Goal: Task Accomplishment & Management: Manage account settings

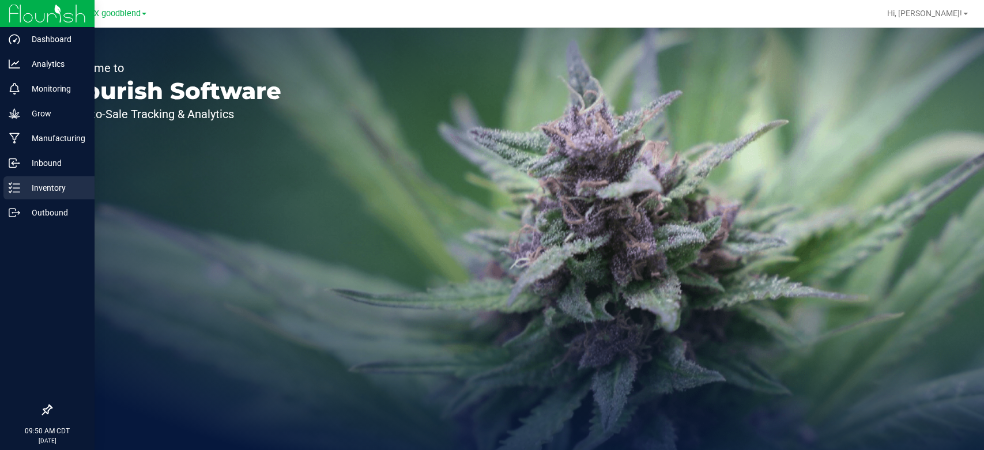
click at [55, 197] on div "Inventory" at bounding box center [48, 187] width 91 height 23
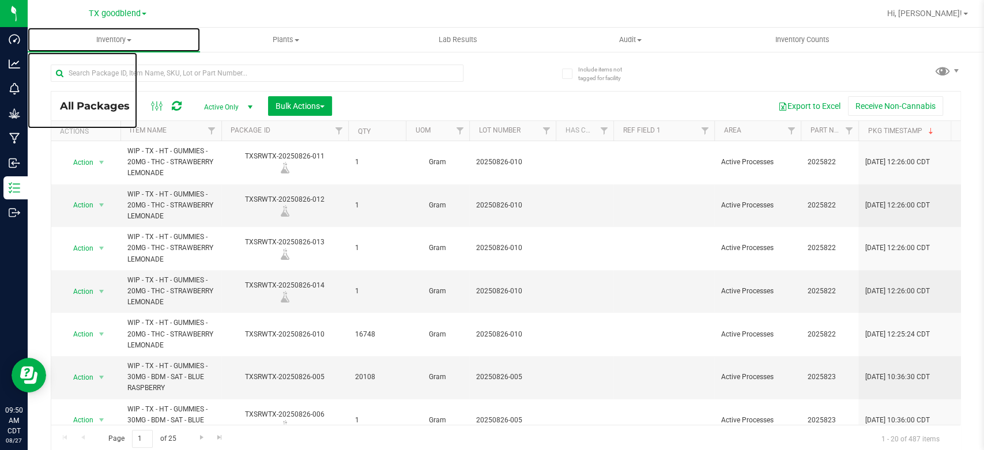
click at [117, 40] on span "Inventory" at bounding box center [114, 40] width 172 height 10
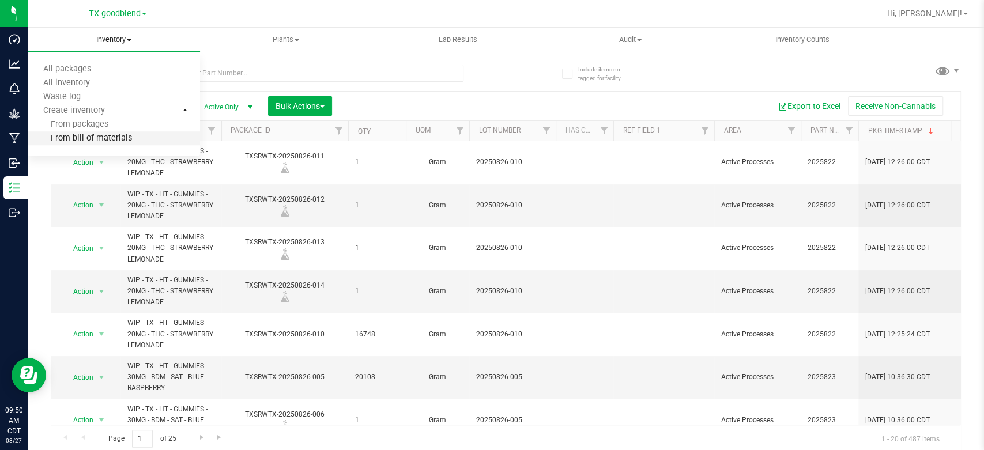
click at [104, 138] on span "From bill of materials" at bounding box center [80, 139] width 104 height 10
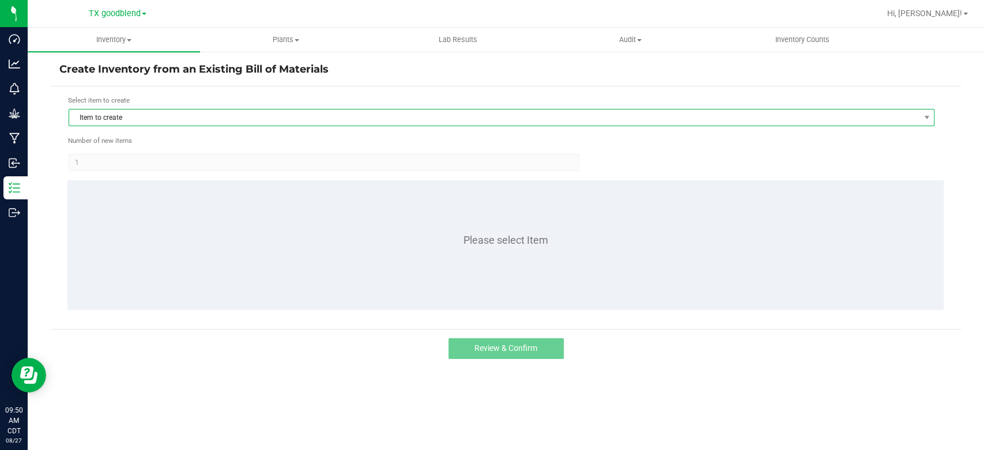
click at [103, 113] on span "Item to create" at bounding box center [494, 118] width 850 height 16
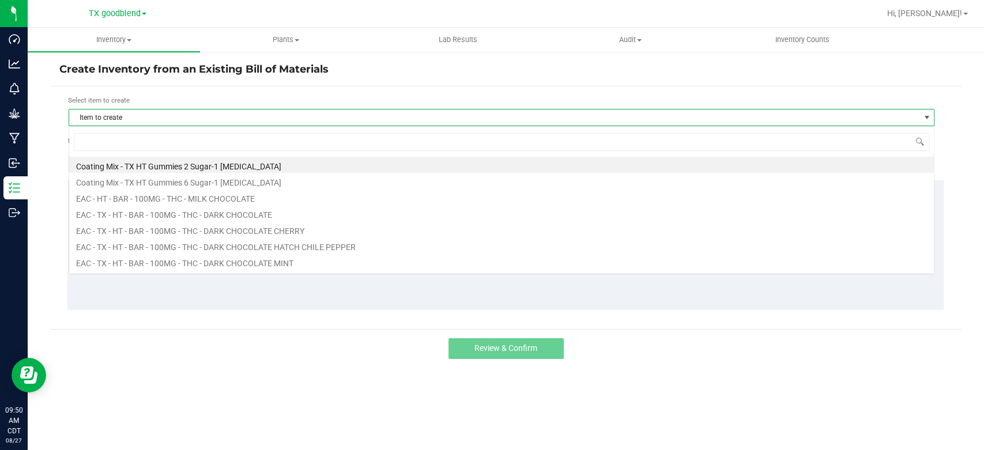
scroll to position [17, 865]
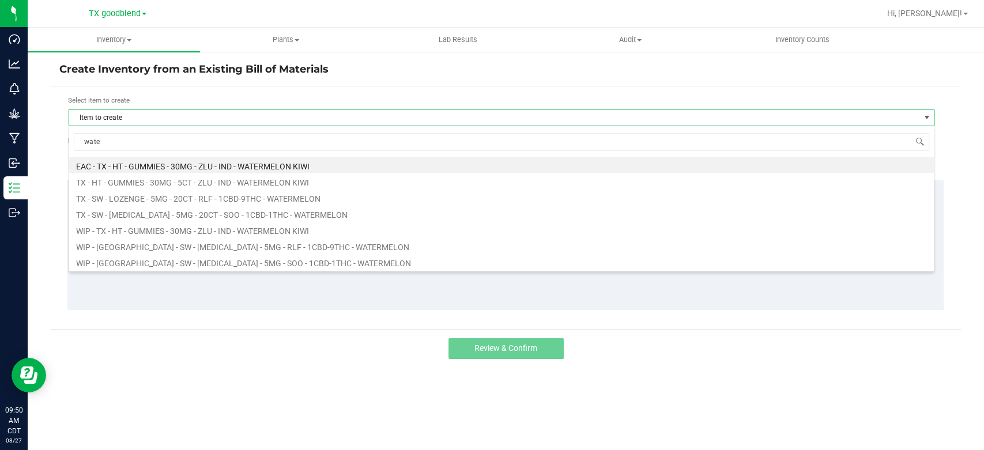
type input "water"
click at [189, 163] on li "EAC - TX - HT - GUMMIES - 30MG - ZLU - IND - WATERMELON KIWI" at bounding box center [501, 165] width 865 height 16
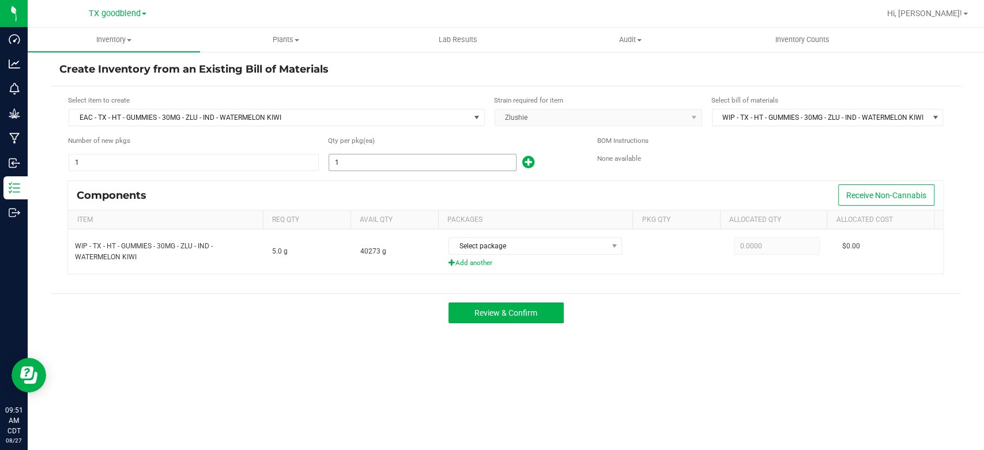
click at [340, 161] on input "1" at bounding box center [422, 163] width 187 height 16
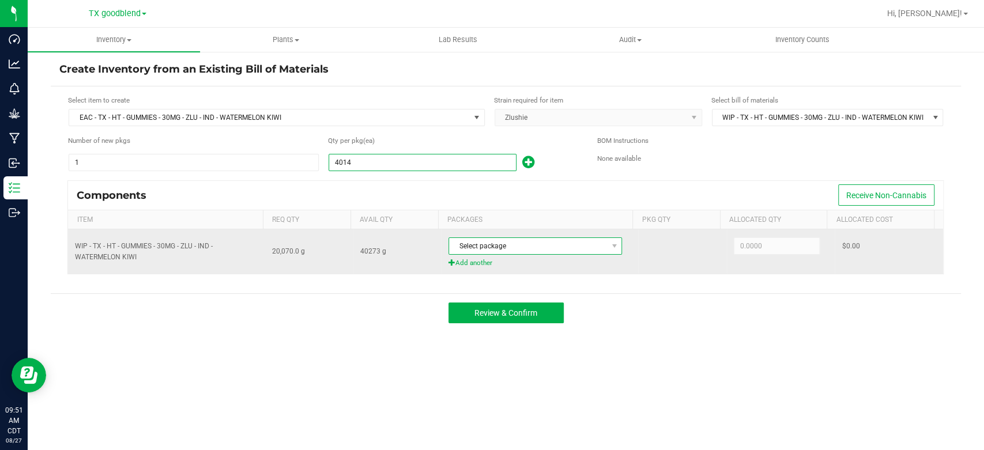
type input "4,014"
click at [494, 246] on span "Select package" at bounding box center [528, 246] width 158 height 16
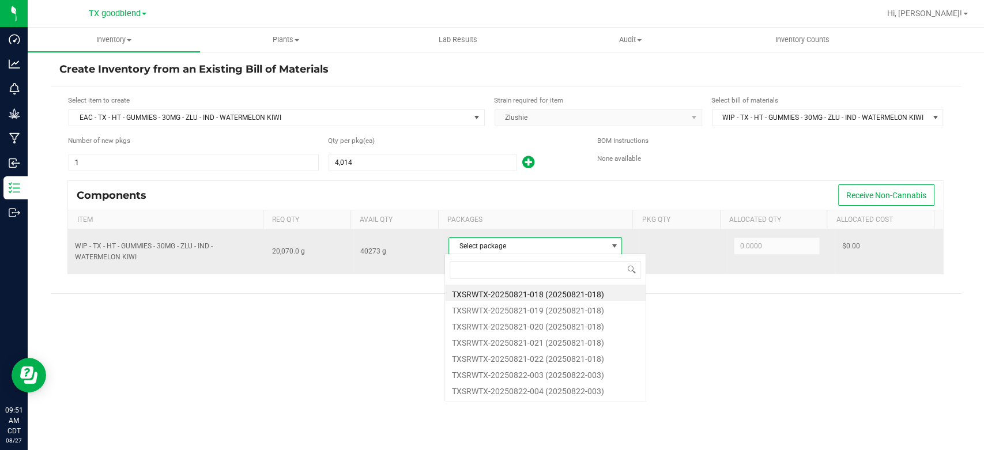
scroll to position [17, 171]
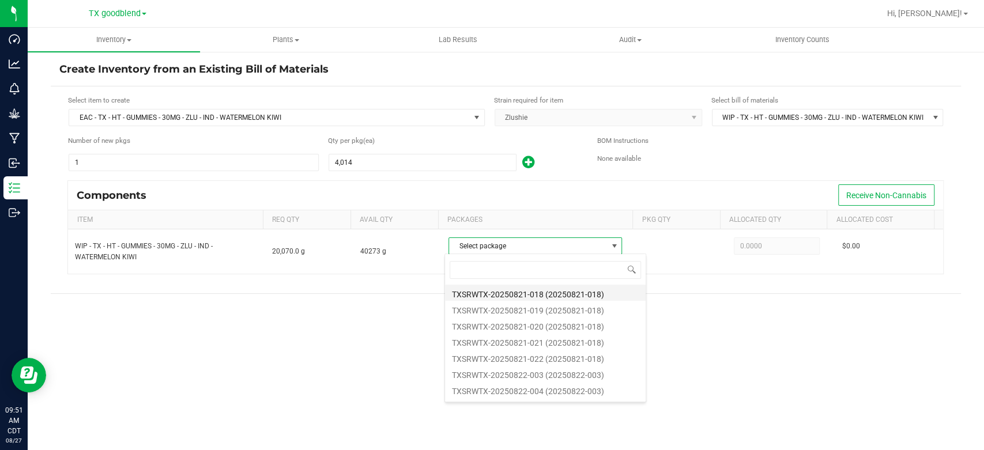
click at [511, 290] on li "TXSRWTX-20250821-018 (20250821-018)" at bounding box center [545, 293] width 201 height 16
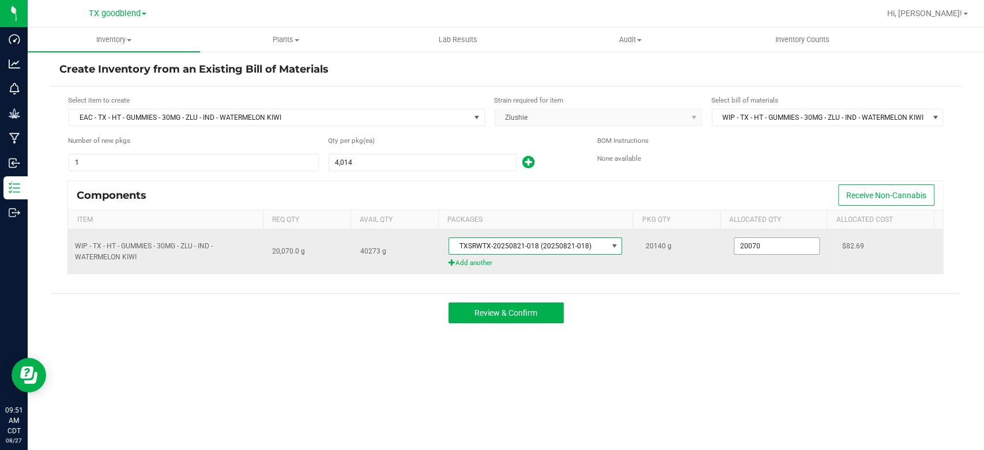
click at [789, 244] on input "20070" at bounding box center [777, 246] width 85 height 16
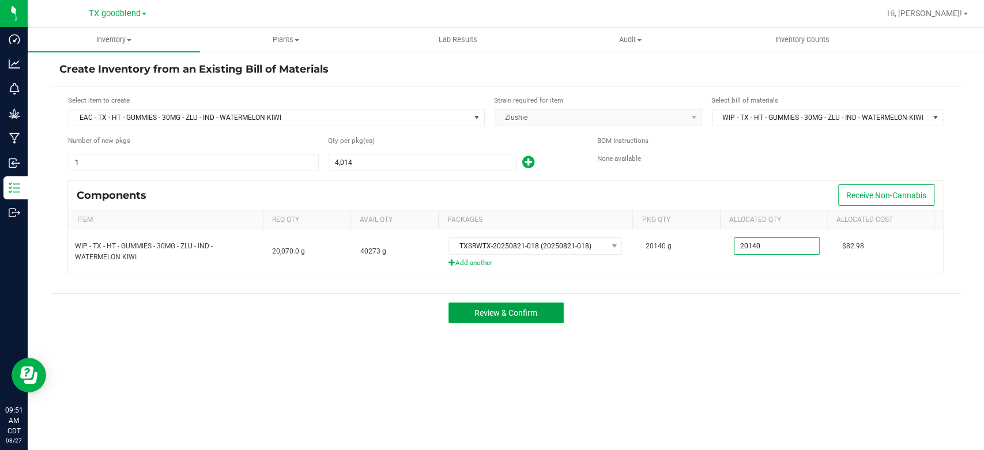
type input "20,140.0000"
click at [545, 315] on button "Review & Confirm" at bounding box center [506, 313] width 115 height 21
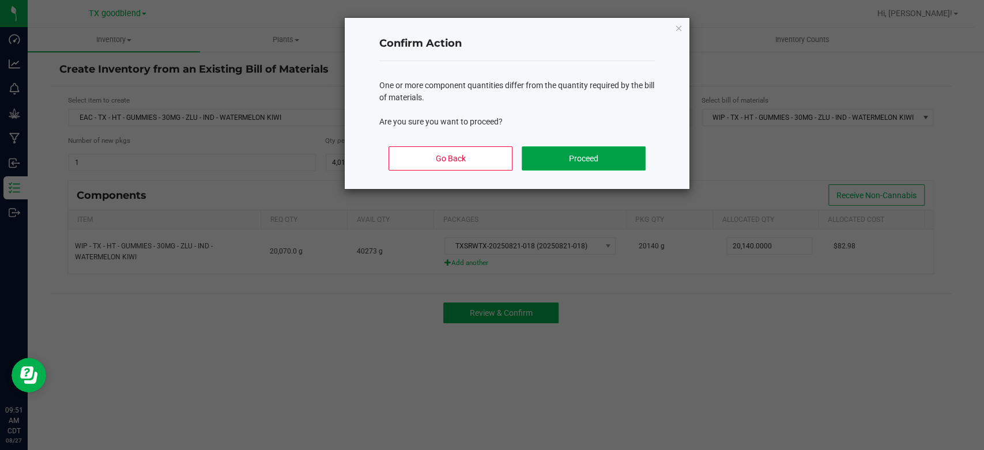
click at [600, 161] on button "Proceed" at bounding box center [584, 158] width 124 height 24
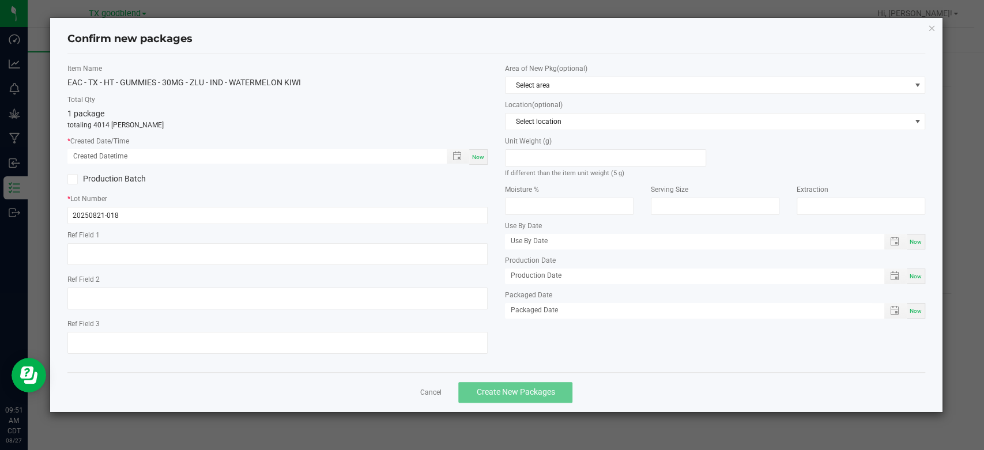
click at [484, 159] on div "Now" at bounding box center [478, 157] width 18 height 16
type input "[DATE] 09:51 AM"
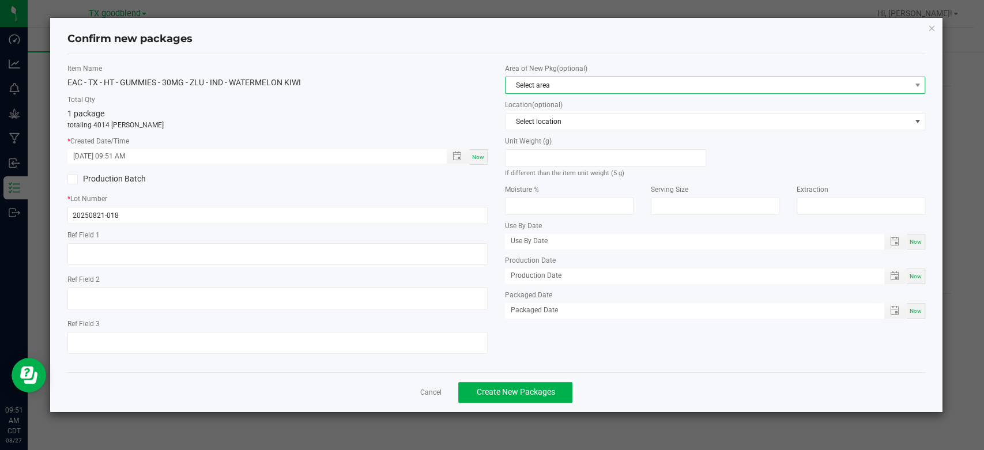
click at [536, 83] on span "Select area" at bounding box center [708, 85] width 405 height 16
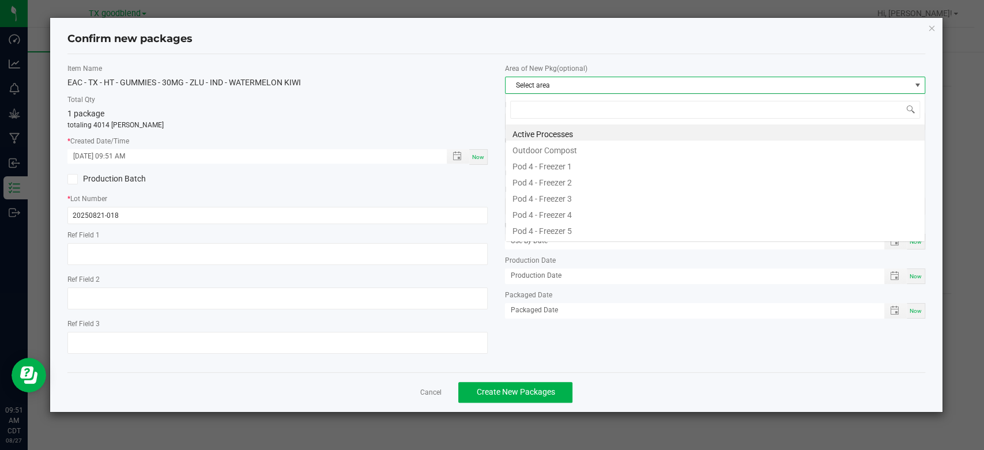
scroll to position [17, 420]
click at [536, 128] on li "Active Processes" at bounding box center [715, 133] width 419 height 16
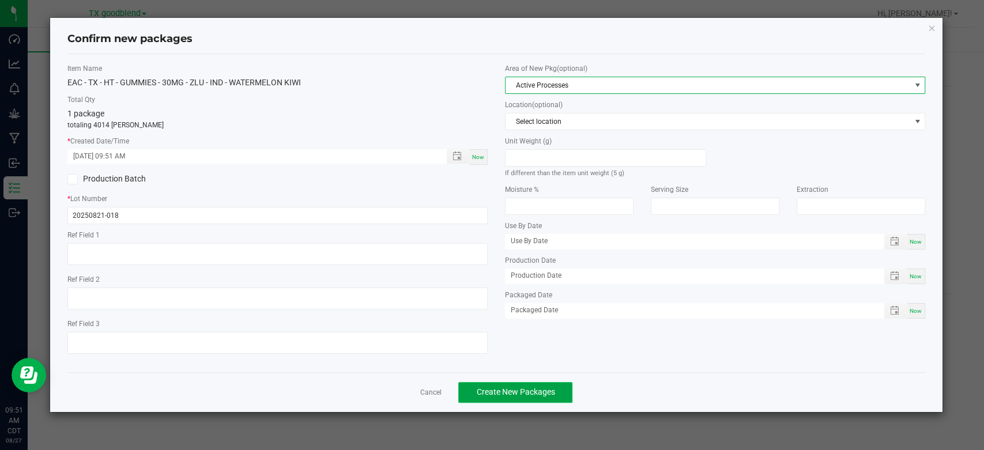
click at [507, 389] on span "Create New Packages" at bounding box center [515, 391] width 78 height 9
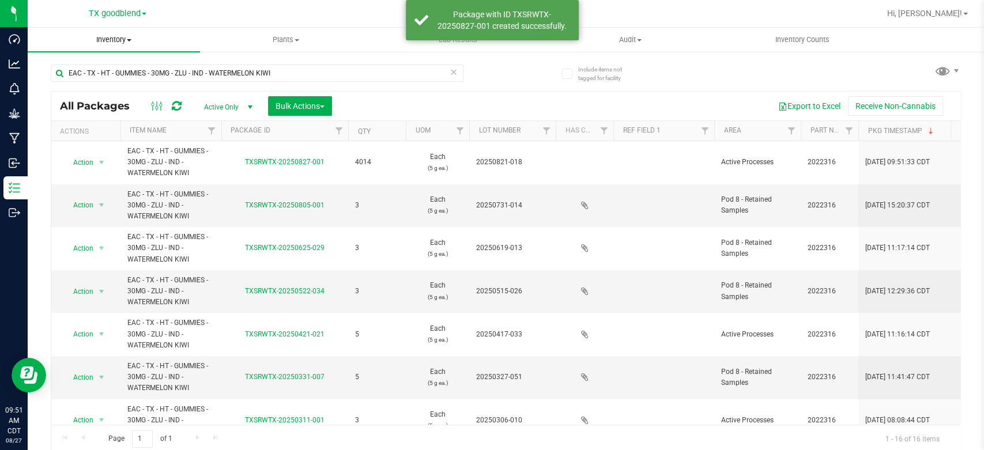
click at [119, 44] on span "Inventory" at bounding box center [114, 40] width 172 height 10
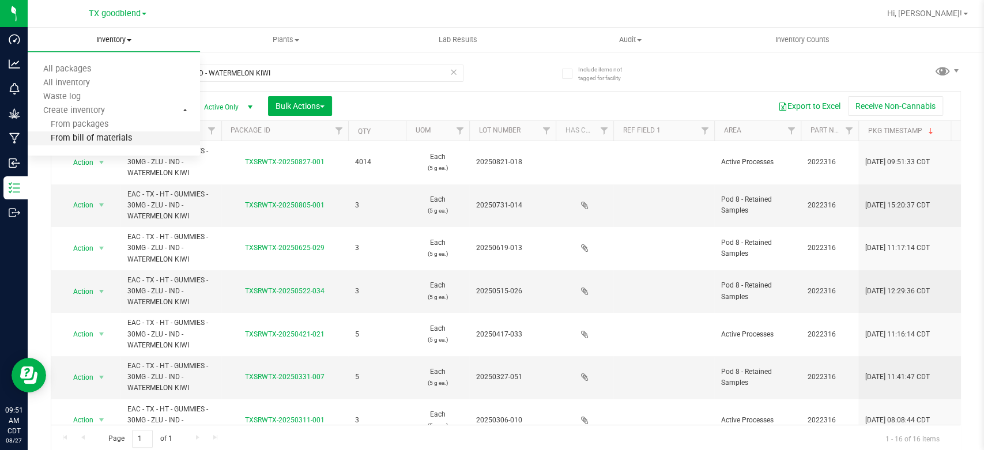
click at [101, 140] on span "From bill of materials" at bounding box center [80, 139] width 104 height 10
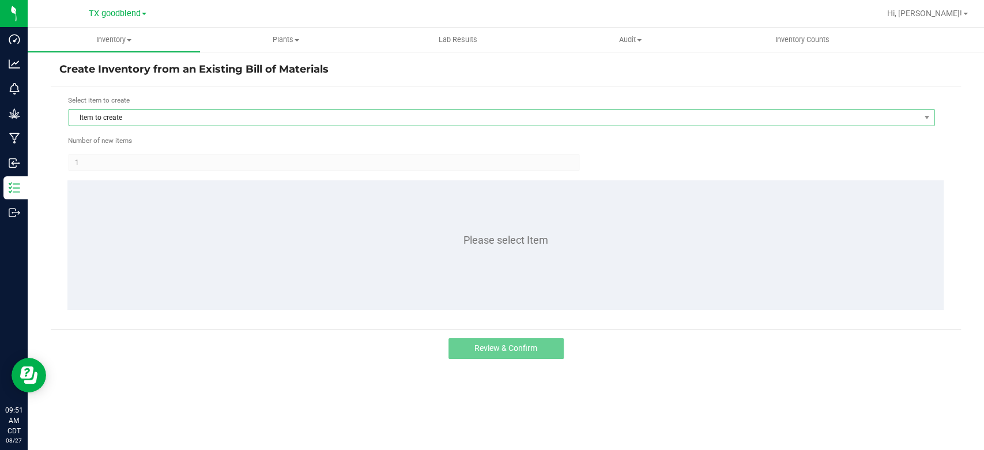
click at [150, 114] on span "Item to create" at bounding box center [494, 118] width 850 height 16
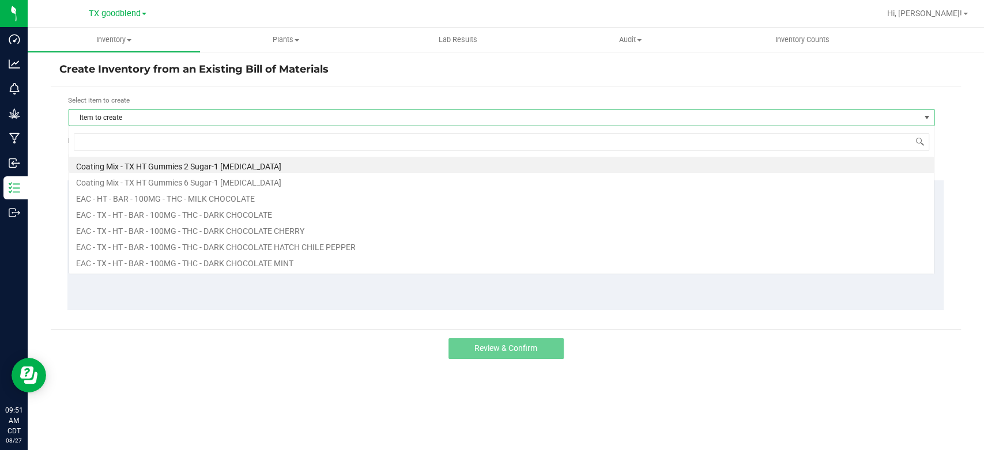
scroll to position [17, 865]
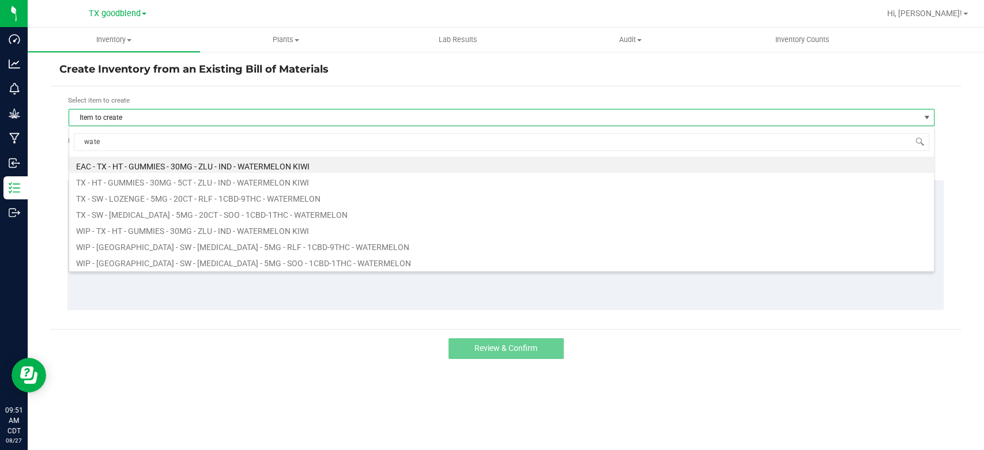
type input "water"
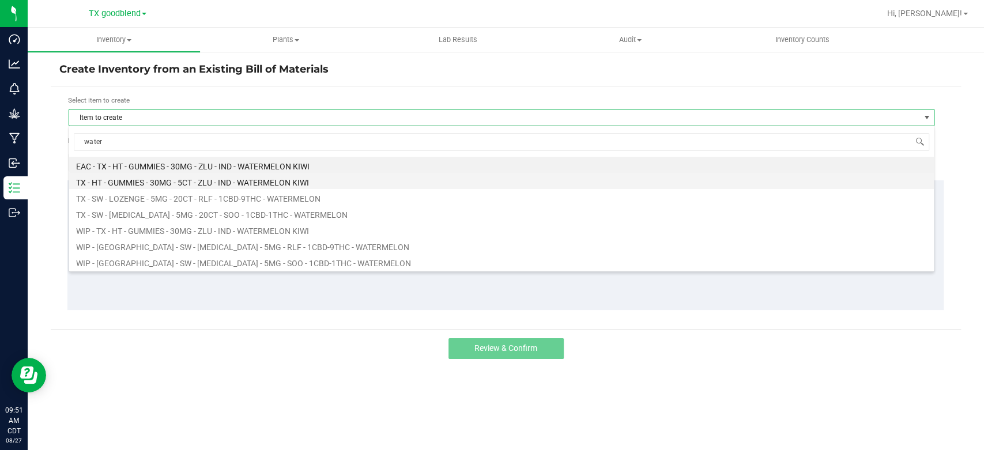
click at [178, 183] on li "TX - HT - GUMMIES - 30MG - 5CT - ZLU - IND - WATERMELON KIWI" at bounding box center [501, 181] width 865 height 16
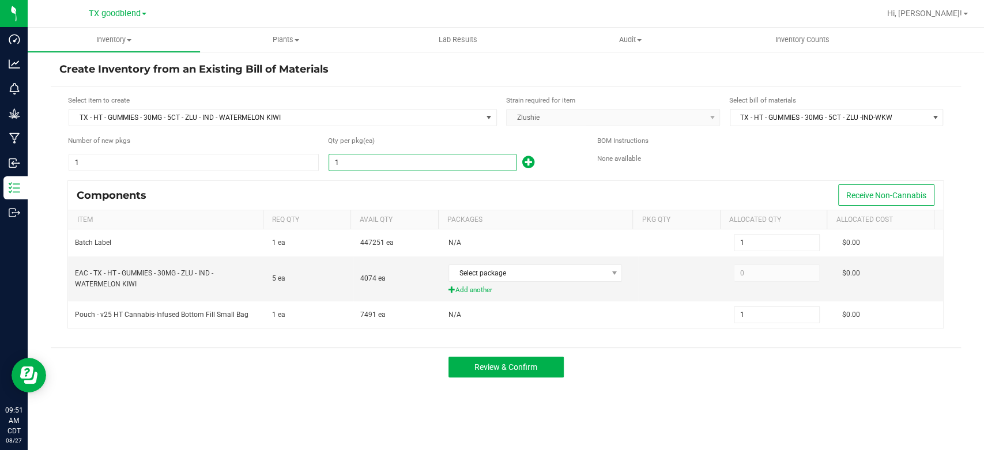
click at [352, 165] on input "1" at bounding box center [422, 163] width 187 height 16
type input "8"
type input "80"
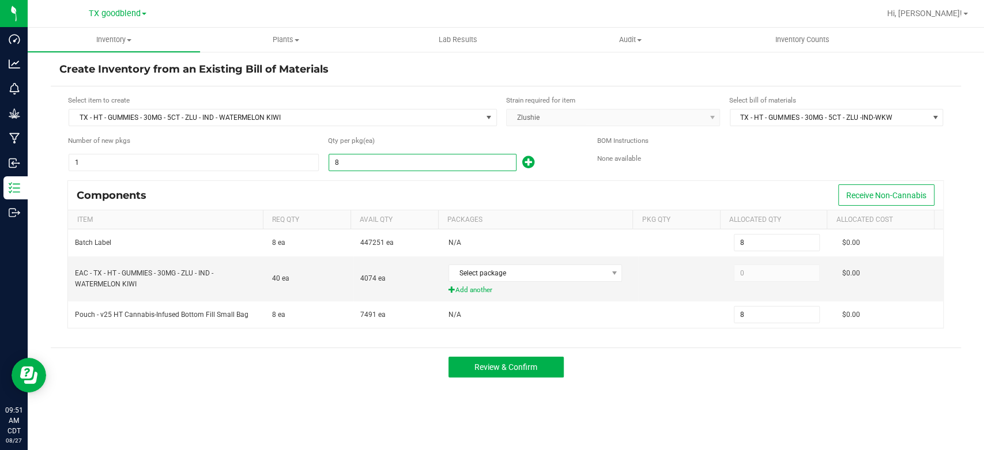
type input "80"
type input "802"
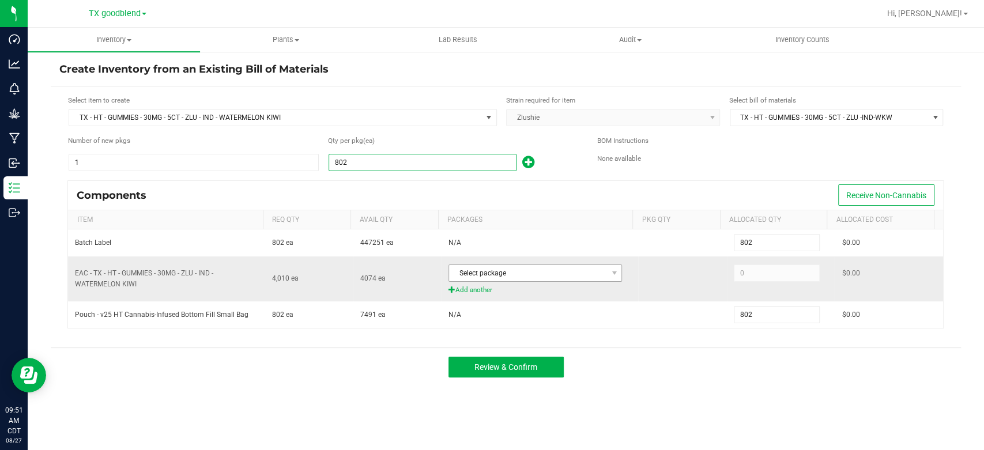
type input "802"
click at [593, 276] on span "Select package" at bounding box center [528, 273] width 158 height 16
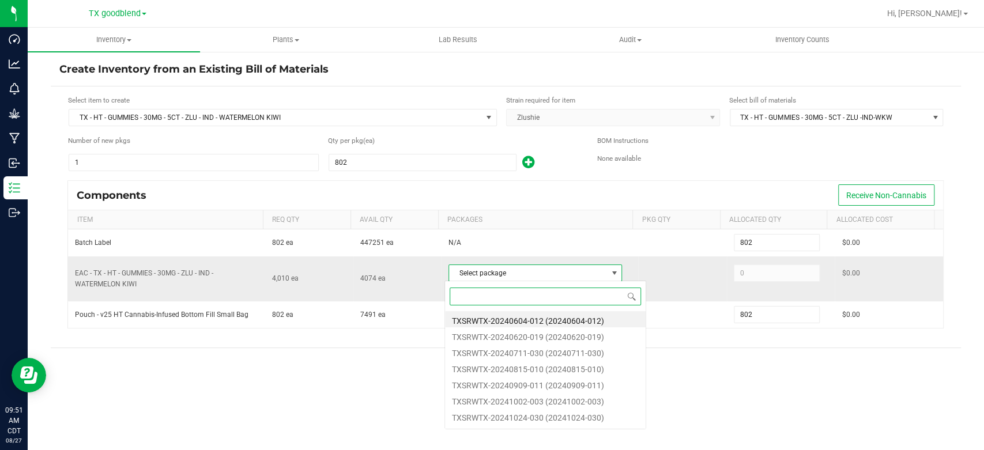
scroll to position [17, 171]
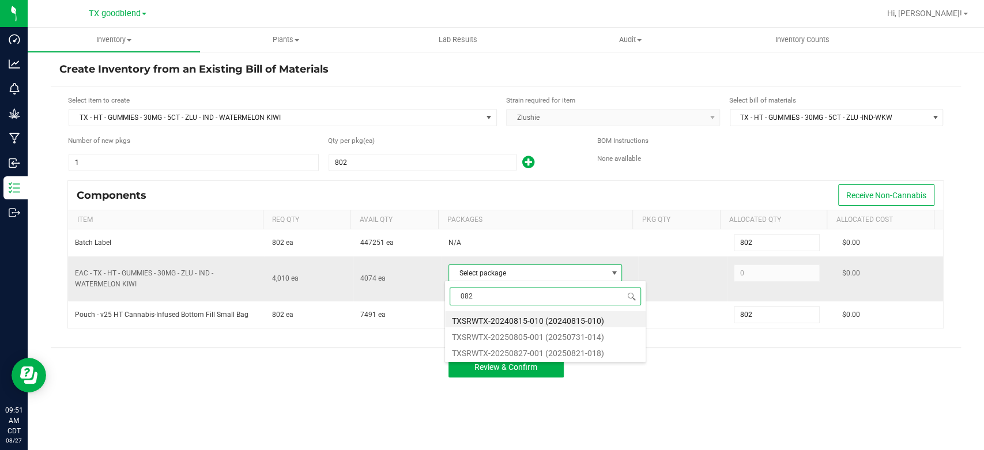
type input "0827"
click at [586, 323] on li "TXSRWTX-20250827-001 (20250821-018)" at bounding box center [545, 319] width 201 height 16
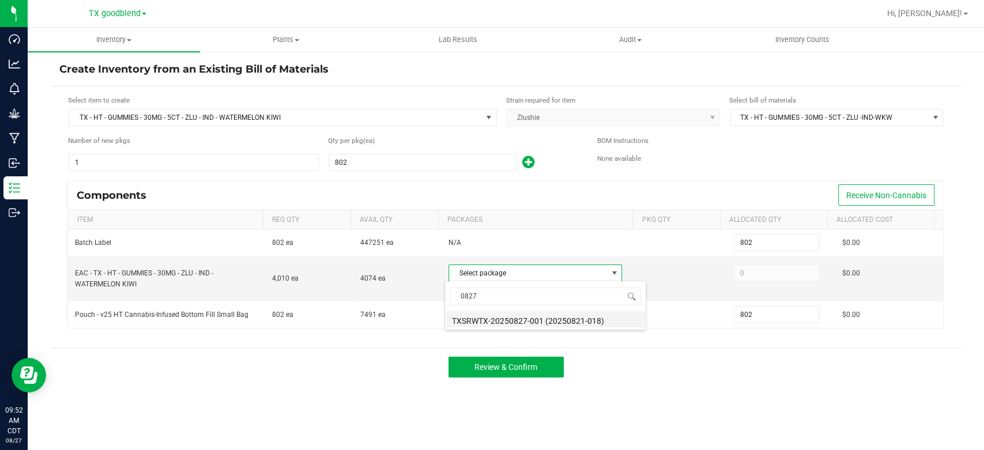
type input "4,010"
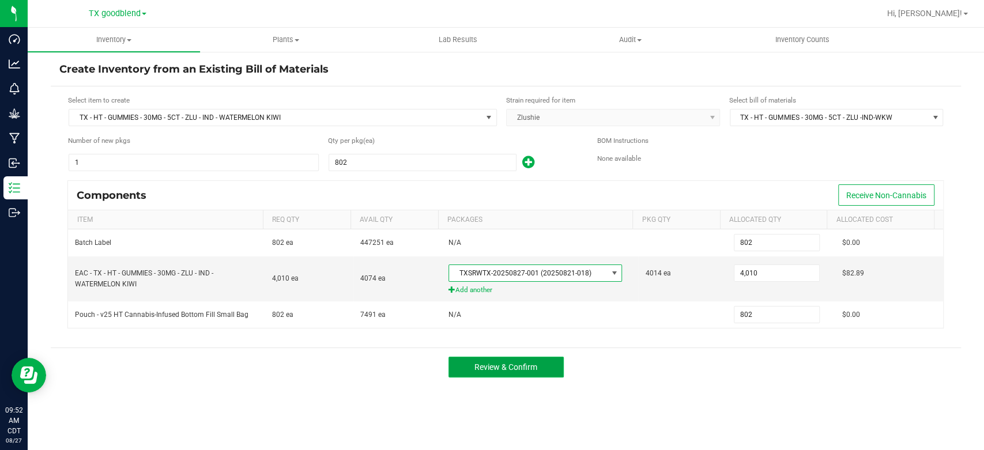
click at [501, 363] on span "Review & Confirm" at bounding box center [506, 367] width 63 height 9
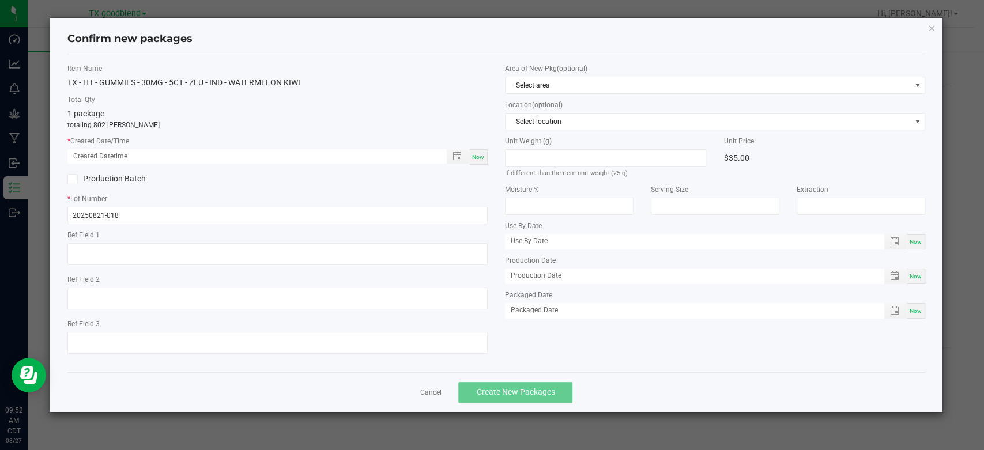
click at [483, 156] on span "Now" at bounding box center [478, 157] width 12 height 6
type input "[DATE] 09:52 AM"
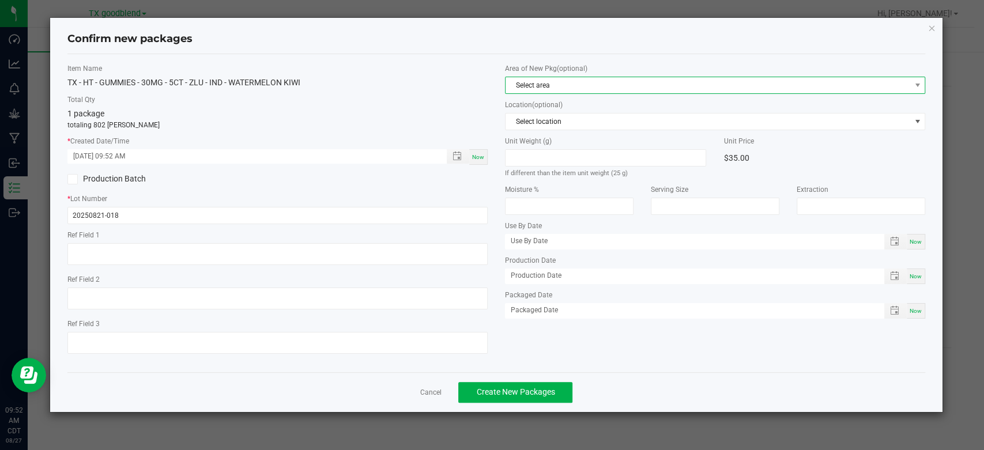
click at [547, 85] on span "Select area" at bounding box center [708, 85] width 405 height 16
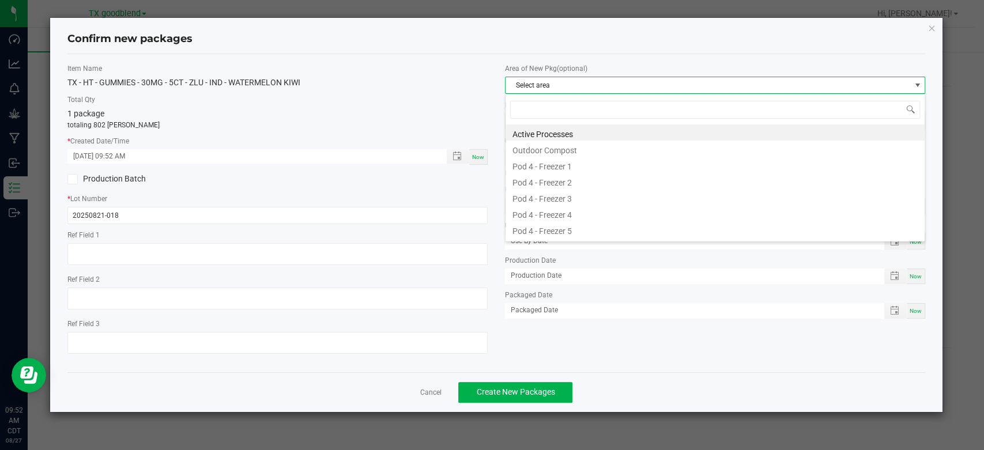
scroll to position [17, 420]
click at [546, 128] on li "Active Processes" at bounding box center [715, 133] width 419 height 16
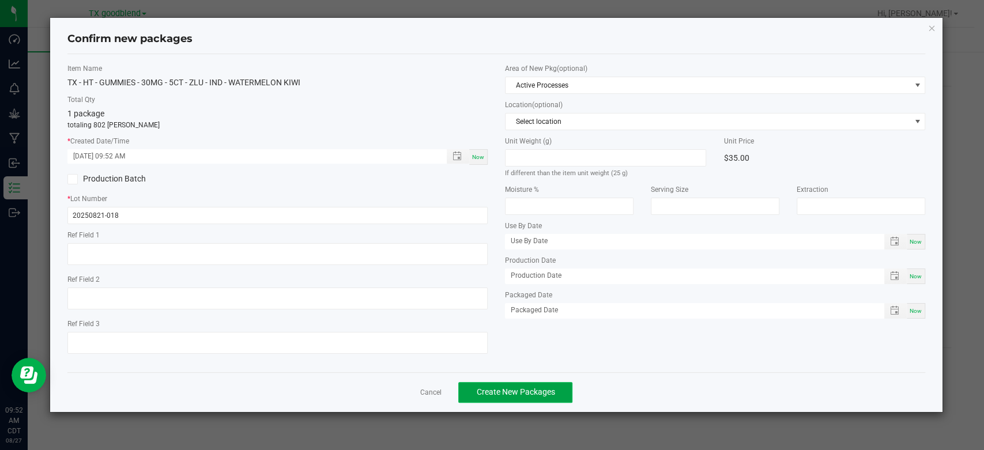
click at [502, 392] on span "Create New Packages" at bounding box center [515, 391] width 78 height 9
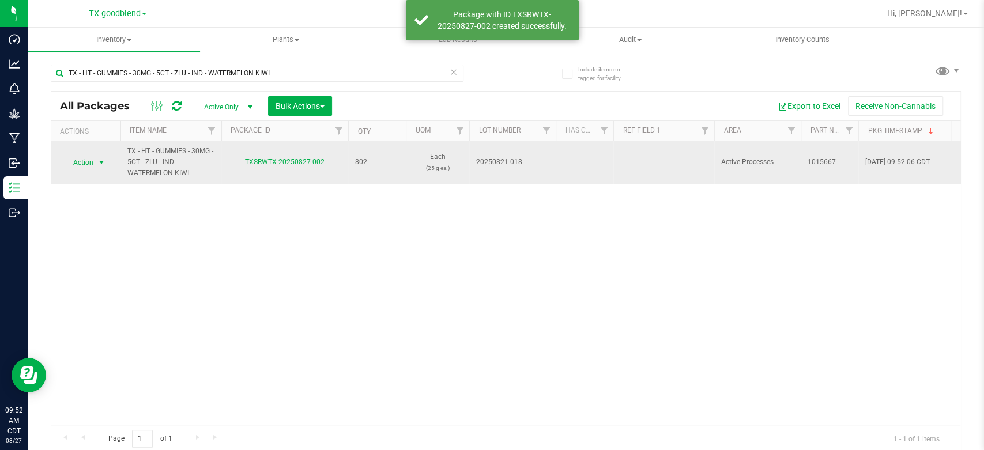
click at [83, 163] on span "Action" at bounding box center [78, 163] width 31 height 16
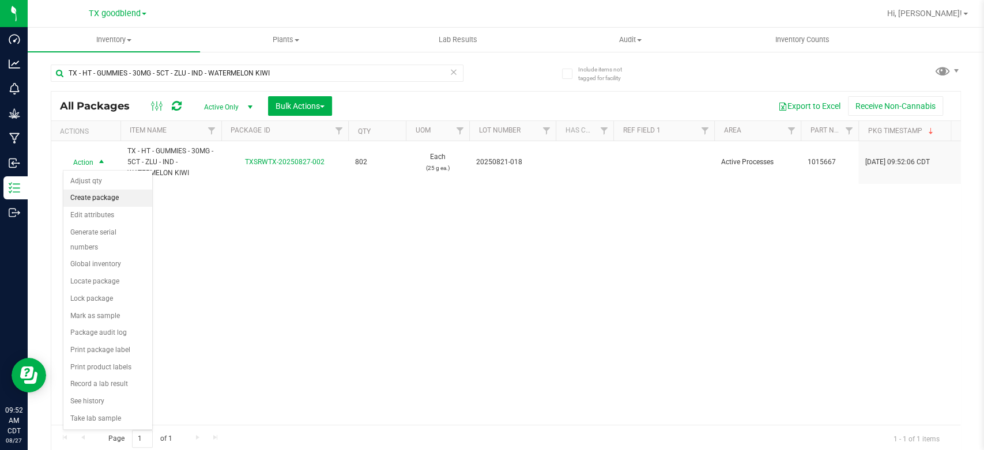
click at [88, 197] on li "Create package" at bounding box center [107, 198] width 89 height 17
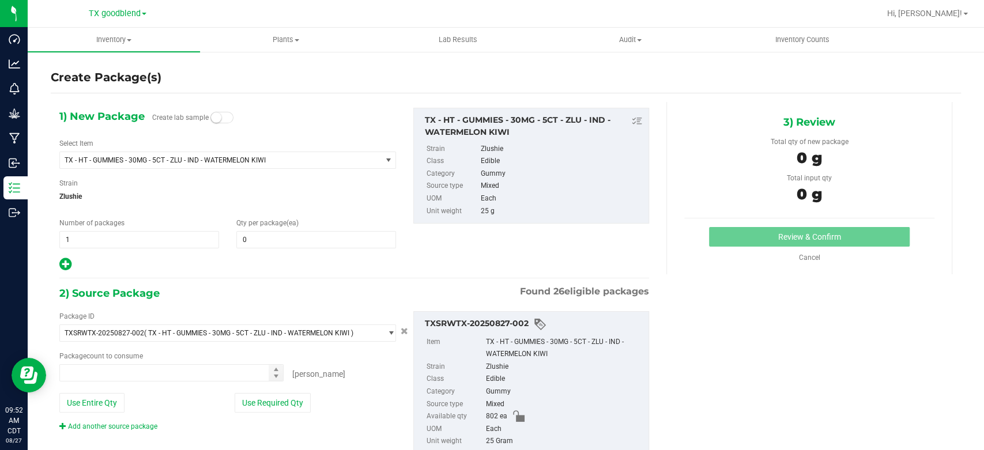
type input "0 ea"
click at [254, 235] on span at bounding box center [316, 239] width 160 height 17
type input "50"
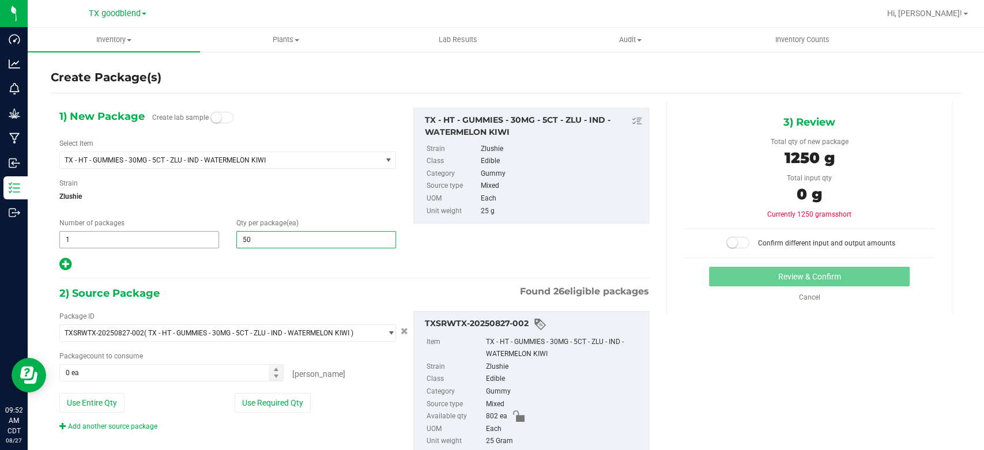
type input "50"
click at [140, 242] on span "1 1" at bounding box center [139, 239] width 160 height 17
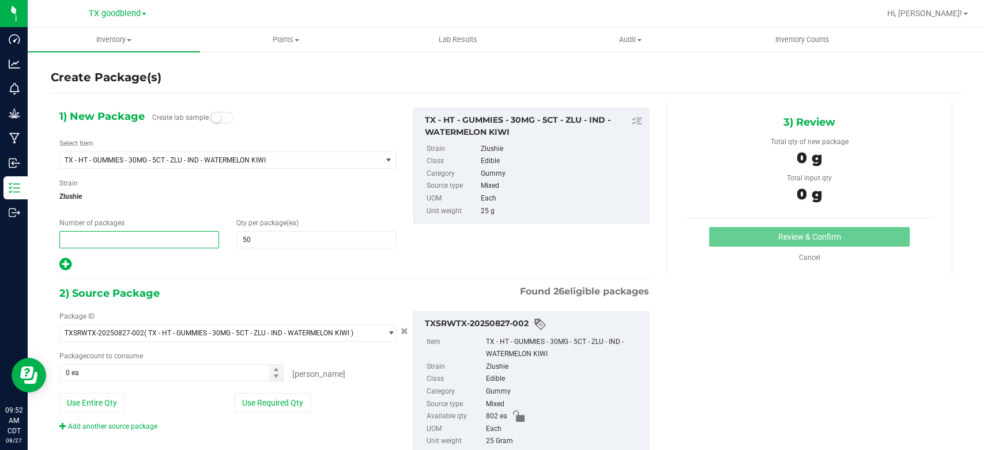
click at [140, 242] on input "text" at bounding box center [139, 240] width 159 height 16
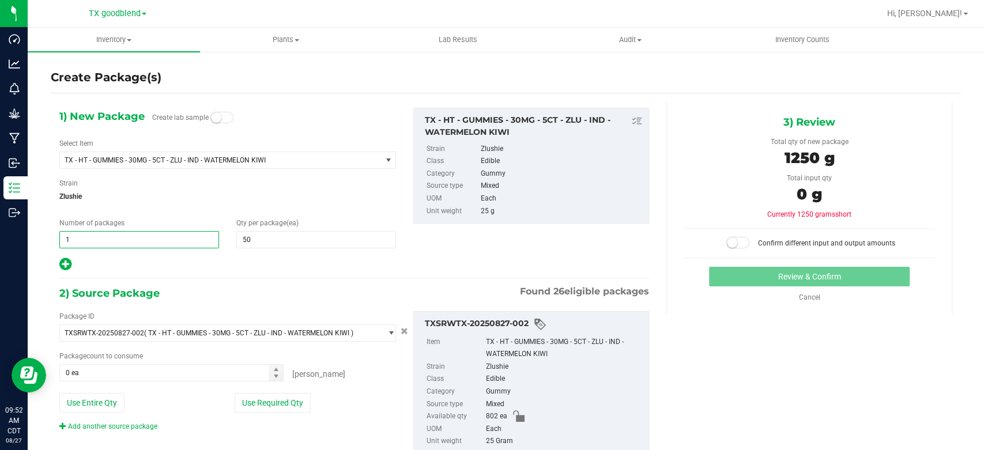
type input "15"
click at [276, 405] on button "Use Required Qty" at bounding box center [273, 403] width 76 height 20
type input "750 ea"
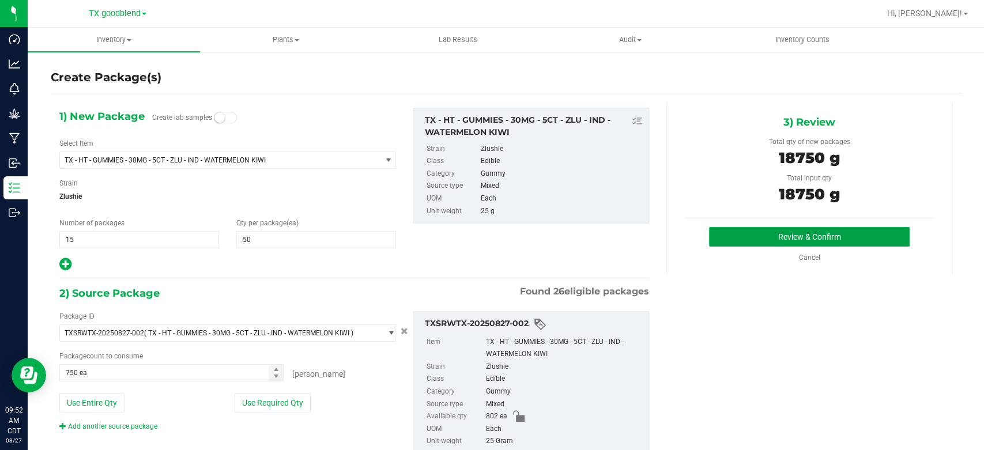
click at [775, 235] on button "Review & Confirm" at bounding box center [809, 237] width 200 height 20
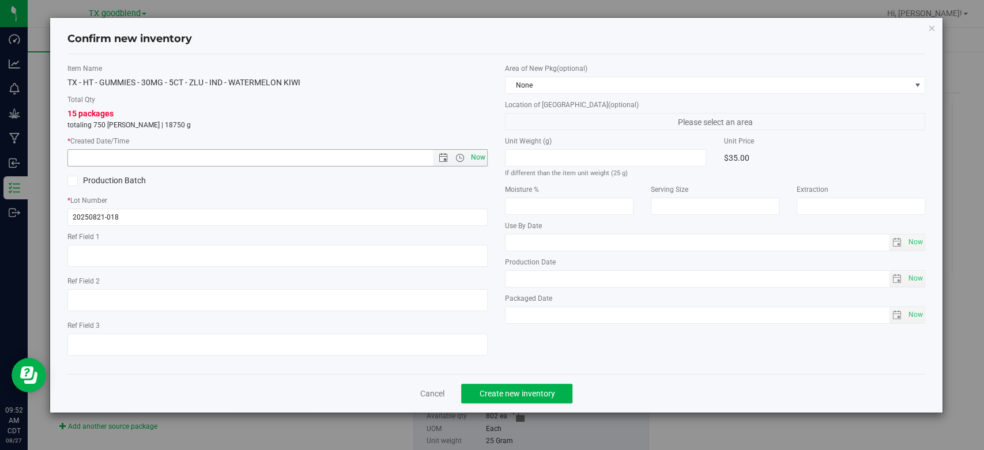
click at [474, 155] on span "Now" at bounding box center [479, 157] width 20 height 17
type input "[DATE] 9:52 AM"
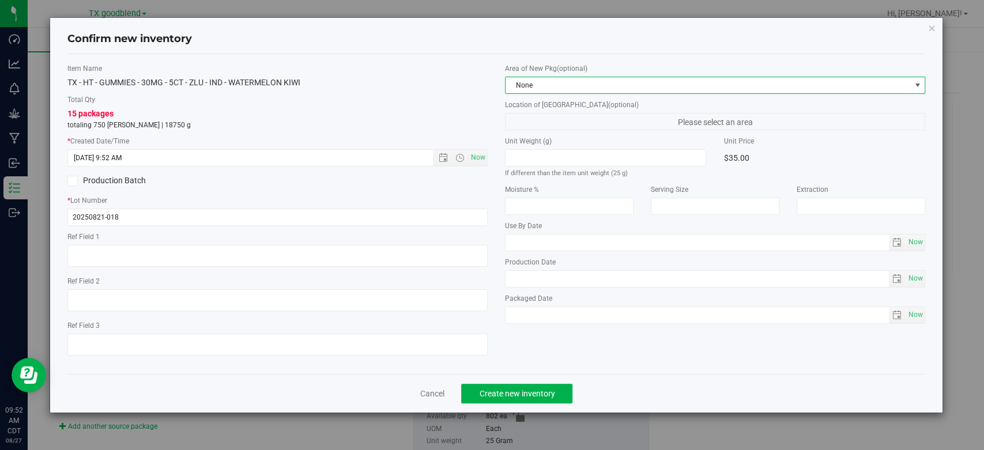
click at [550, 89] on span "None" at bounding box center [708, 85] width 405 height 16
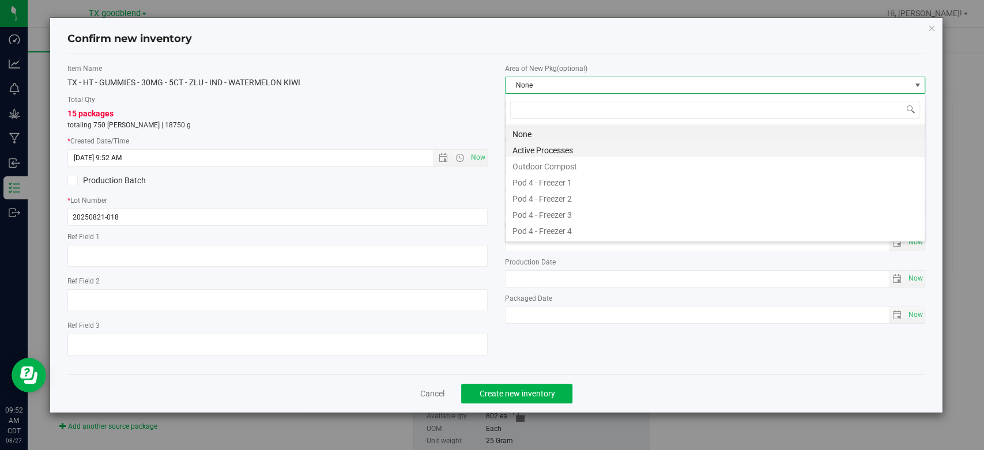
scroll to position [17, 420]
click at [568, 148] on li "Active Processes" at bounding box center [715, 149] width 419 height 16
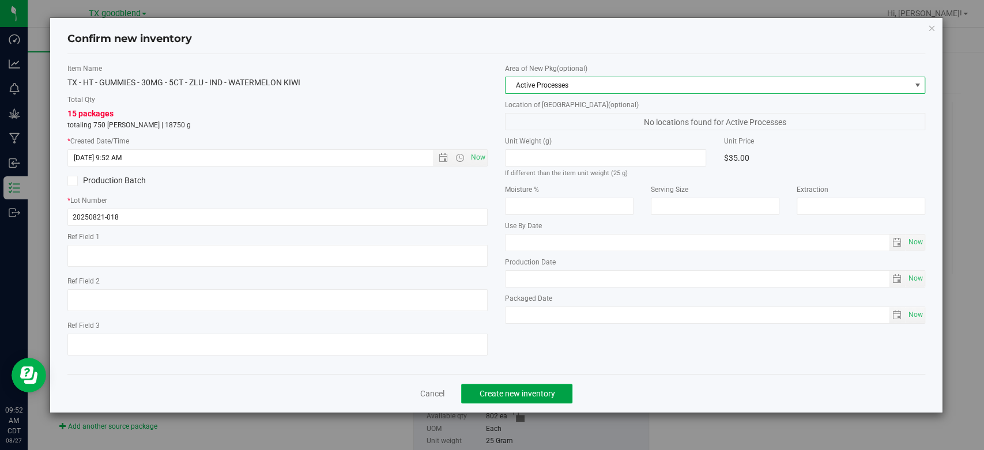
click at [551, 391] on span "Create new inventory" at bounding box center [517, 393] width 76 height 9
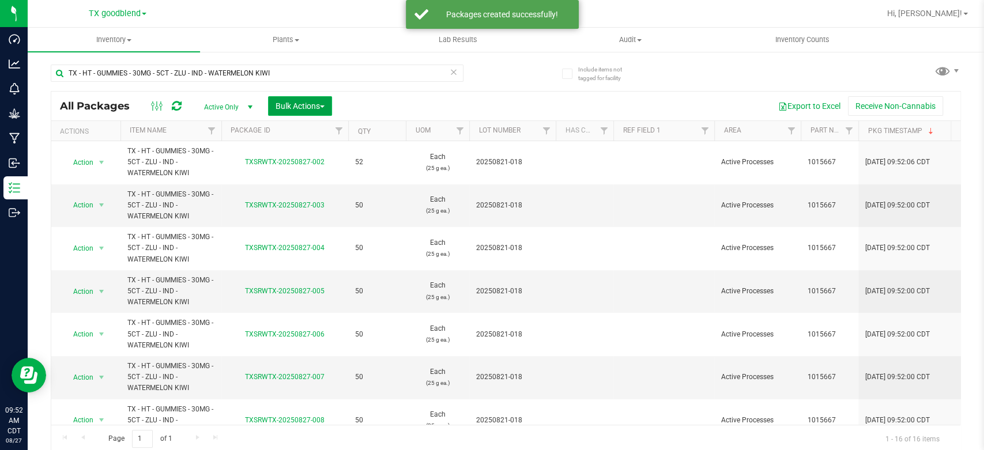
click at [287, 97] on button "Bulk Actions" at bounding box center [300, 106] width 64 height 20
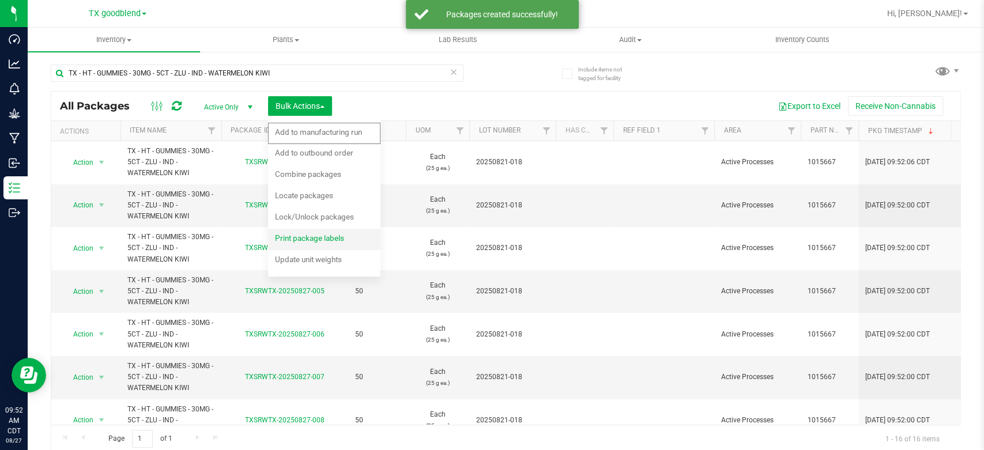
click at [300, 239] on span "Print package labels" at bounding box center [309, 238] width 69 height 9
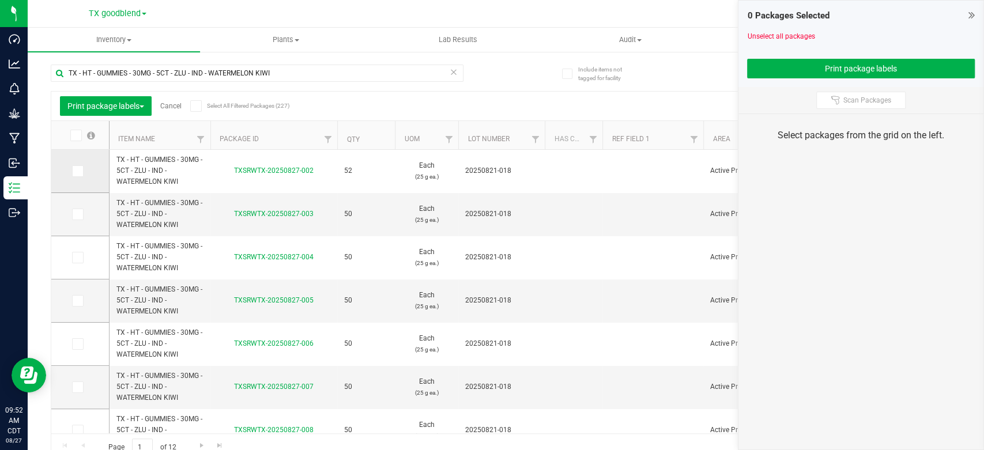
click at [74, 165] on span at bounding box center [78, 171] width 12 height 12
click at [0, 0] on input "checkbox" at bounding box center [0, 0] width 0 height 0
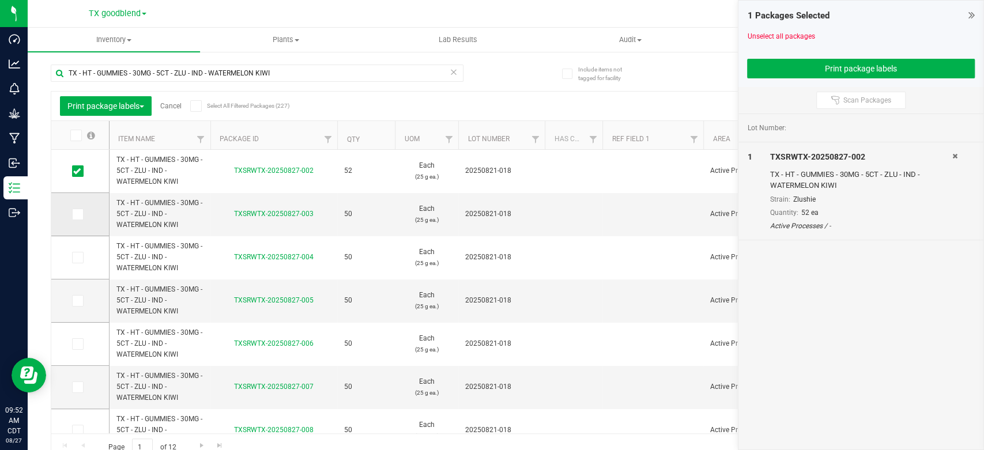
click at [81, 211] on span at bounding box center [78, 215] width 12 height 12
click at [0, 0] on input "checkbox" at bounding box center [0, 0] width 0 height 0
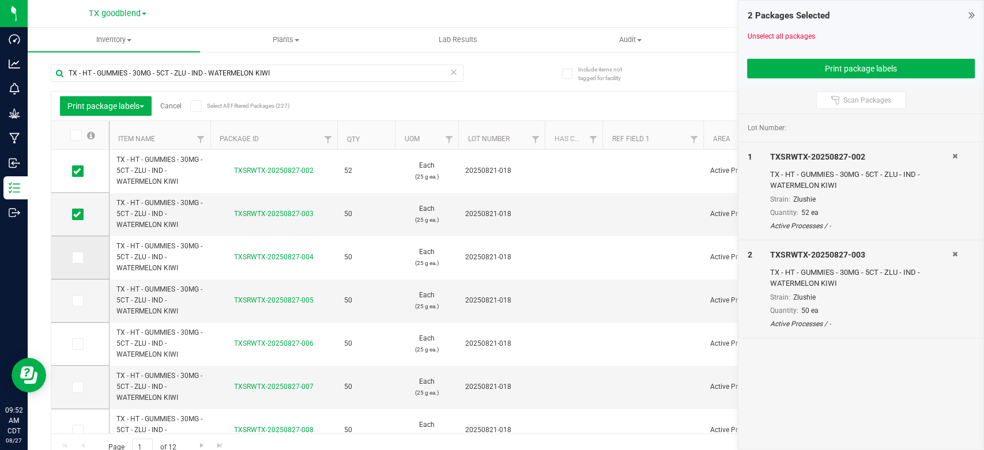
click at [77, 258] on icon at bounding box center [76, 258] width 7 height 0
click at [0, 0] on input "checkbox" at bounding box center [0, 0] width 0 height 0
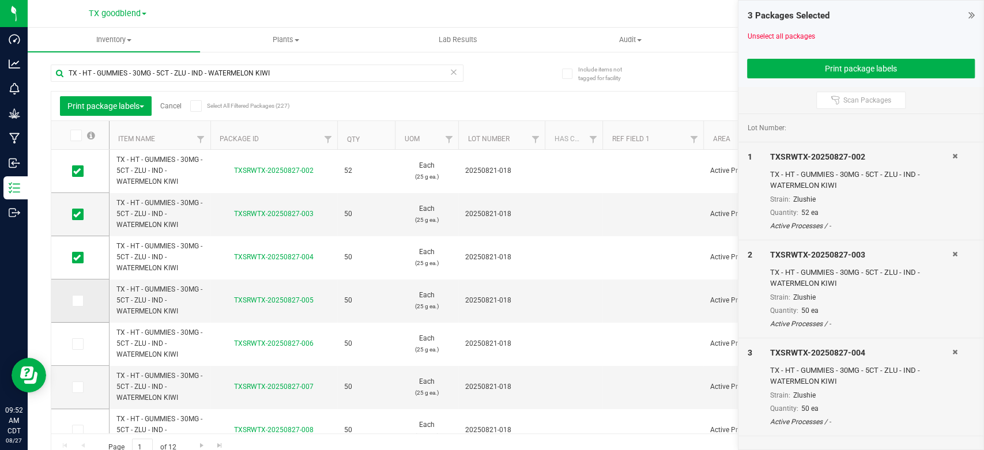
click at [77, 301] on icon at bounding box center [76, 301] width 7 height 0
click at [0, 0] on input "checkbox" at bounding box center [0, 0] width 0 height 0
click at [75, 344] on icon at bounding box center [76, 344] width 7 height 0
click at [0, 0] on input "checkbox" at bounding box center [0, 0] width 0 height 0
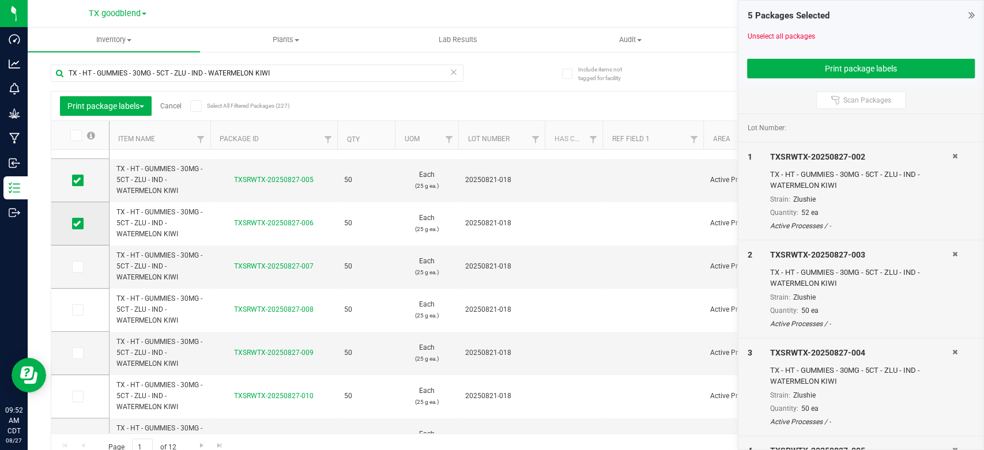
scroll to position [121, 0]
click at [76, 266] on icon at bounding box center [76, 266] width 7 height 0
click at [0, 0] on input "checkbox" at bounding box center [0, 0] width 0 height 0
click at [77, 310] on icon at bounding box center [76, 310] width 7 height 0
click at [0, 0] on input "checkbox" at bounding box center [0, 0] width 0 height 0
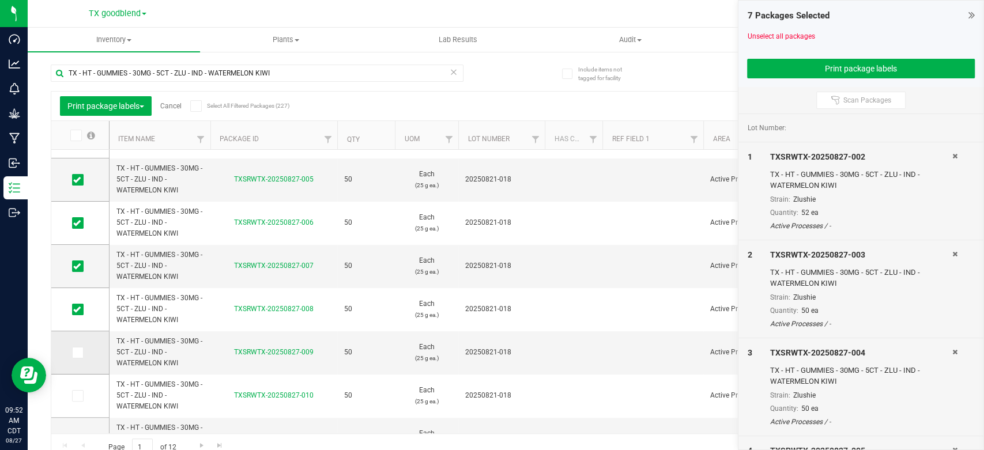
click at [77, 353] on icon at bounding box center [76, 353] width 7 height 0
click at [0, 0] on input "checkbox" at bounding box center [0, 0] width 0 height 0
click at [78, 402] on td at bounding box center [80, 396] width 58 height 43
click at [79, 396] on icon at bounding box center [76, 396] width 7 height 0
click at [0, 0] on input "checkbox" at bounding box center [0, 0] width 0 height 0
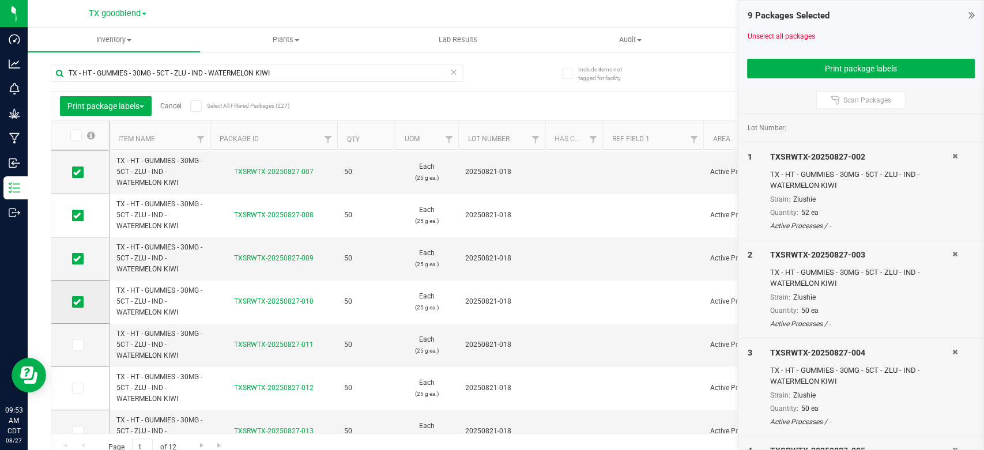
scroll to position [278, 0]
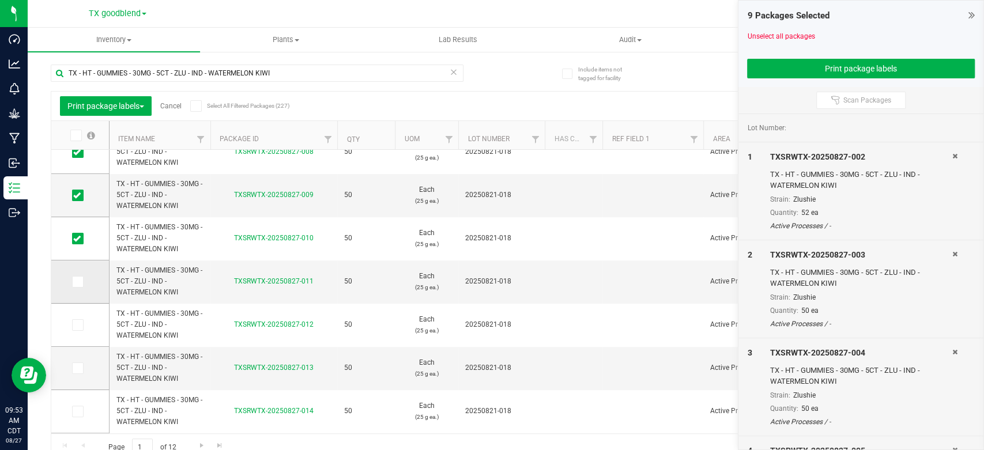
click at [78, 288] on td at bounding box center [80, 282] width 58 height 43
click at [78, 282] on icon at bounding box center [76, 282] width 7 height 0
click at [0, 0] on input "checkbox" at bounding box center [0, 0] width 0 height 0
click at [81, 326] on span at bounding box center [78, 325] width 12 height 12
click at [0, 0] on input "checkbox" at bounding box center [0, 0] width 0 height 0
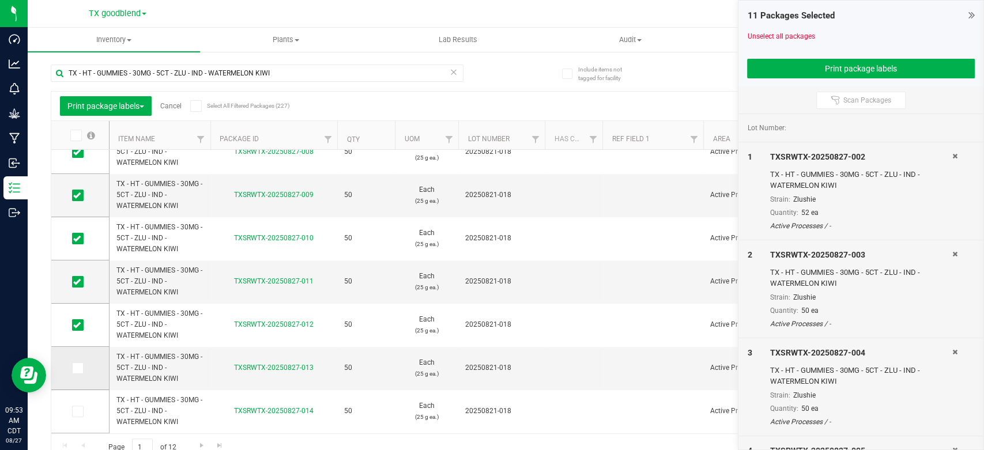
click at [81, 372] on span at bounding box center [78, 369] width 12 height 12
click at [0, 0] on input "checkbox" at bounding box center [0, 0] width 0 height 0
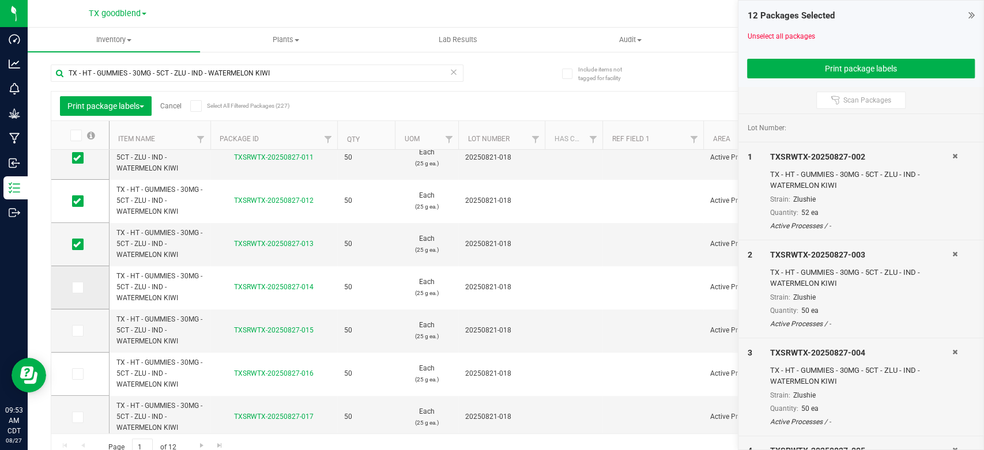
click at [77, 288] on icon at bounding box center [76, 288] width 7 height 0
click at [0, 0] on input "checkbox" at bounding box center [0, 0] width 0 height 0
click at [82, 330] on span at bounding box center [78, 331] width 12 height 12
click at [0, 0] on input "checkbox" at bounding box center [0, 0] width 0 height 0
click at [79, 367] on td at bounding box center [80, 374] width 58 height 43
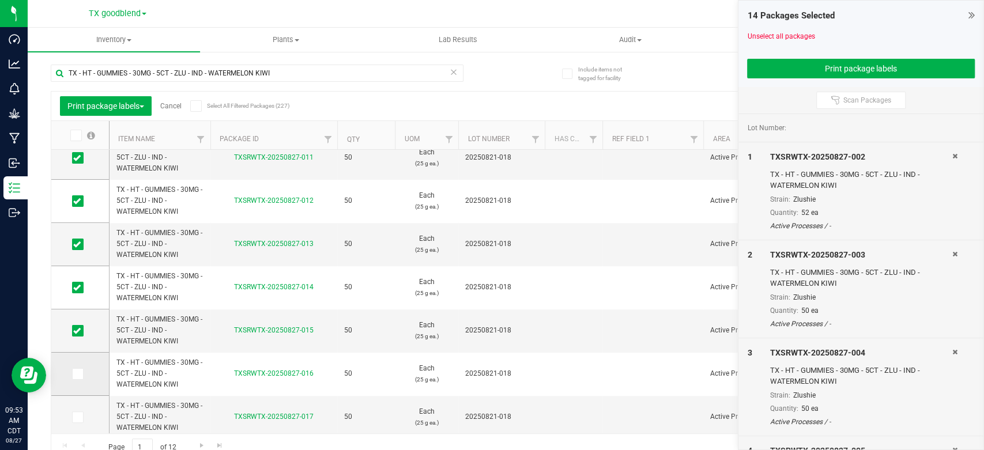
click at [79, 374] on icon at bounding box center [76, 374] width 7 height 0
click at [0, 0] on input "checkbox" at bounding box center [0, 0] width 0 height 0
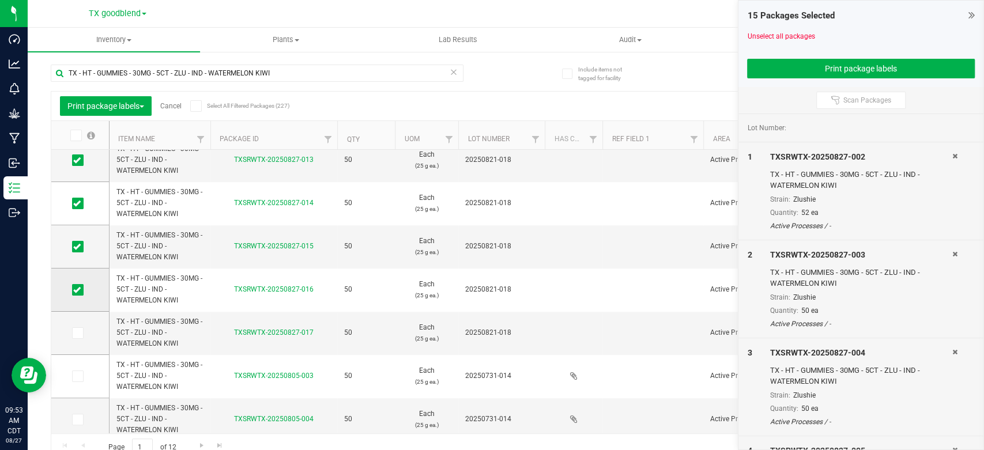
scroll to position [0, 0]
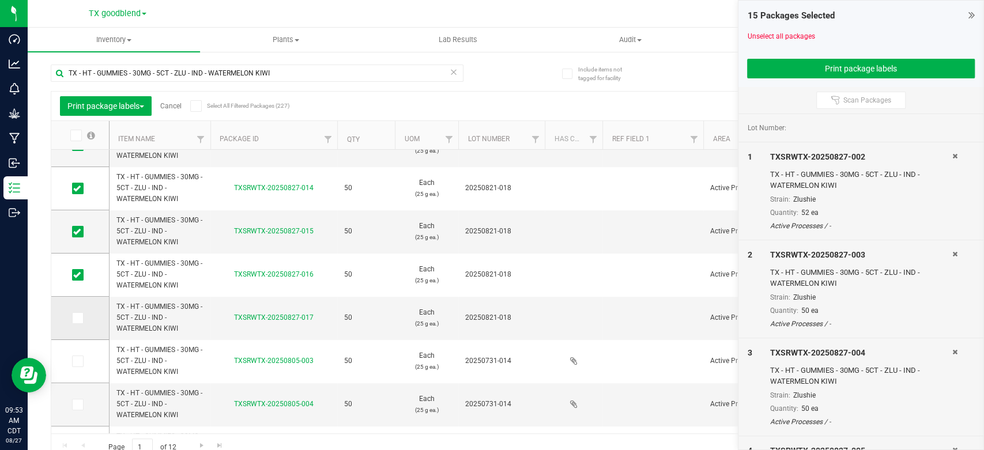
click at [78, 318] on icon at bounding box center [76, 318] width 7 height 0
click at [0, 0] on input "checkbox" at bounding box center [0, 0] width 0 height 0
click at [770, 64] on button "Print package labels" at bounding box center [861, 69] width 228 height 20
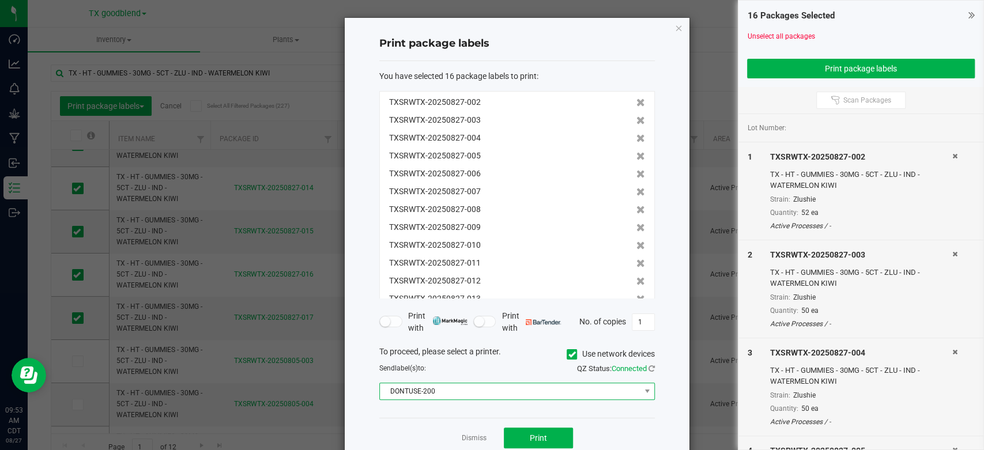
click at [513, 392] on span "DONTUSE-200" at bounding box center [510, 391] width 260 height 16
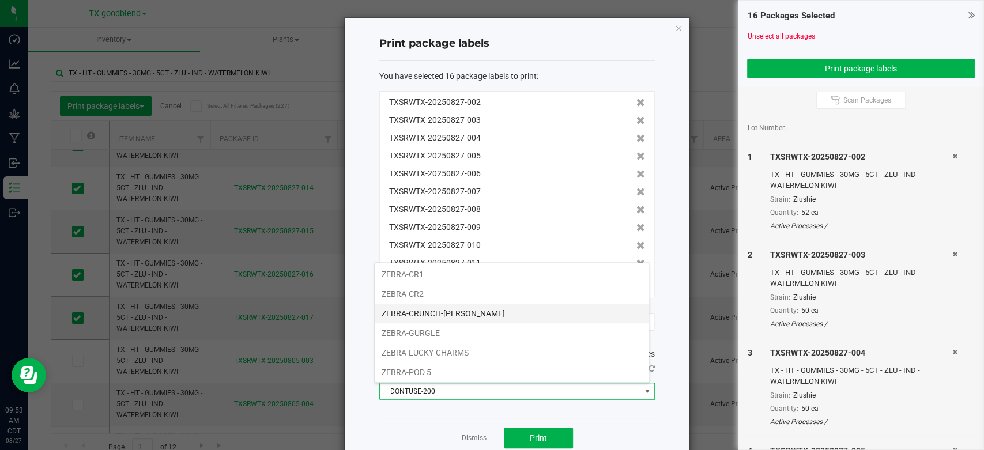
click at [460, 308] on li "ZEBRA-CRUNCH-[PERSON_NAME]" at bounding box center [512, 314] width 274 height 20
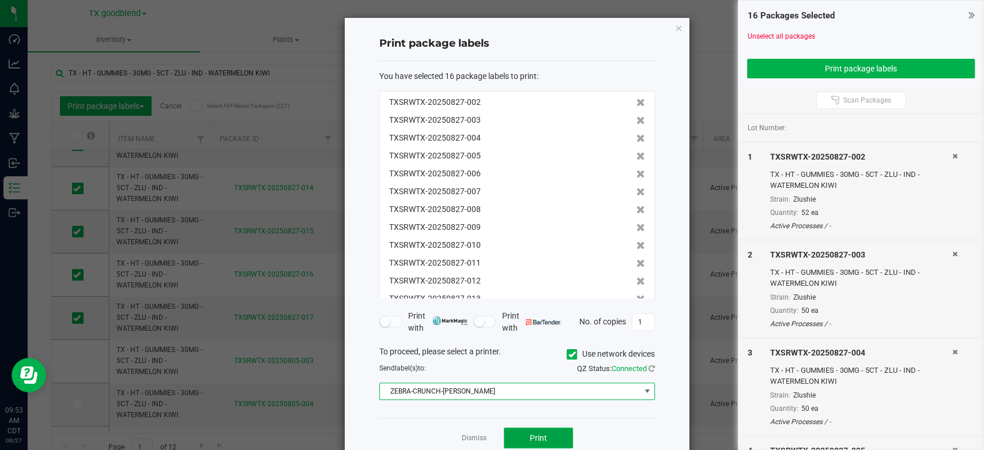
click at [540, 435] on span "Print" at bounding box center [538, 438] width 17 height 9
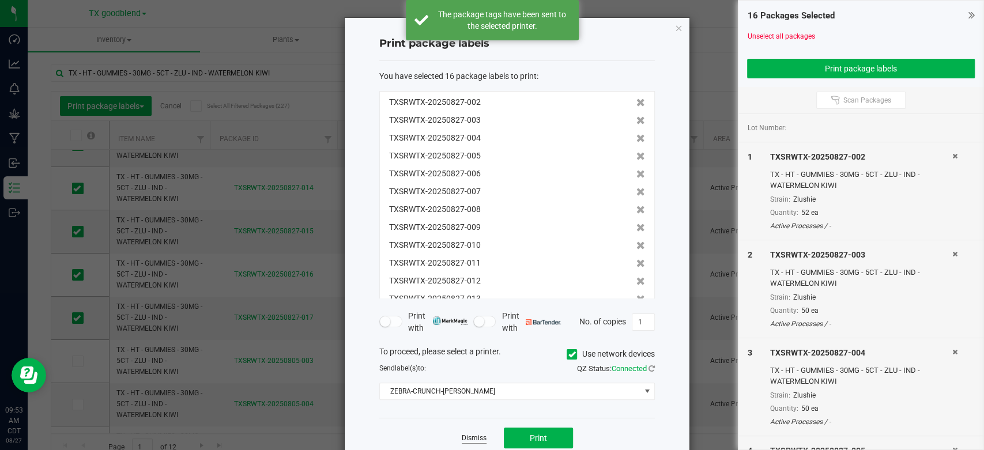
click at [466, 439] on link "Dismiss" at bounding box center [474, 439] width 25 height 10
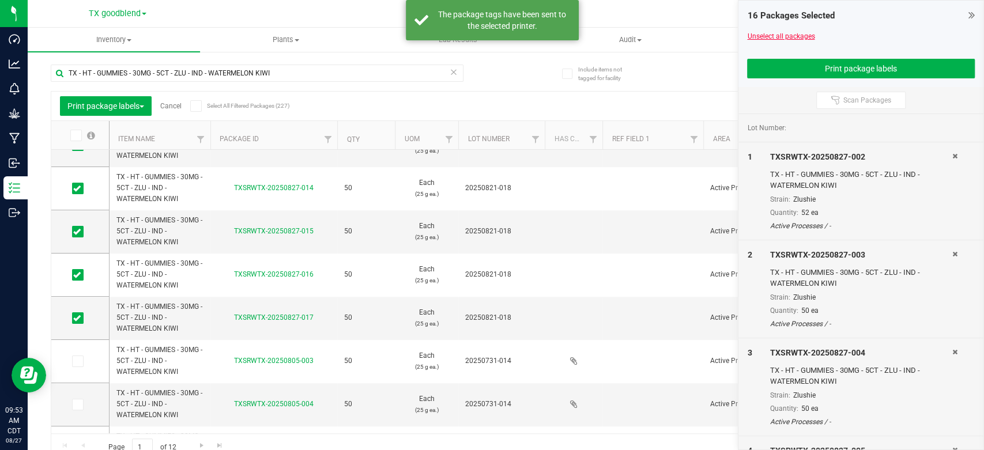
click at [776, 34] on link "Unselect all packages" at bounding box center [780, 36] width 67 height 8
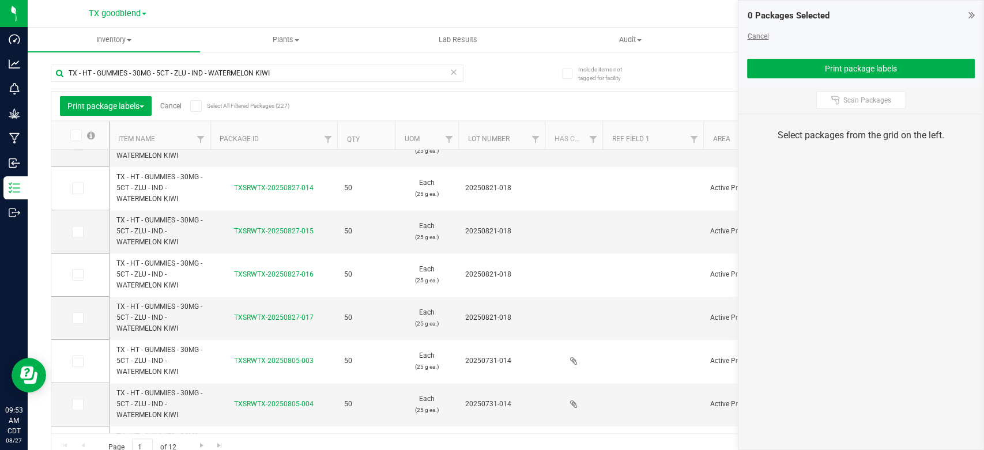
click at [758, 34] on link "Cancel" at bounding box center [757, 36] width 21 height 8
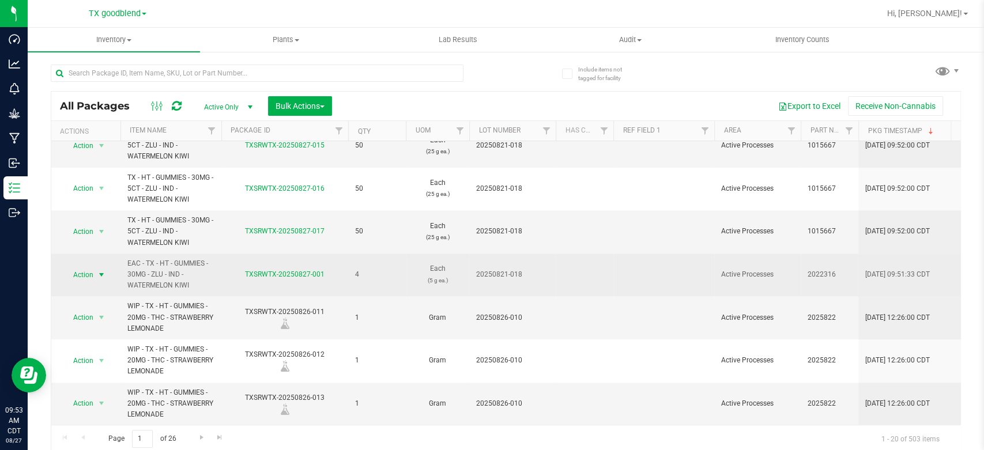
click at [80, 267] on span "Action" at bounding box center [78, 275] width 31 height 16
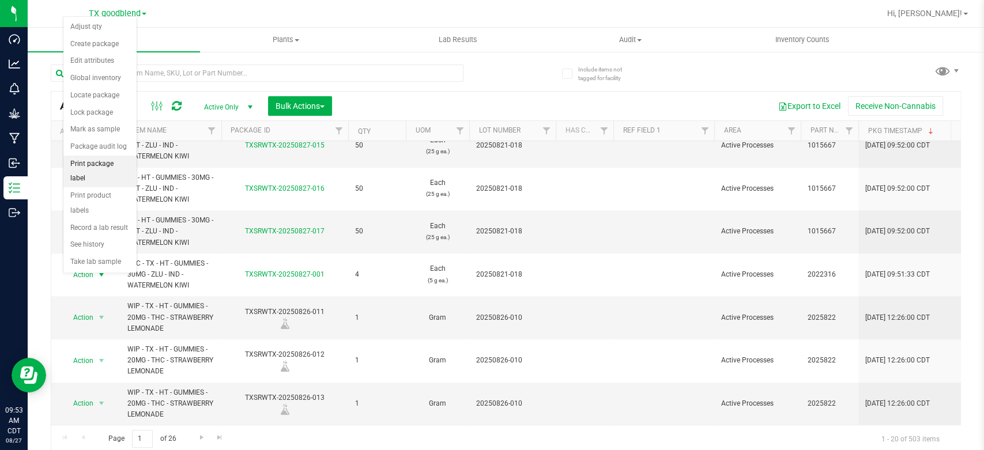
click at [87, 160] on li "Print package label" at bounding box center [99, 172] width 73 height 32
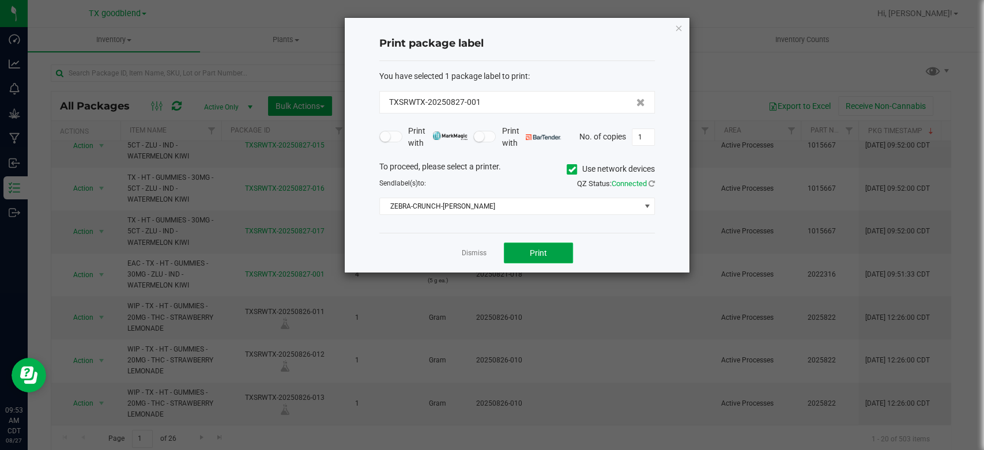
click at [539, 253] on span "Print" at bounding box center [538, 252] width 17 height 9
click at [483, 254] on link "Dismiss" at bounding box center [474, 253] width 25 height 10
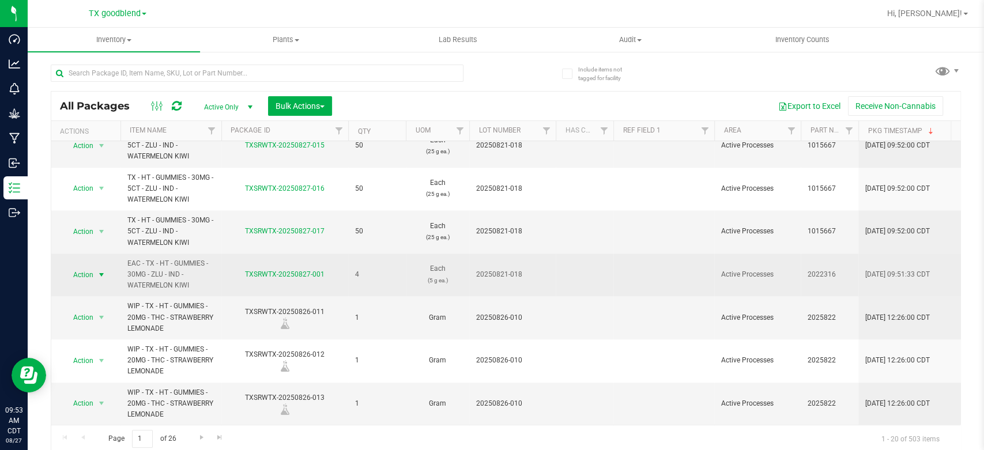
click at [82, 267] on span "Action" at bounding box center [78, 275] width 31 height 16
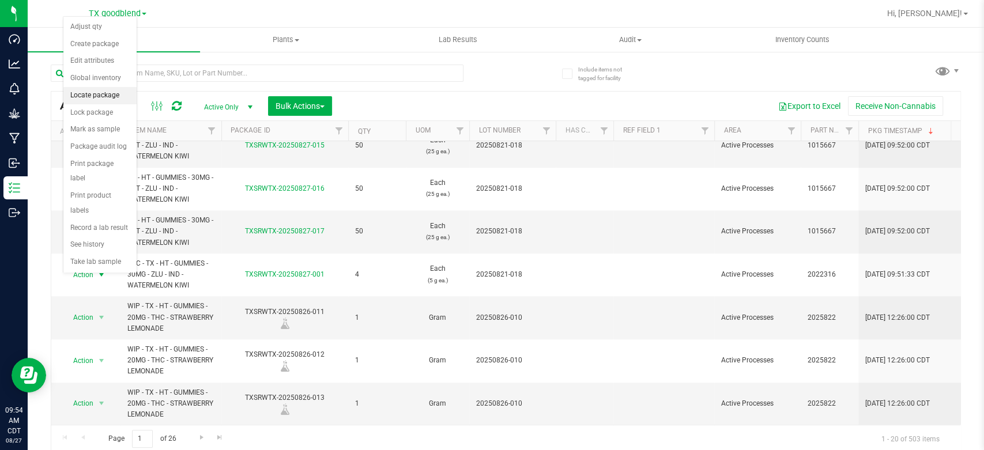
click at [108, 96] on li "Locate package" at bounding box center [99, 95] width 73 height 17
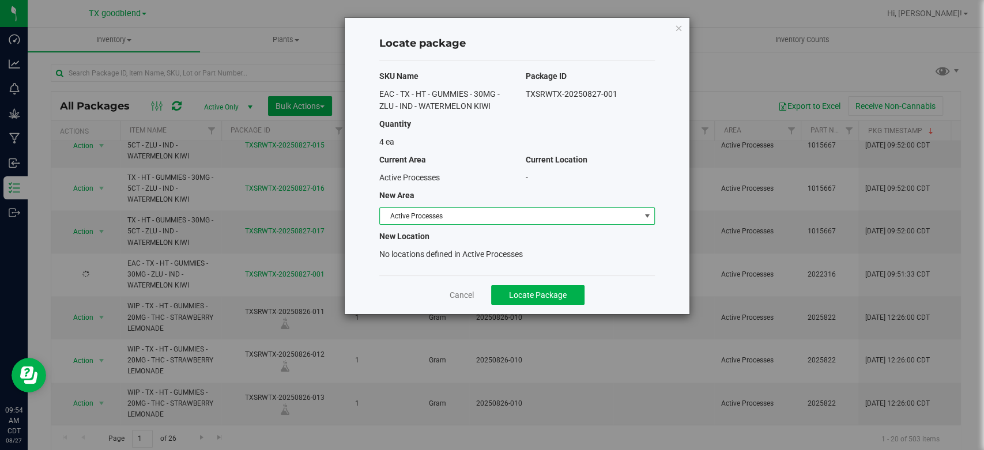
click at [569, 208] on span "Active Processes" at bounding box center [510, 216] width 260 height 16
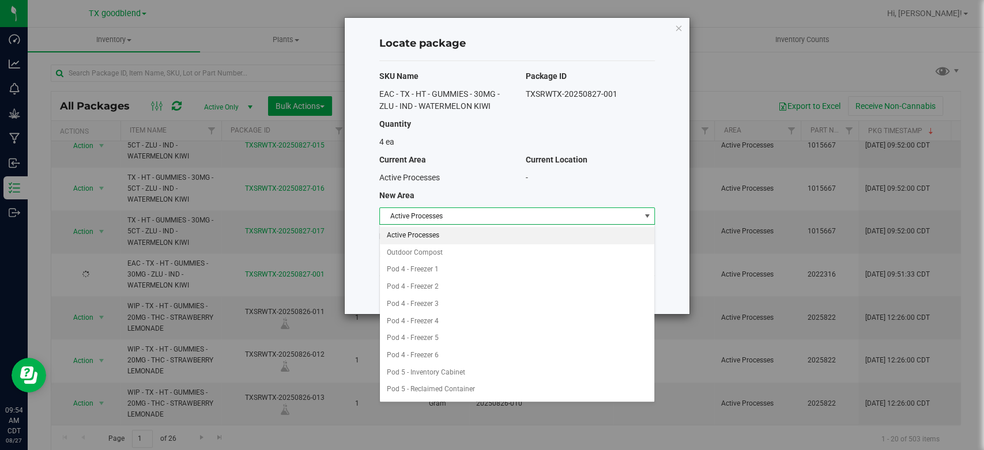
scroll to position [82, 0]
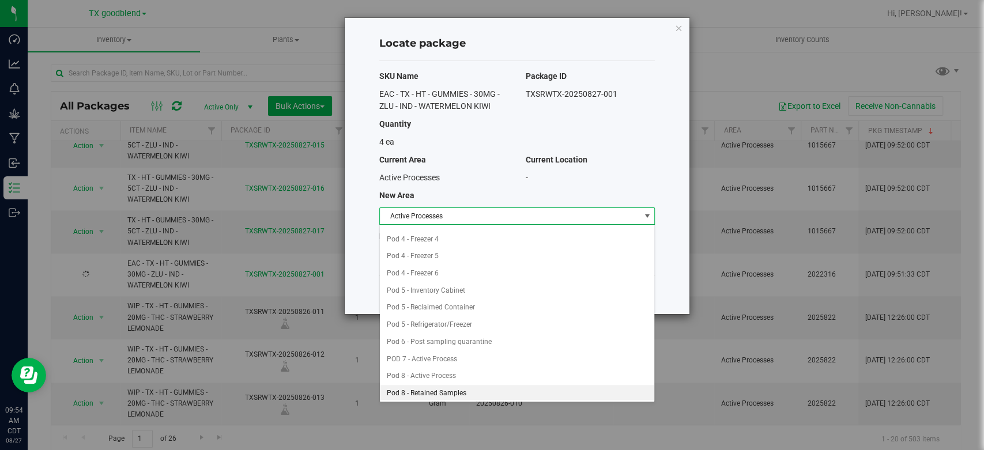
click at [446, 392] on li "Pod 8 - Retained Samples" at bounding box center [517, 393] width 274 height 17
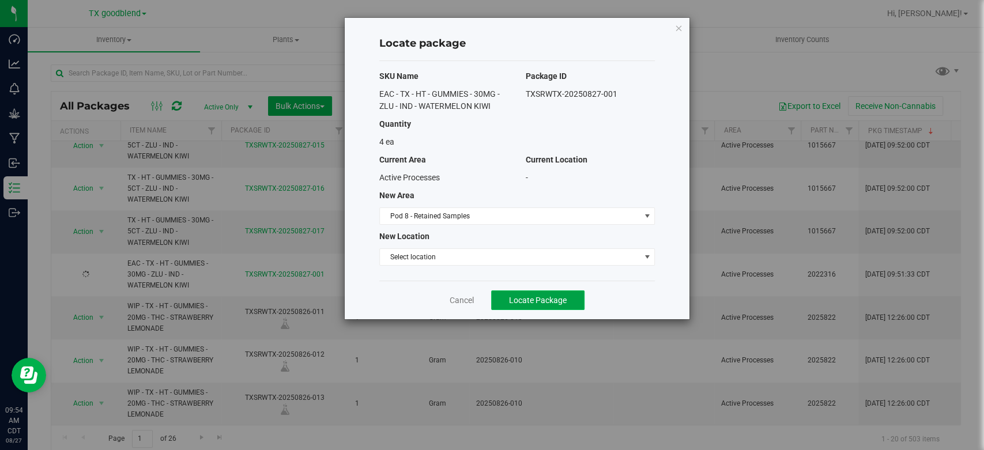
click at [542, 296] on span "Locate Package" at bounding box center [538, 300] width 58 height 9
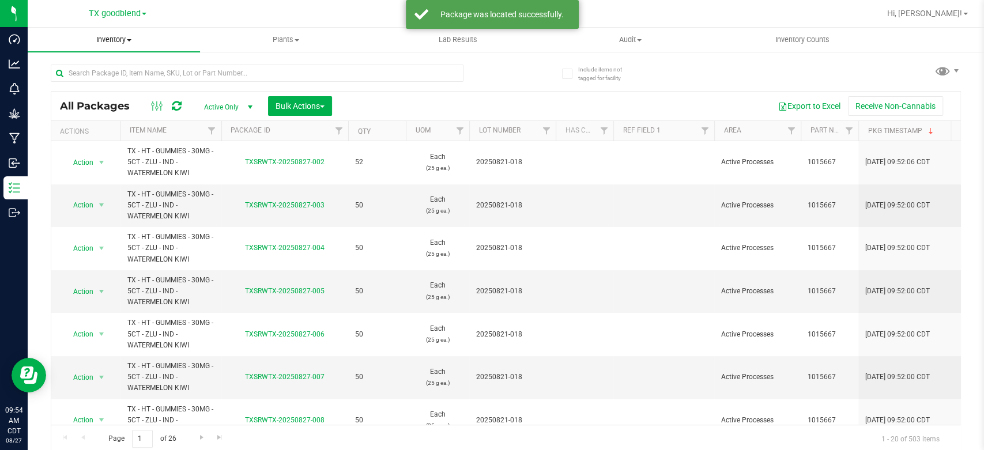
click at [101, 38] on span "Inventory" at bounding box center [114, 40] width 172 height 10
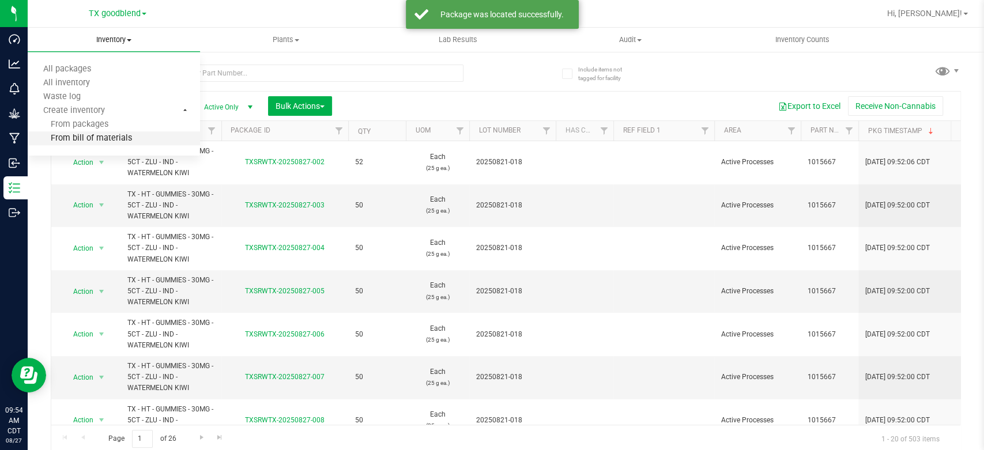
click at [97, 135] on span "From bill of materials" at bounding box center [80, 139] width 104 height 10
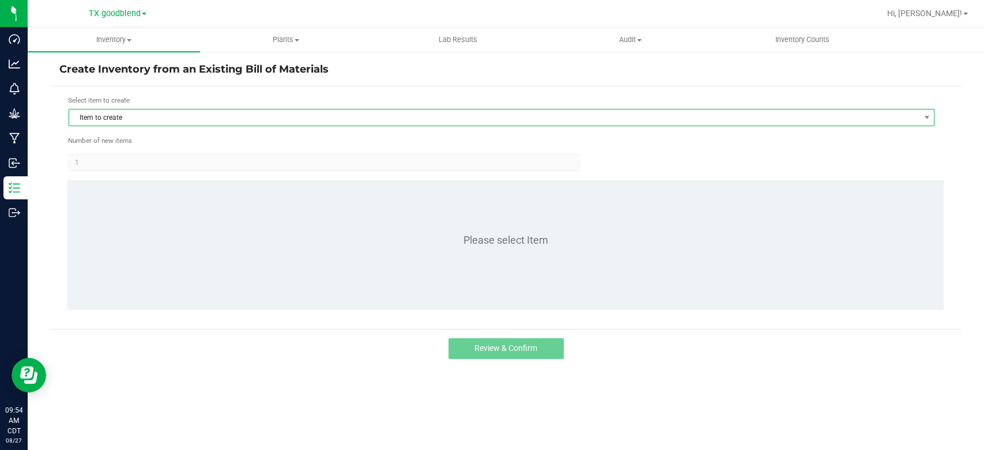
click at [121, 116] on span "Item to create" at bounding box center [494, 118] width 850 height 16
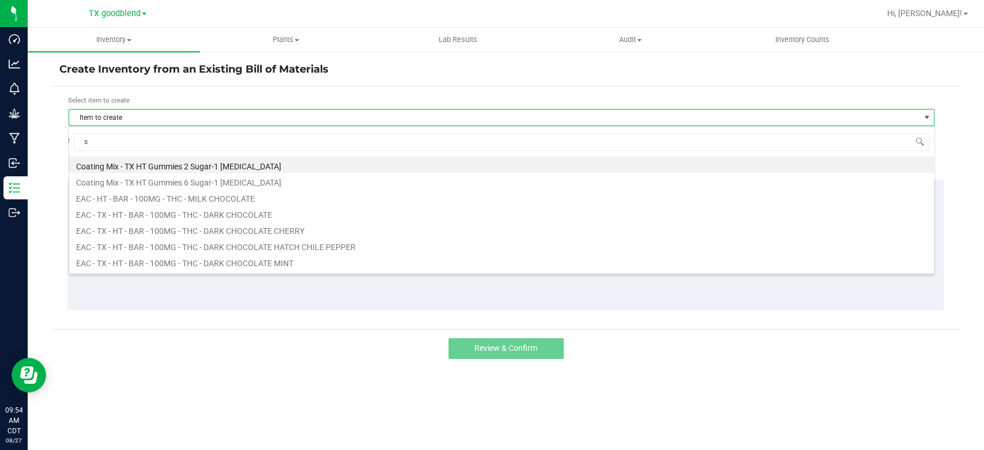
scroll to position [17, 865]
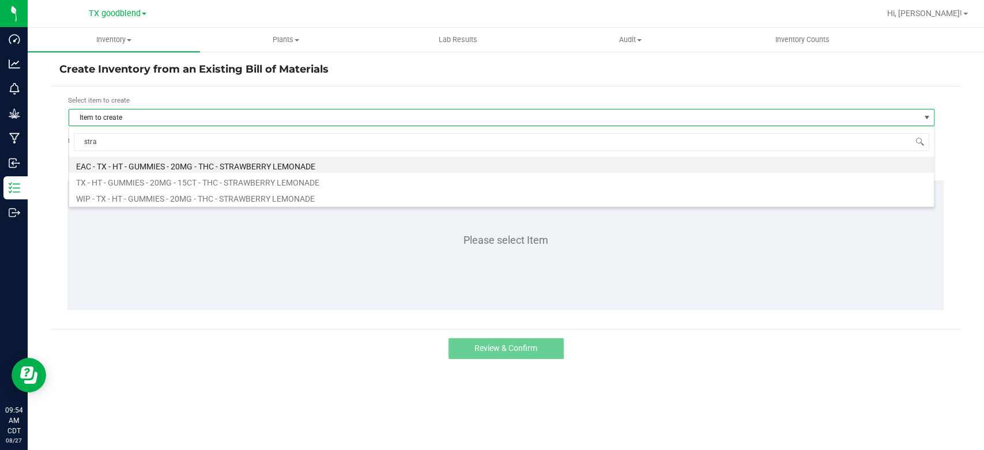
type input "straw"
click at [189, 166] on li "EAC - TX - HT - GUMMIES - 20MG - THC - STRAWBERRY LEMONADE" at bounding box center [501, 165] width 865 height 16
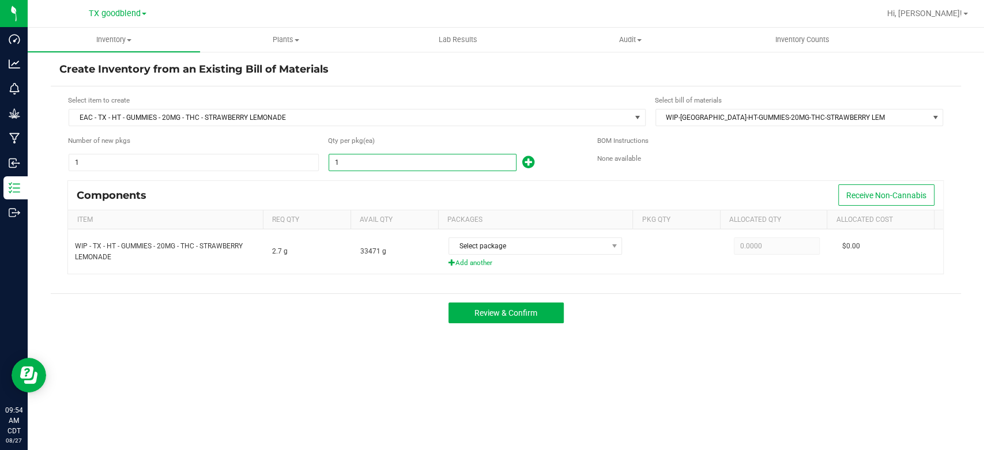
click at [374, 164] on input "1" at bounding box center [422, 163] width 187 height 16
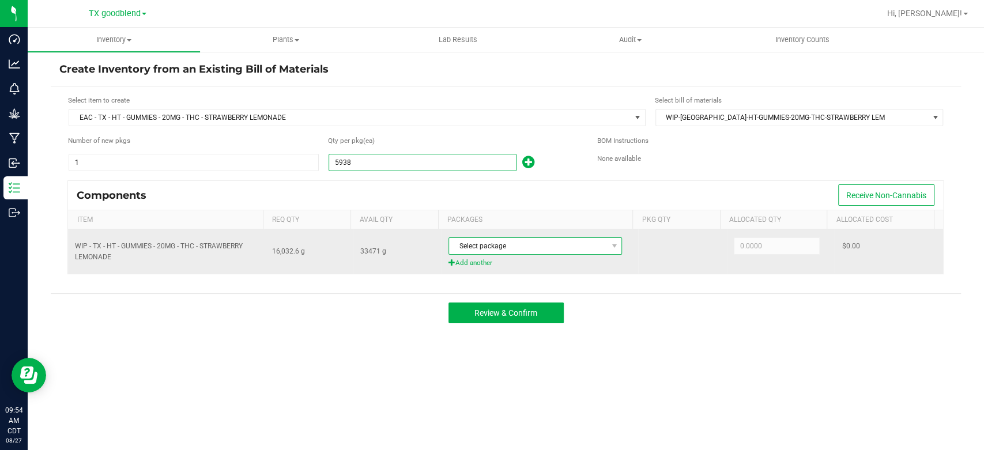
type input "5,938"
click at [485, 246] on span "Select package" at bounding box center [528, 246] width 158 height 16
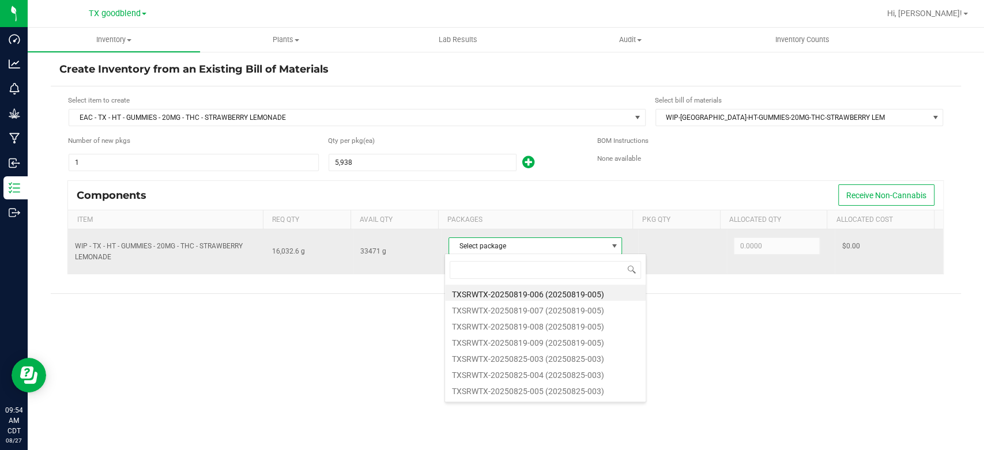
scroll to position [17, 171]
type input "0825"
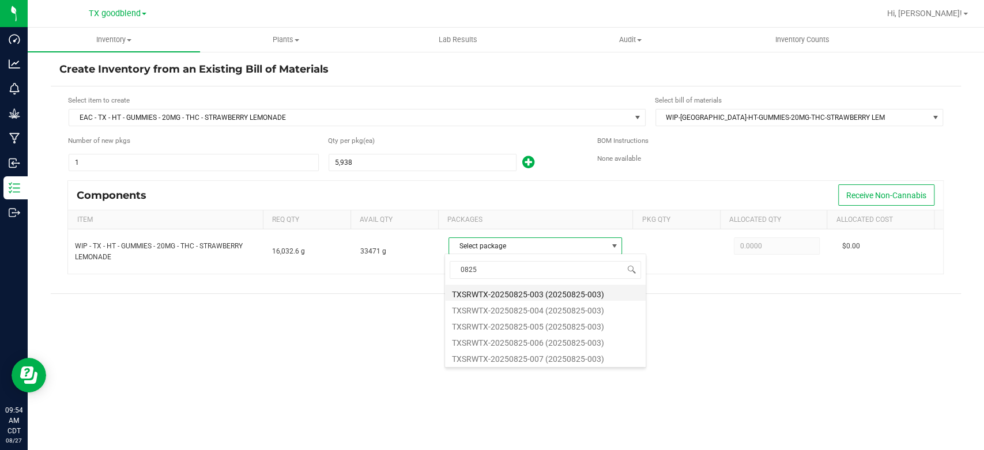
click at [501, 292] on li "TXSRWTX-20250825-003 (20250825-003)" at bounding box center [545, 293] width 201 height 16
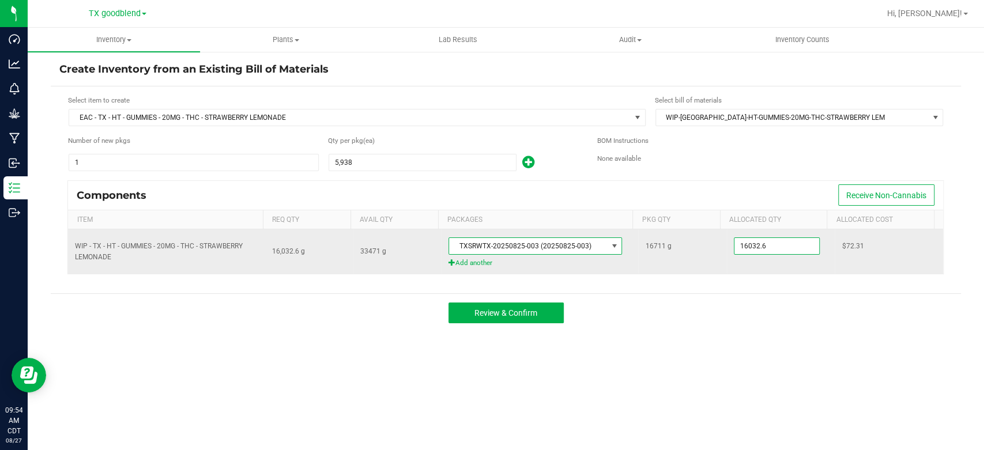
click at [797, 250] on input "16032.6" at bounding box center [777, 246] width 85 height 16
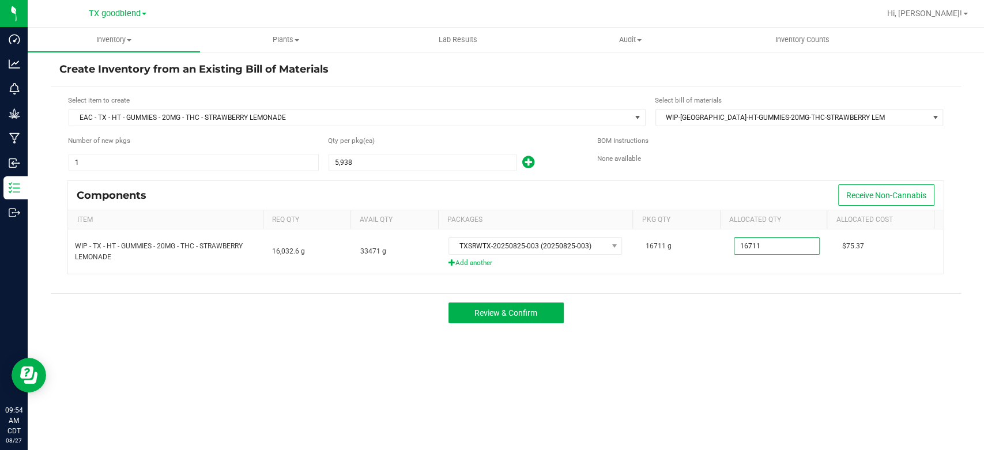
type input "16,711.0000"
click at [756, 296] on div "Review & Confirm" at bounding box center [506, 312] width 910 height 39
click at [485, 317] on span "Review & Confirm" at bounding box center [506, 312] width 63 height 9
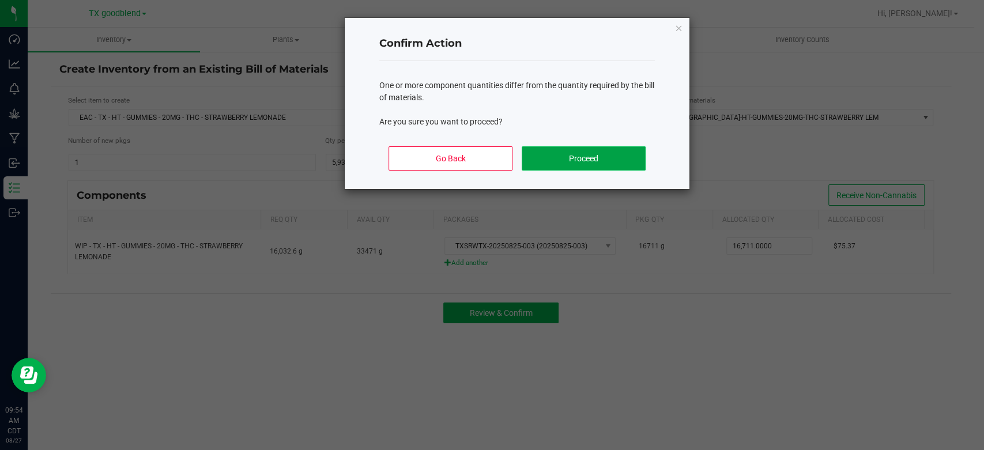
click at [543, 160] on button "Proceed" at bounding box center [584, 158] width 124 height 24
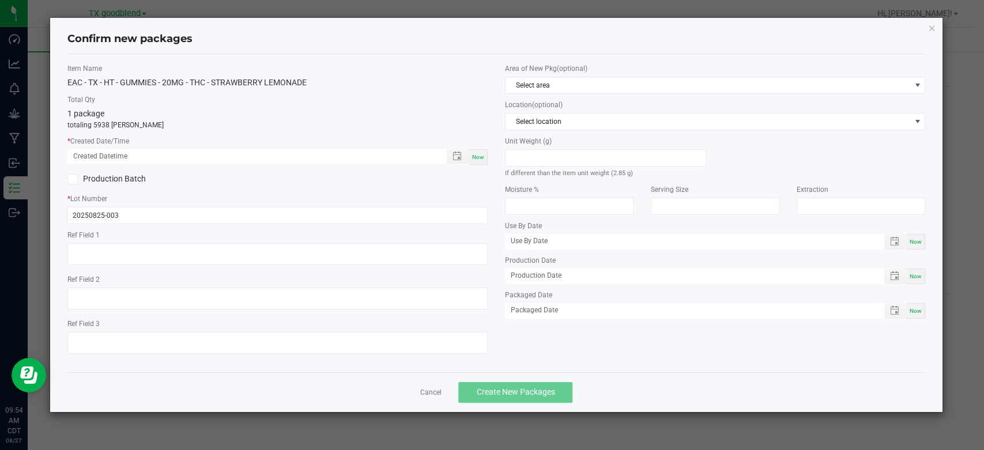
click at [480, 159] on span "Now" at bounding box center [478, 157] width 12 height 6
type input "[DATE] 09:54 AM"
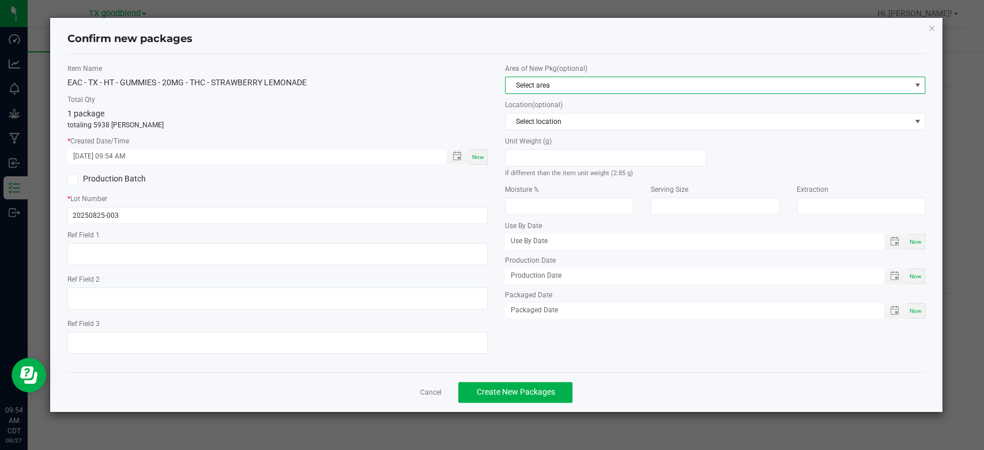
click at [552, 84] on span "Select area" at bounding box center [708, 85] width 405 height 16
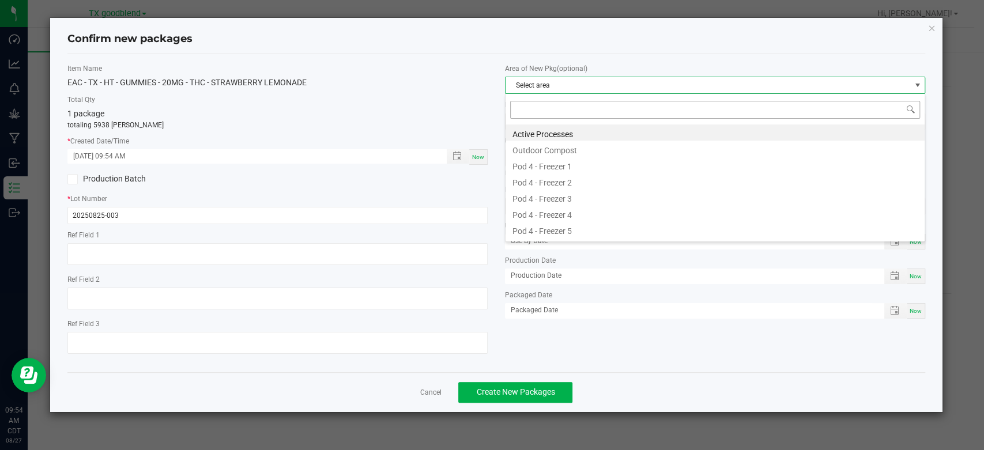
scroll to position [17, 420]
click at [552, 129] on li "Active Processes" at bounding box center [715, 133] width 419 height 16
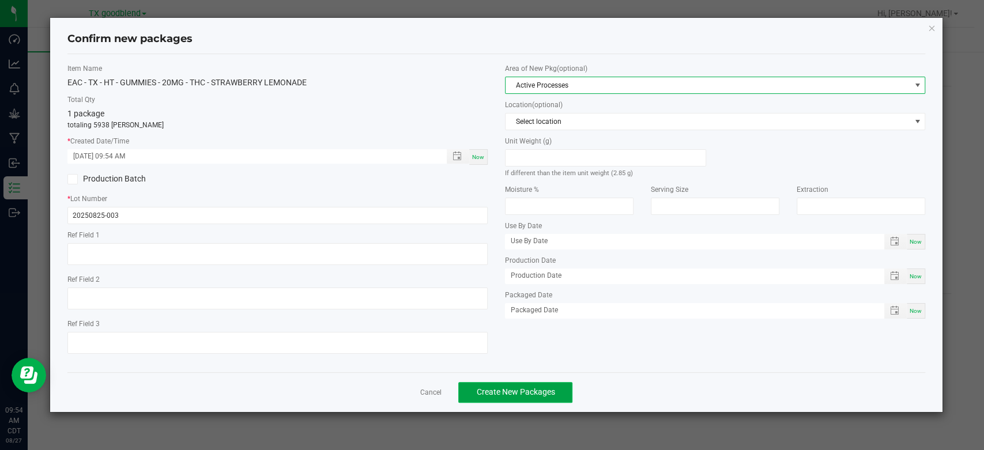
click at [537, 397] on button "Create New Packages" at bounding box center [515, 392] width 114 height 21
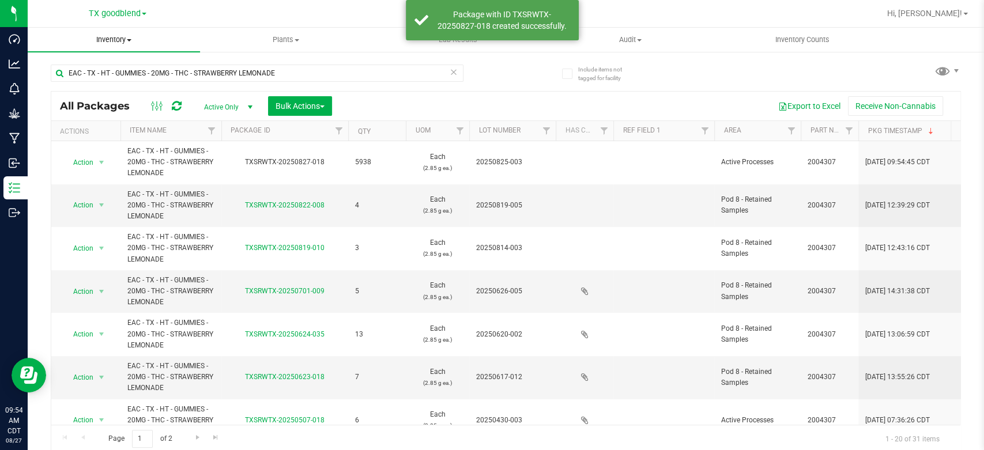
click at [112, 47] on uib-tab-heading "Inventory All packages All inventory Waste log Create inventory" at bounding box center [114, 40] width 172 height 24
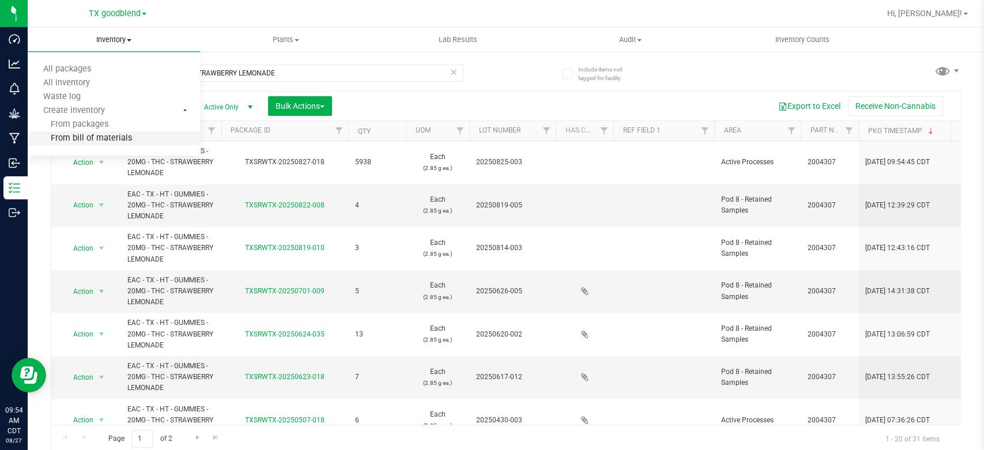
click at [95, 137] on span "From bill of materials" at bounding box center [80, 139] width 104 height 10
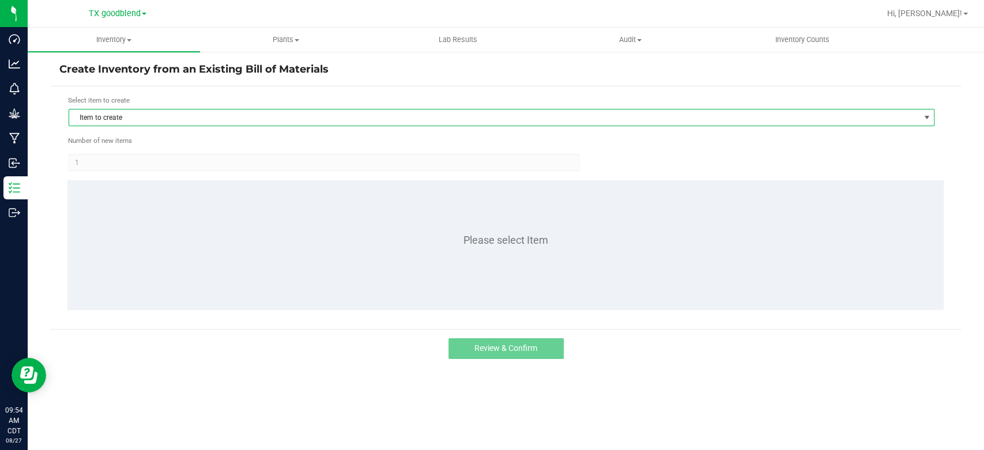
click at [146, 118] on span "Item to create" at bounding box center [494, 118] width 850 height 16
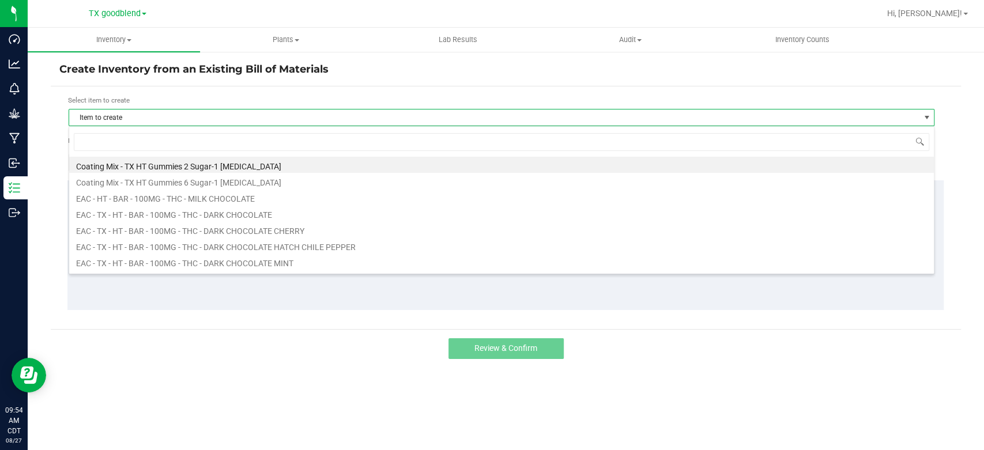
scroll to position [17, 865]
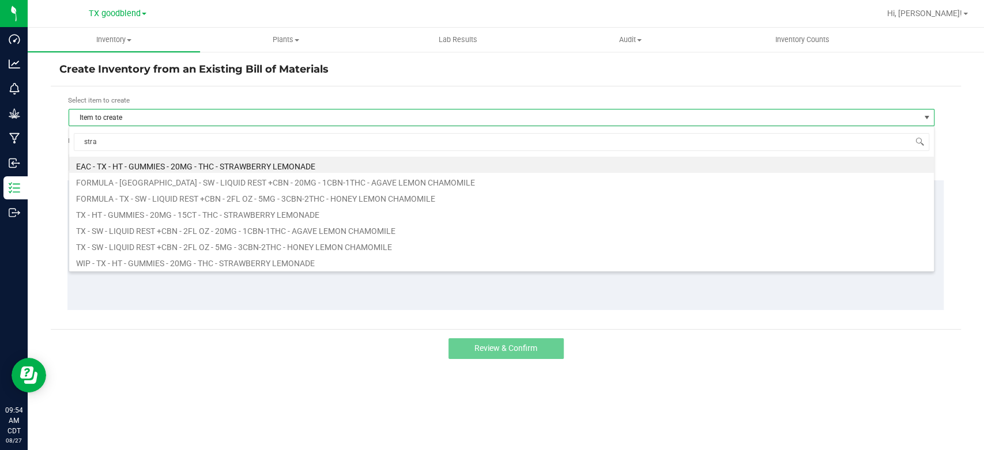
type input "straw"
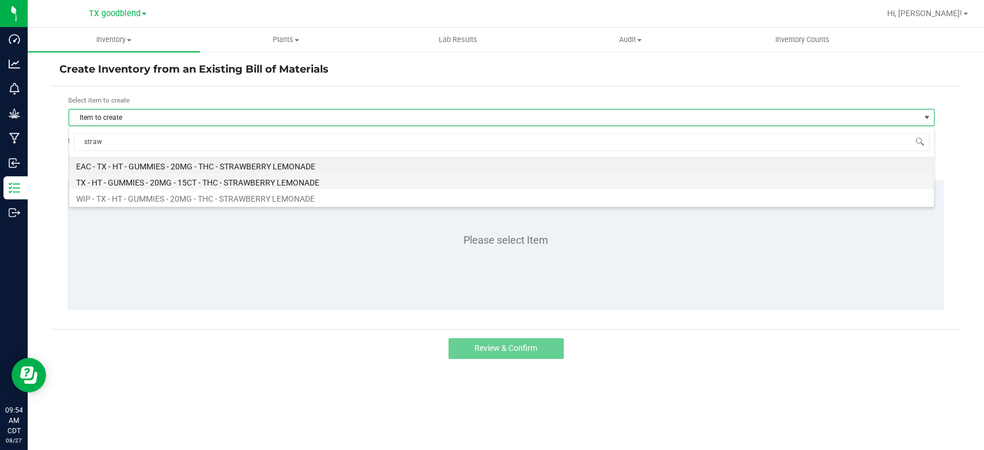
click at [170, 183] on li "TX - HT - GUMMIES - 20MG - 15CT - THC - STRAWBERRY LEMONADE" at bounding box center [501, 181] width 865 height 16
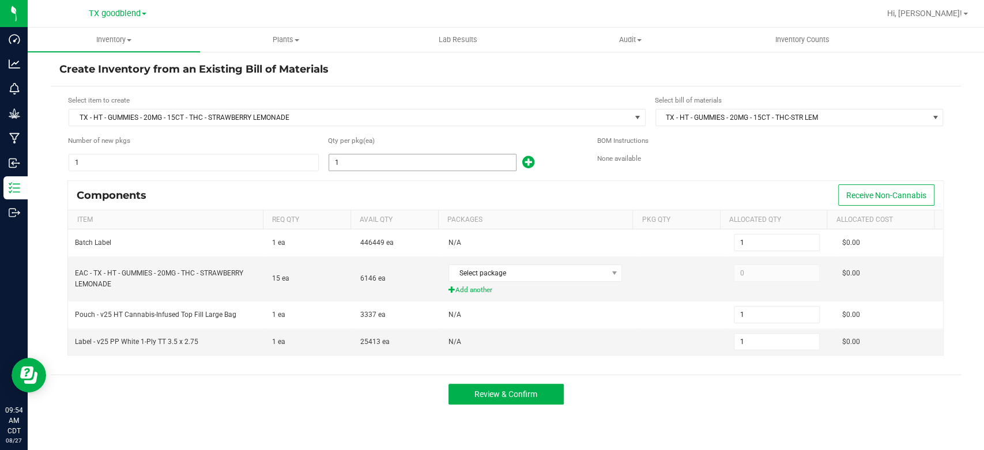
click at [360, 164] on input "1" at bounding box center [422, 163] width 187 height 16
type input "3"
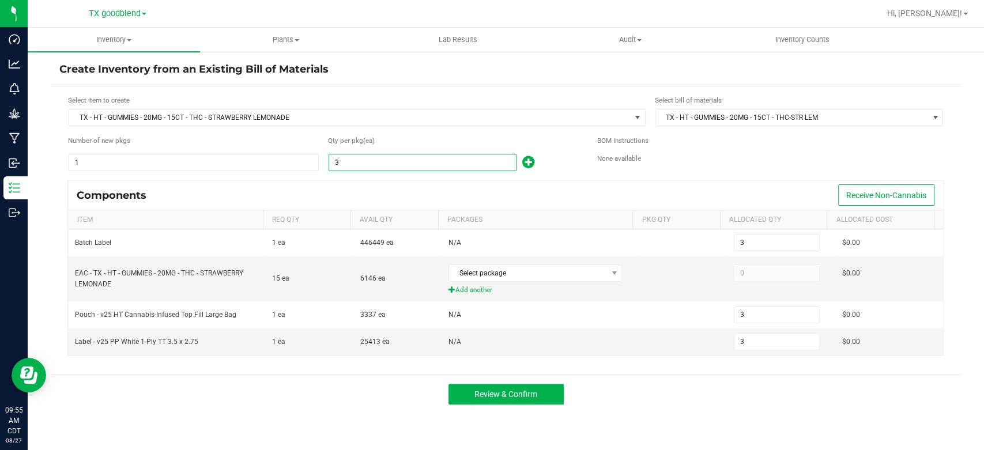
type input "39"
type input "395"
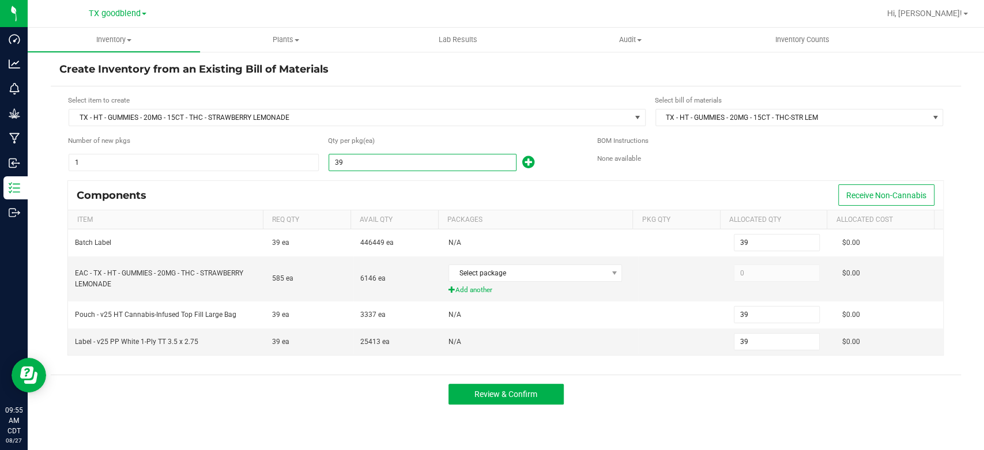
type input "395"
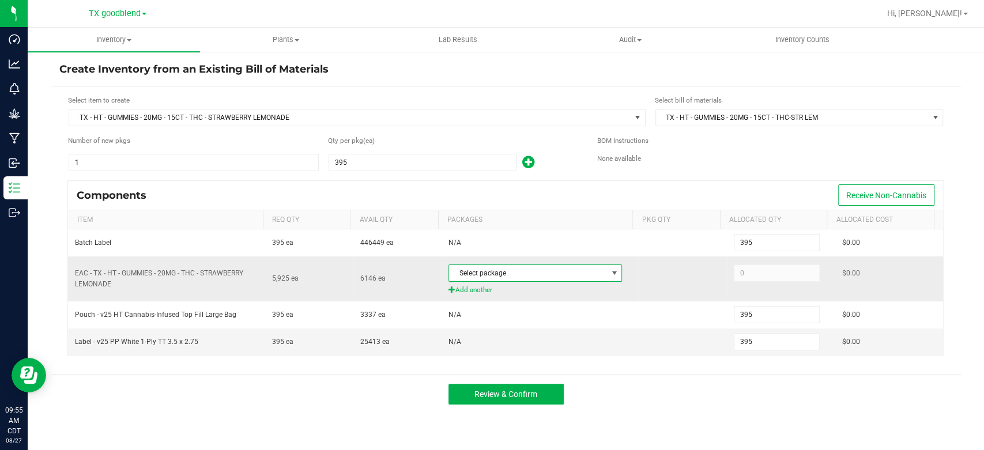
click at [572, 269] on span "Select package" at bounding box center [528, 273] width 158 height 16
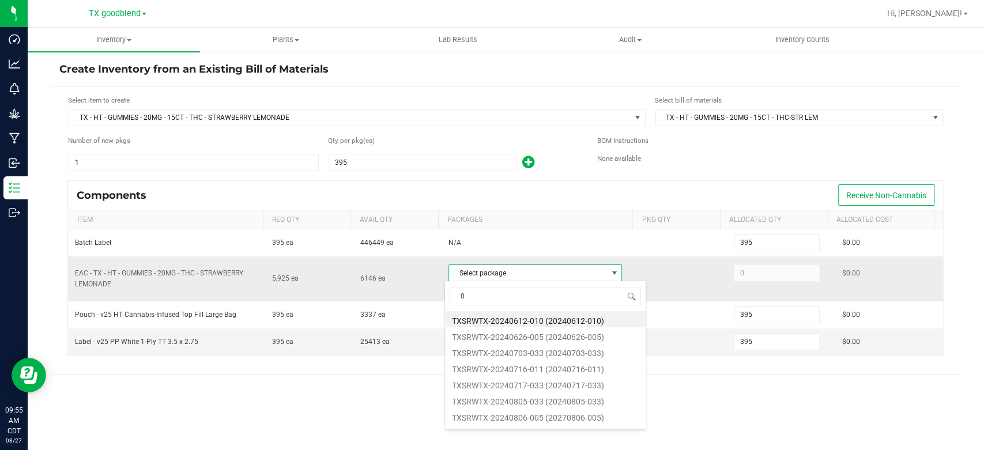
scroll to position [17, 171]
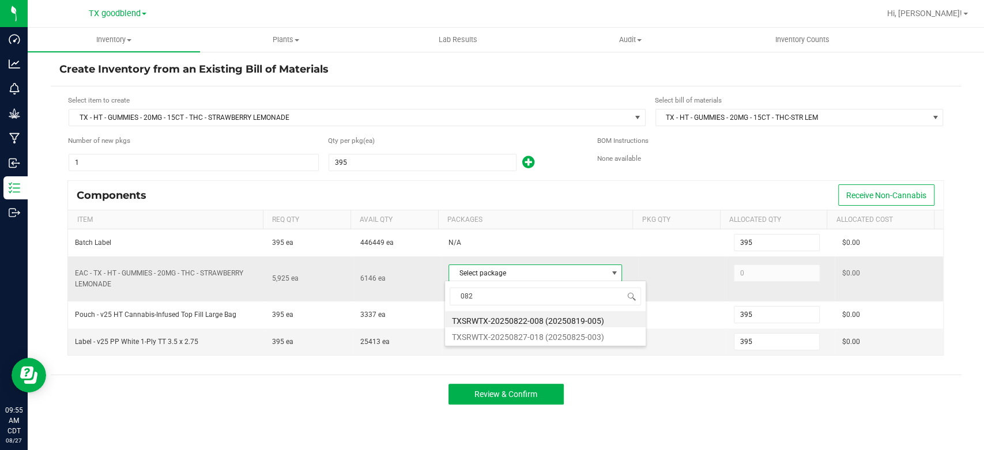
type input "0827"
click at [539, 320] on li "TXSRWTX-20250827-018 (20250825-003)" at bounding box center [545, 319] width 201 height 16
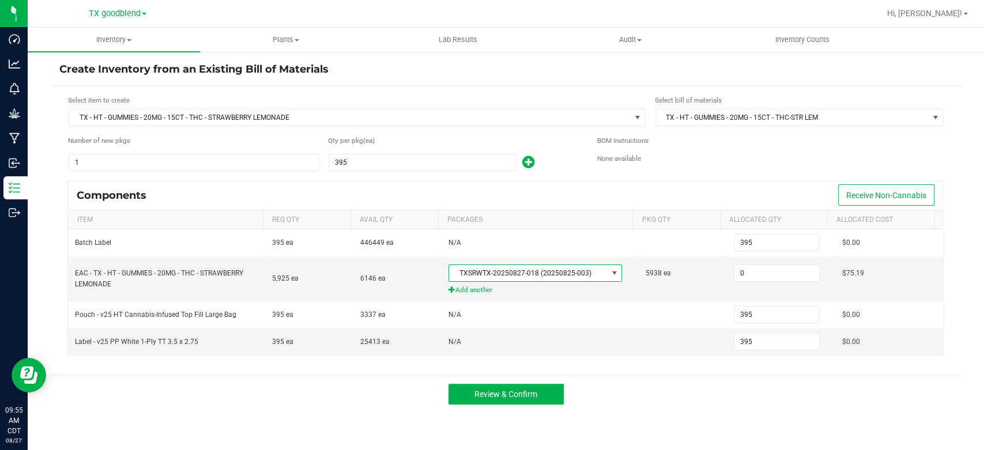
type input "5,925"
click at [496, 398] on button "Review & Confirm" at bounding box center [506, 394] width 115 height 21
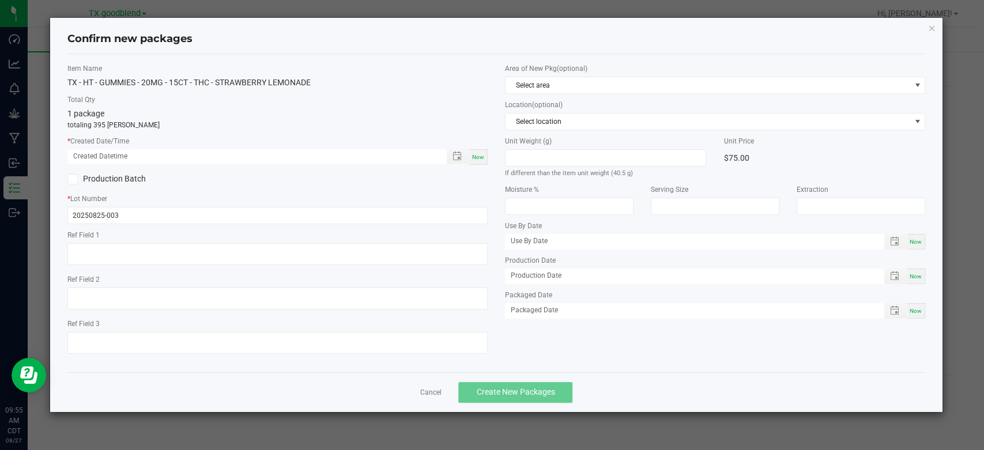
click at [481, 157] on span "Now" at bounding box center [478, 157] width 12 height 6
type input "[DATE] 09:55 AM"
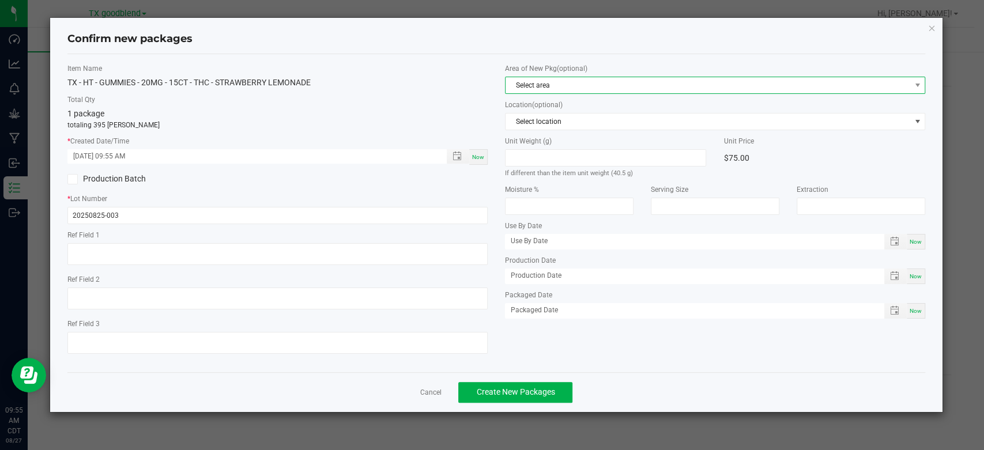
click at [555, 88] on span "Select area" at bounding box center [708, 85] width 405 height 16
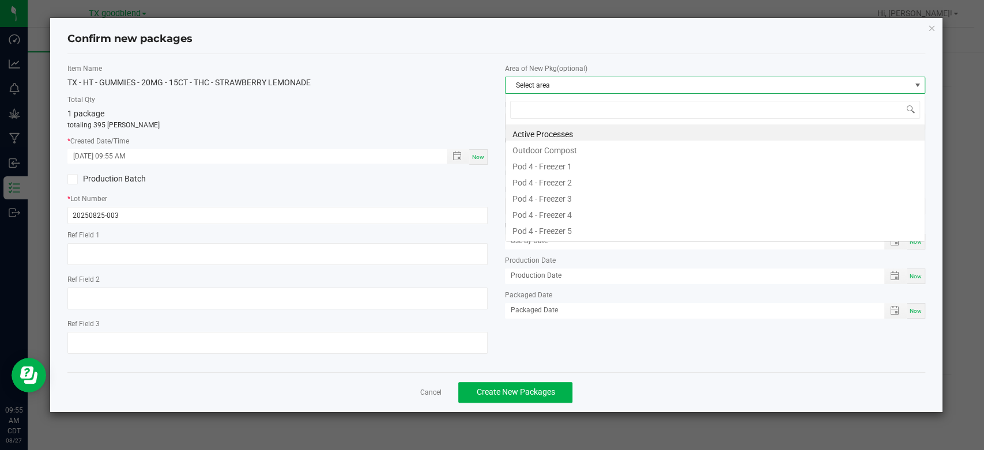
scroll to position [17, 420]
click at [555, 133] on li "Active Processes" at bounding box center [715, 133] width 419 height 16
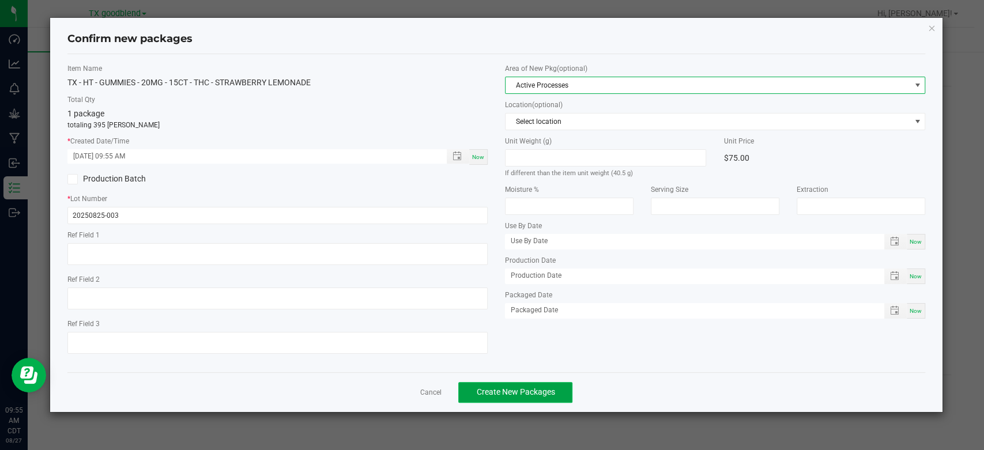
click at [516, 390] on span "Create New Packages" at bounding box center [515, 391] width 78 height 9
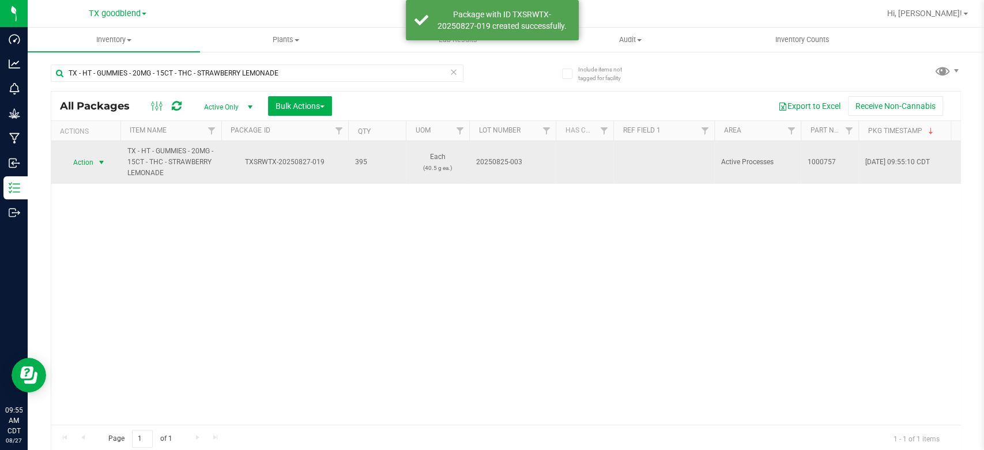
click at [81, 165] on span "Action" at bounding box center [78, 163] width 31 height 16
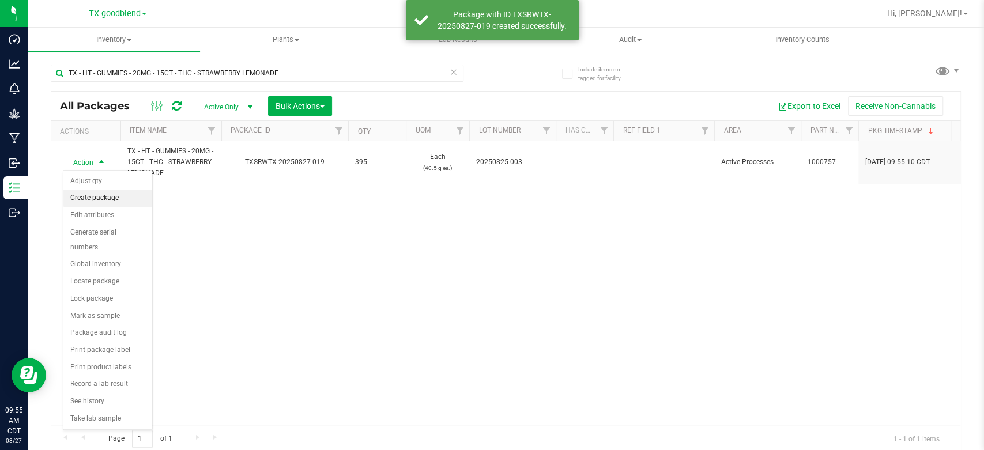
click at [85, 194] on li "Create package" at bounding box center [107, 198] width 89 height 17
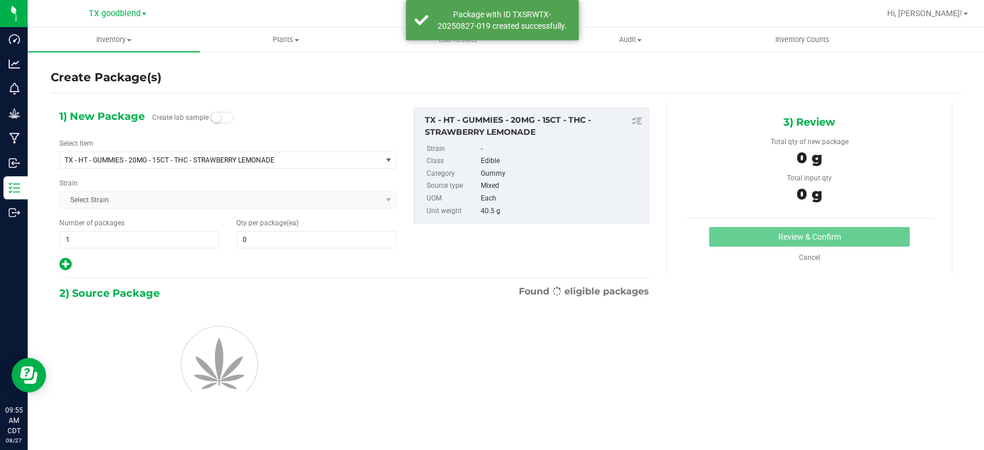
type input "0"
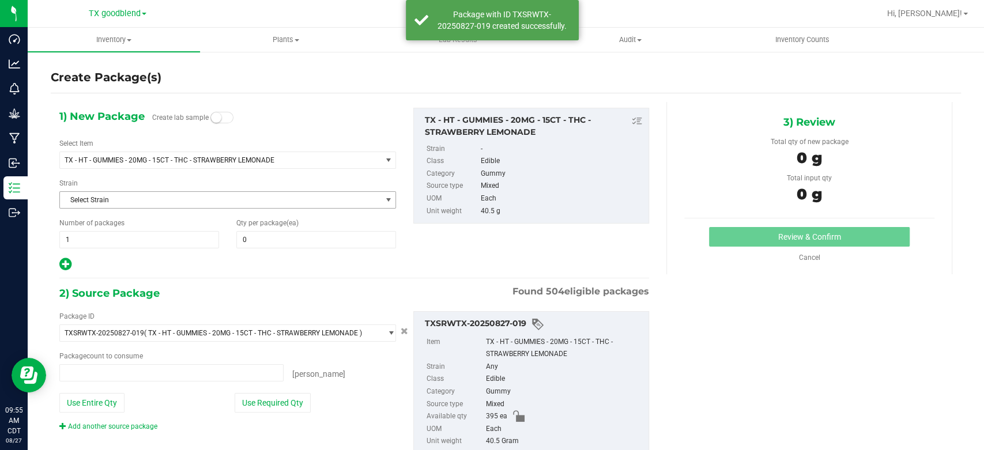
type input "0 ea"
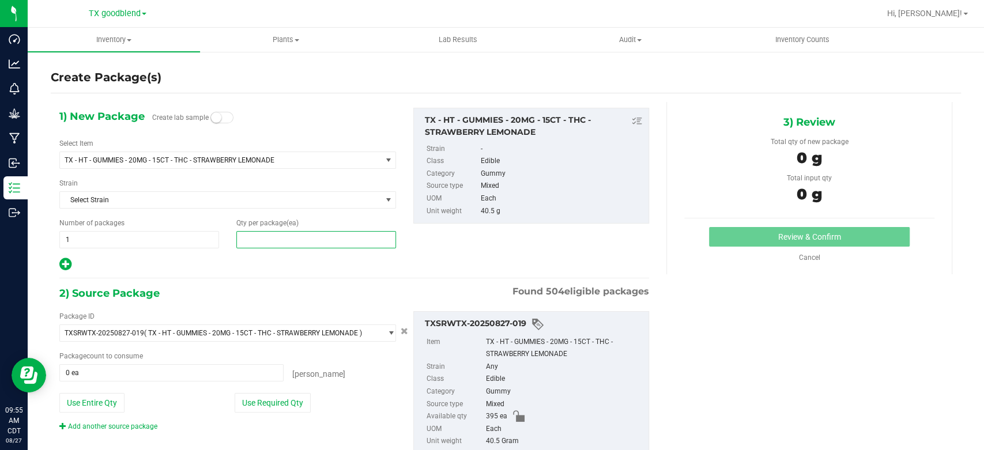
click at [269, 243] on span at bounding box center [316, 239] width 160 height 17
type input "50"
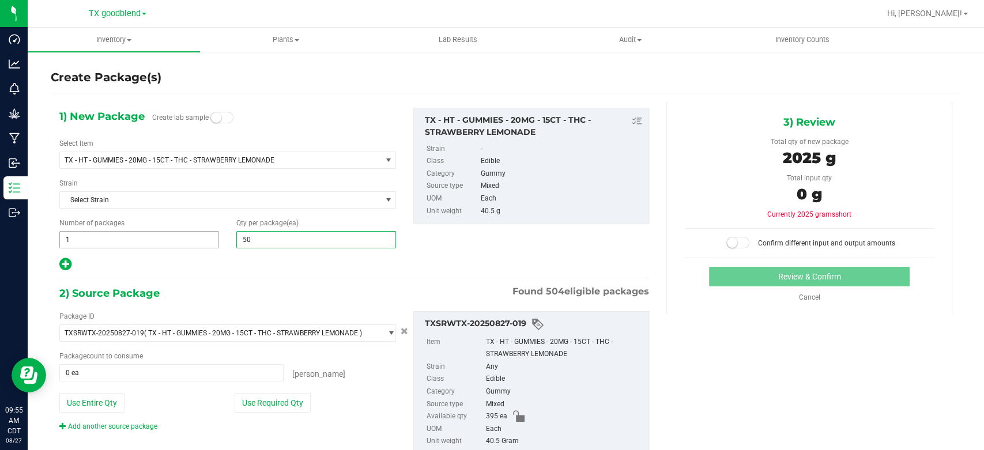
type input "50"
click at [163, 240] on span "1 1" at bounding box center [139, 239] width 160 height 17
click at [163, 240] on input "1" at bounding box center [139, 240] width 159 height 16
type input "7"
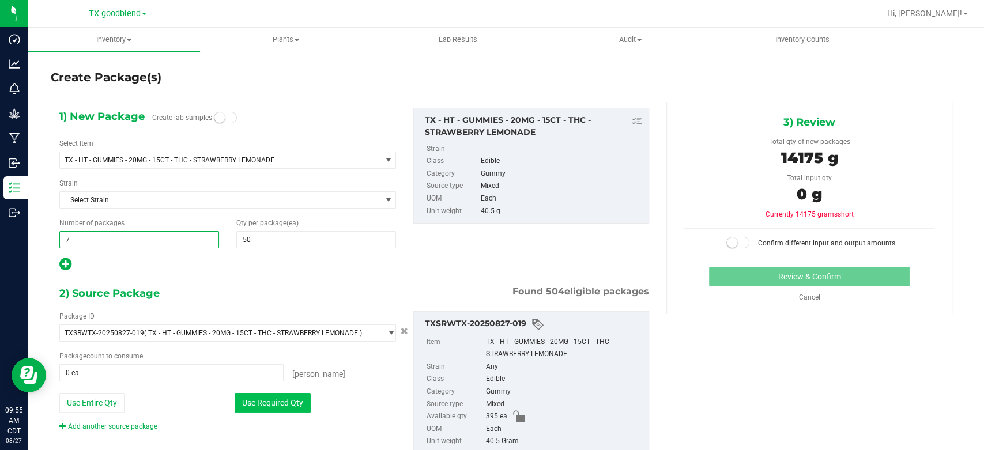
click at [278, 404] on button "Use Required Qty" at bounding box center [273, 403] width 76 height 20
type input "350 ea"
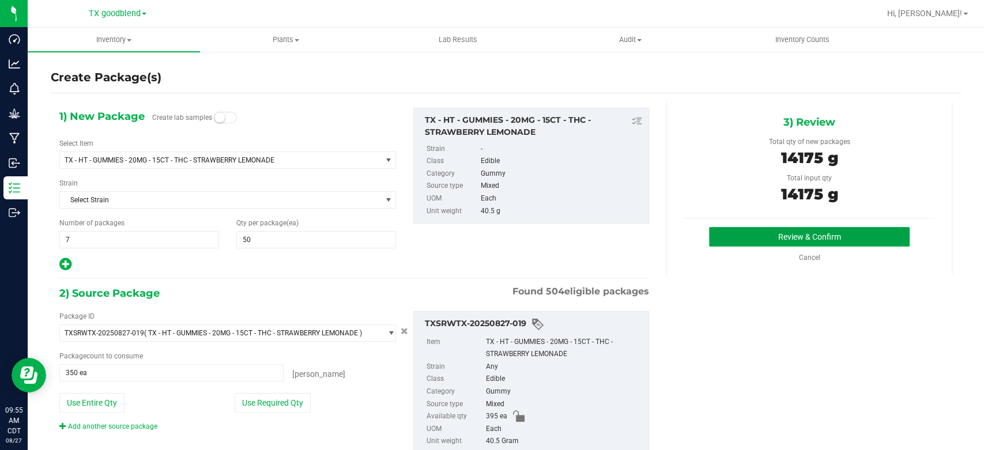
click at [741, 240] on button "Review & Confirm" at bounding box center [809, 237] width 200 height 20
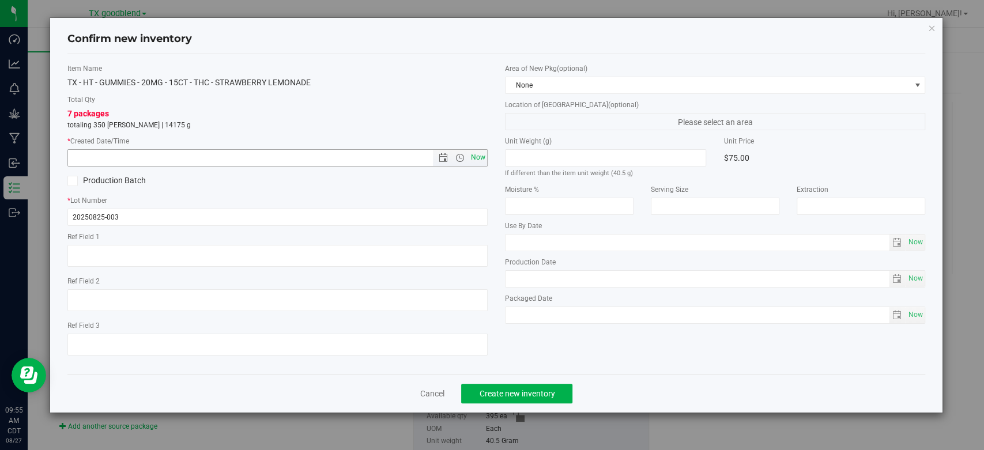
click at [480, 155] on span "Now" at bounding box center [479, 157] width 20 height 17
type input "[DATE] 9:55 AM"
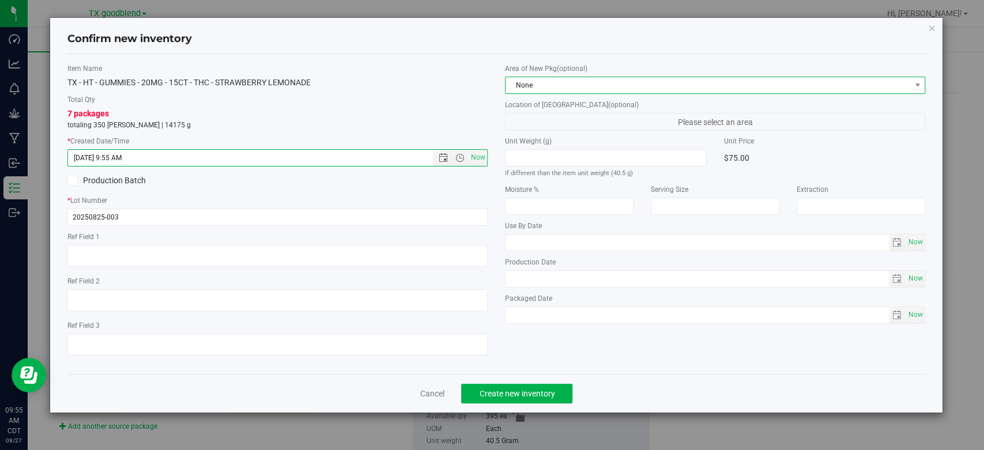
click at [556, 88] on span "None" at bounding box center [708, 85] width 405 height 16
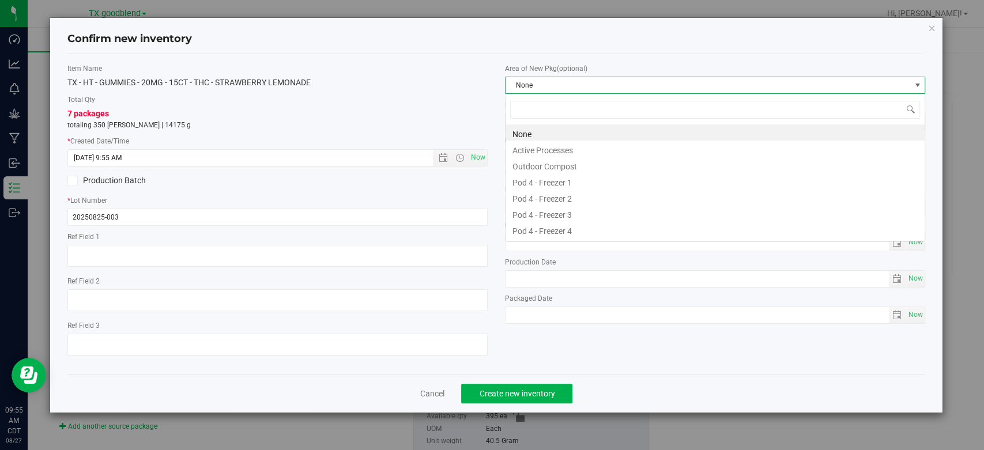
scroll to position [17, 420]
click at [554, 144] on li "Active Processes" at bounding box center [715, 149] width 419 height 16
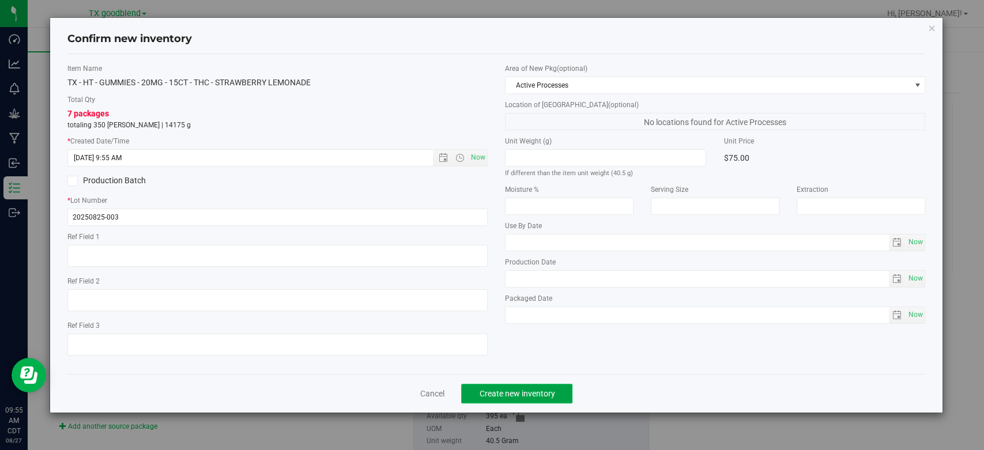
click at [495, 389] on span "Create new inventory" at bounding box center [517, 393] width 76 height 9
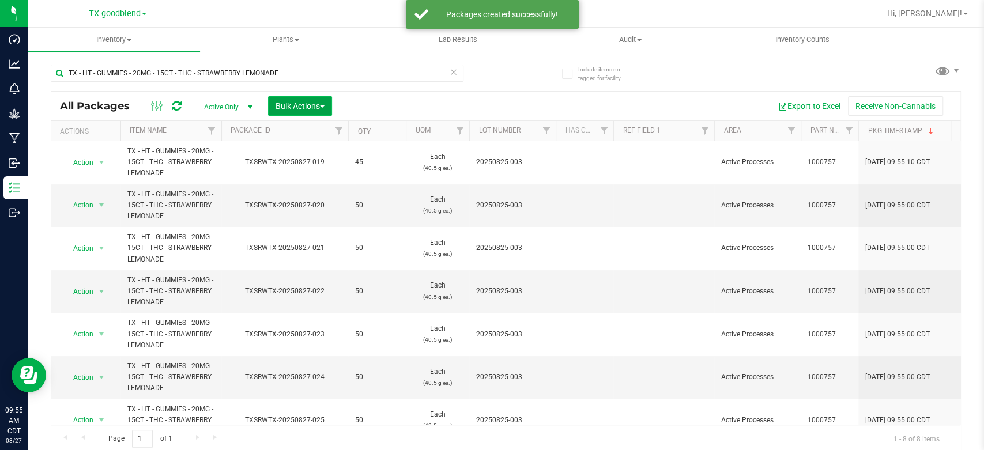
click at [297, 105] on span "Bulk Actions" at bounding box center [300, 105] width 49 height 9
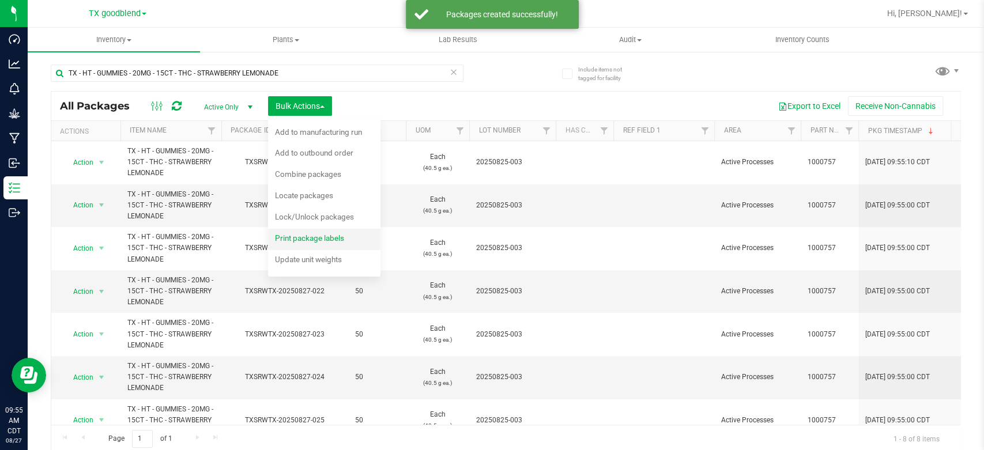
click at [292, 239] on span "Print package labels" at bounding box center [309, 238] width 69 height 9
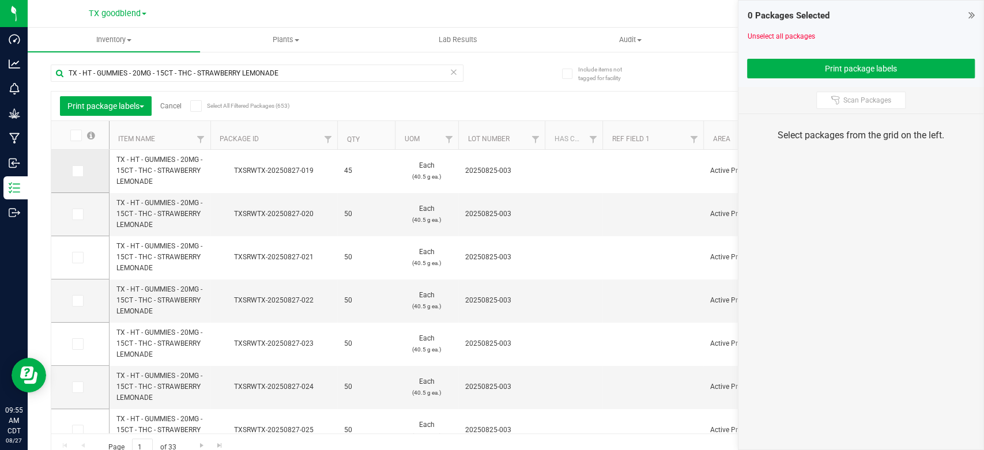
click at [78, 171] on icon at bounding box center [76, 171] width 7 height 0
click at [0, 0] on input "checkbox" at bounding box center [0, 0] width 0 height 0
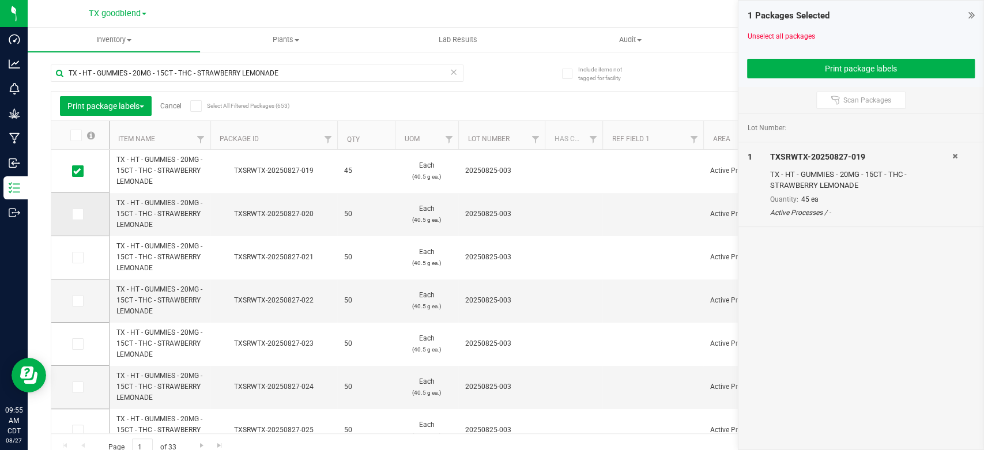
click at [79, 214] on icon at bounding box center [76, 214] width 7 height 0
click at [0, 0] on input "checkbox" at bounding box center [0, 0] width 0 height 0
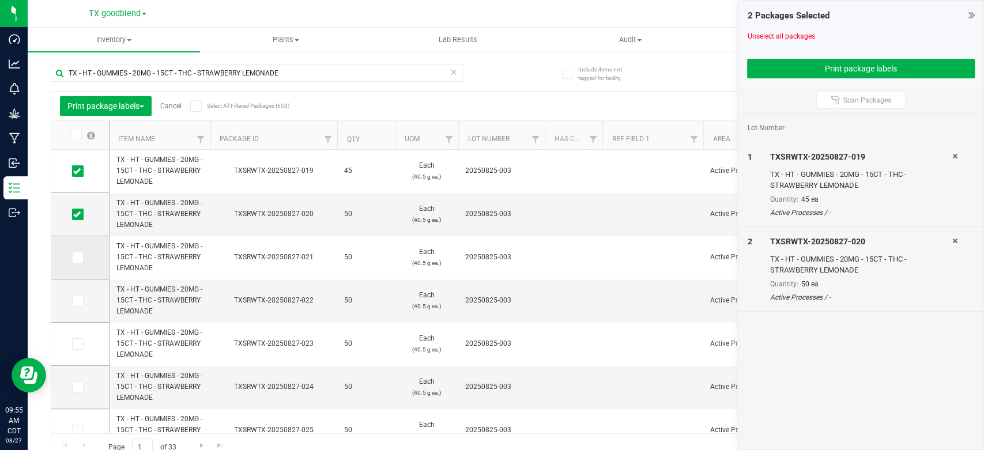
click at [74, 258] on icon at bounding box center [76, 258] width 7 height 0
click at [0, 0] on input "checkbox" at bounding box center [0, 0] width 0 height 0
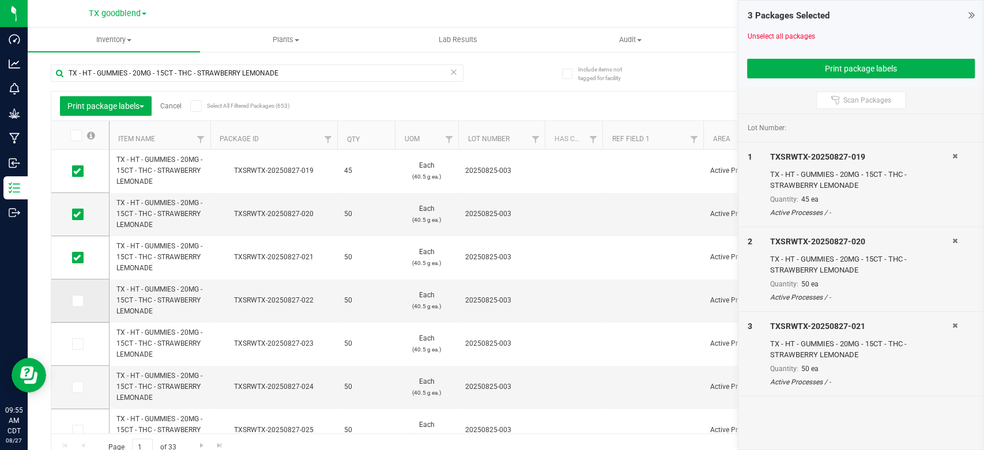
click at [78, 301] on icon at bounding box center [76, 301] width 7 height 0
click at [0, 0] on input "checkbox" at bounding box center [0, 0] width 0 height 0
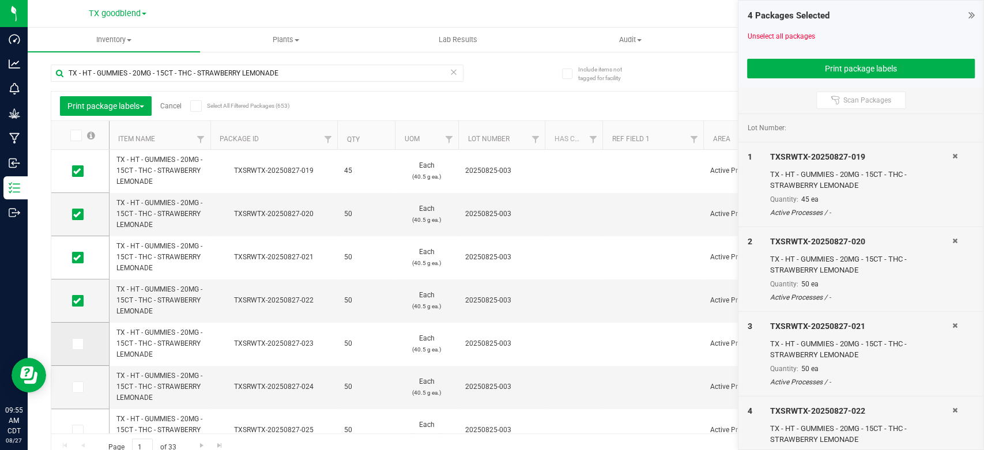
click at [81, 348] on span at bounding box center [78, 344] width 12 height 12
click at [0, 0] on input "checkbox" at bounding box center [0, 0] width 0 height 0
click at [80, 387] on icon at bounding box center [76, 387] width 7 height 0
click at [0, 0] on input "checkbox" at bounding box center [0, 0] width 0 height 0
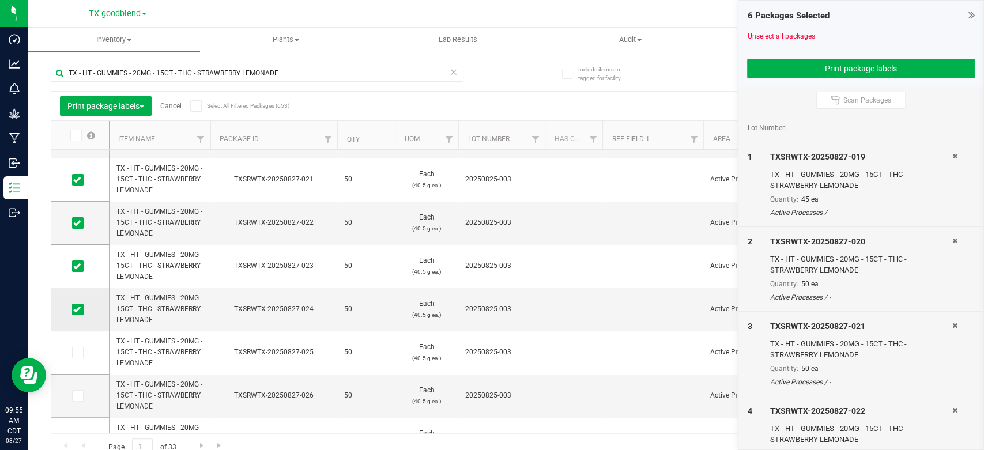
scroll to position [88, 0]
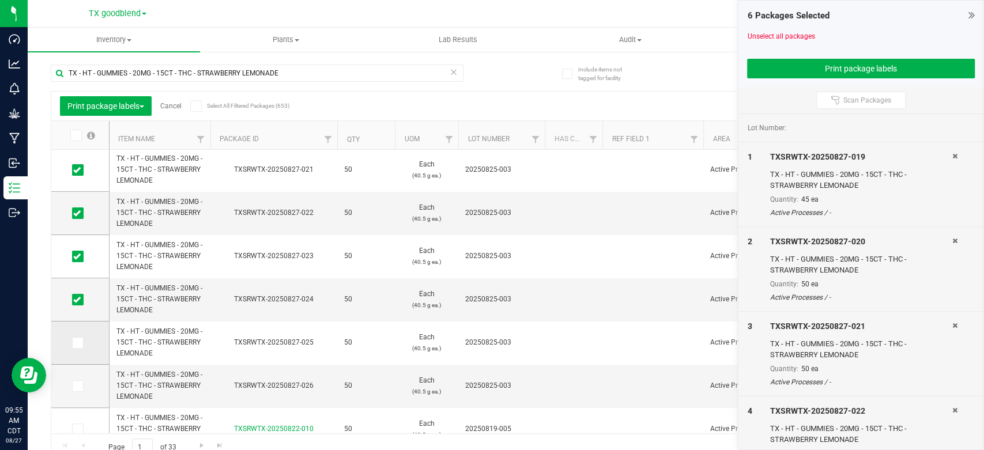
click at [74, 343] on icon at bounding box center [76, 343] width 7 height 0
click at [0, 0] on input "checkbox" at bounding box center [0, 0] width 0 height 0
click at [76, 386] on icon at bounding box center [76, 386] width 7 height 0
click at [0, 0] on input "checkbox" at bounding box center [0, 0] width 0 height 0
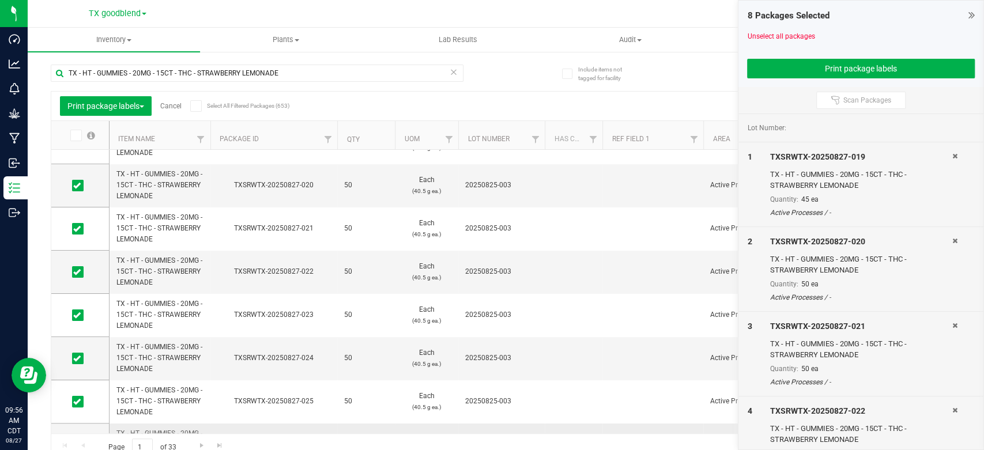
scroll to position [24, 0]
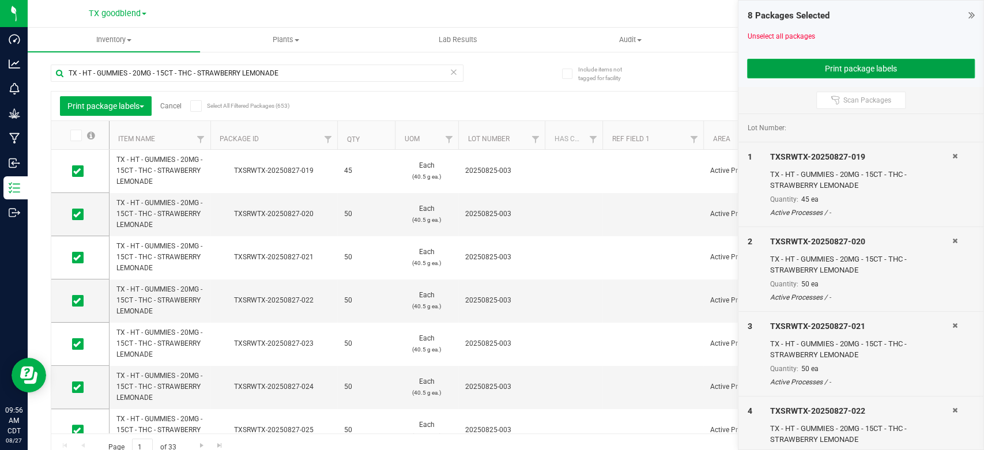
click at [815, 65] on button "Print package labels" at bounding box center [861, 69] width 228 height 20
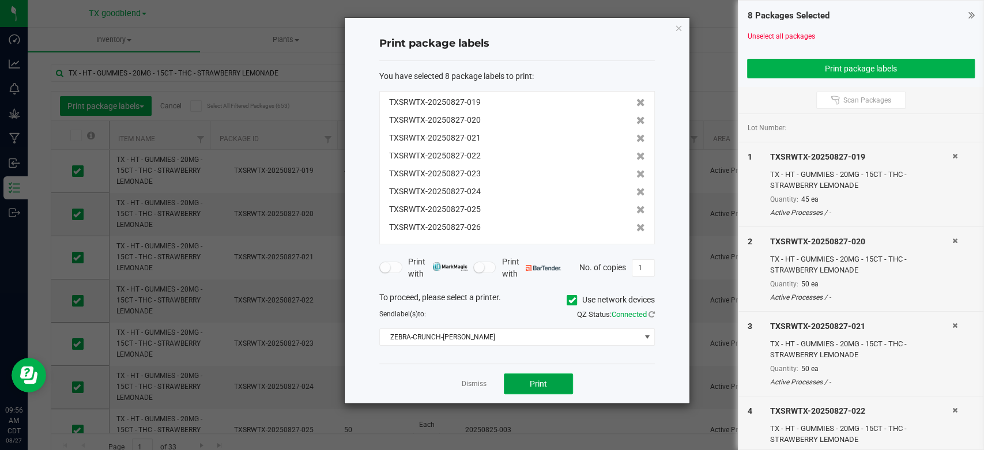
click at [519, 380] on button "Print" at bounding box center [538, 384] width 69 height 21
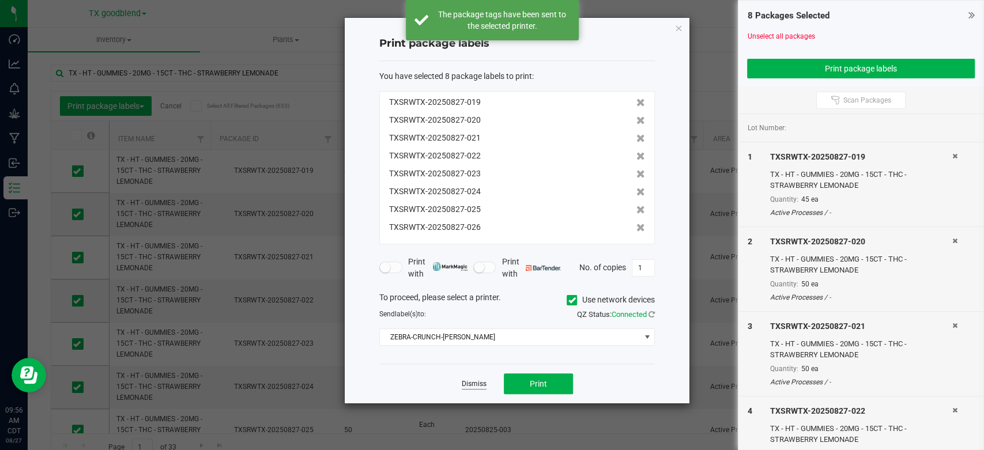
click at [469, 387] on link "Dismiss" at bounding box center [474, 384] width 25 height 10
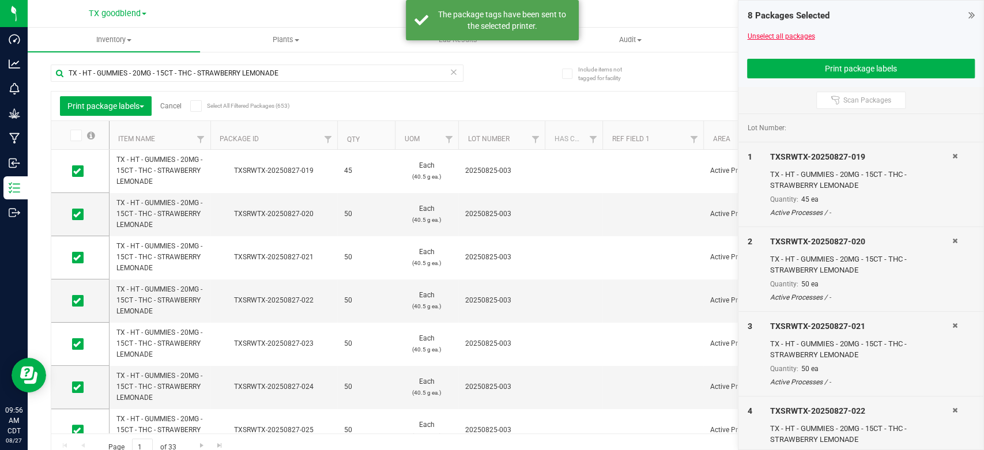
click at [773, 33] on link "Unselect all packages" at bounding box center [780, 36] width 67 height 8
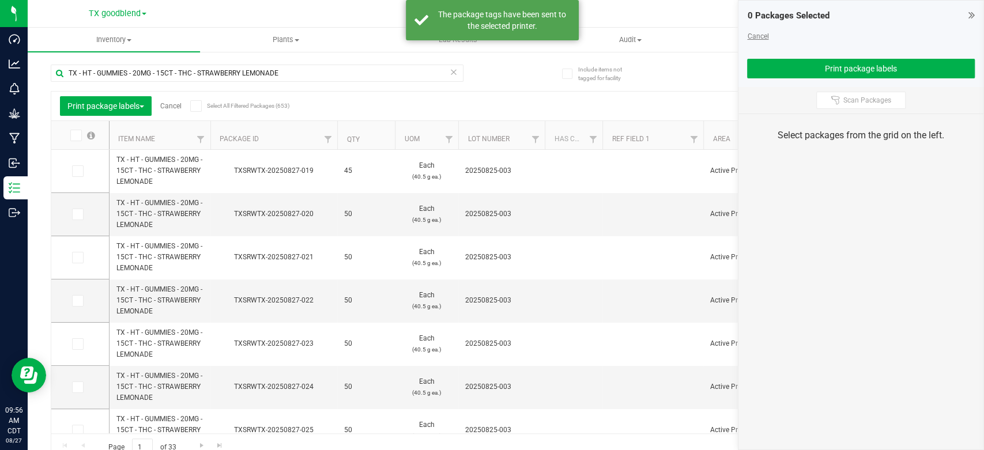
click at [764, 35] on link "Cancel" at bounding box center [757, 36] width 21 height 8
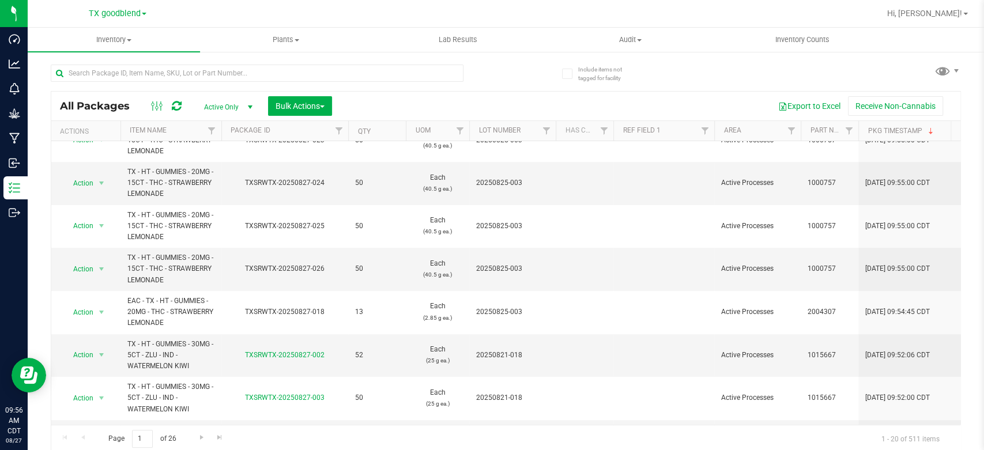
scroll to position [223, 0]
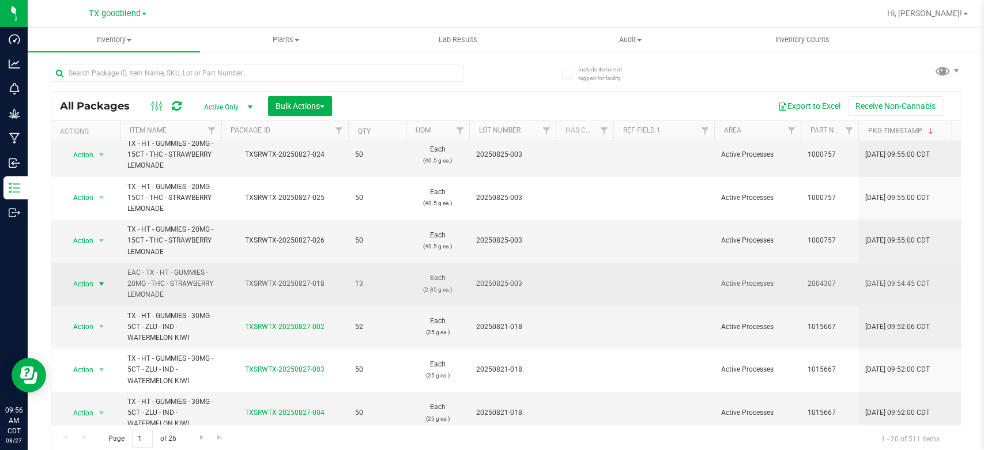
click at [70, 281] on span "Action" at bounding box center [78, 284] width 31 height 16
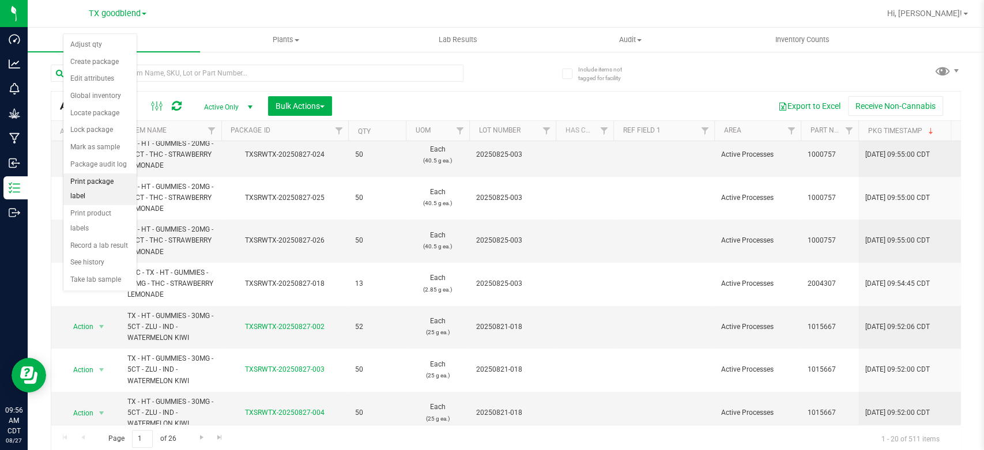
click at [99, 184] on li "Print package label" at bounding box center [99, 190] width 73 height 32
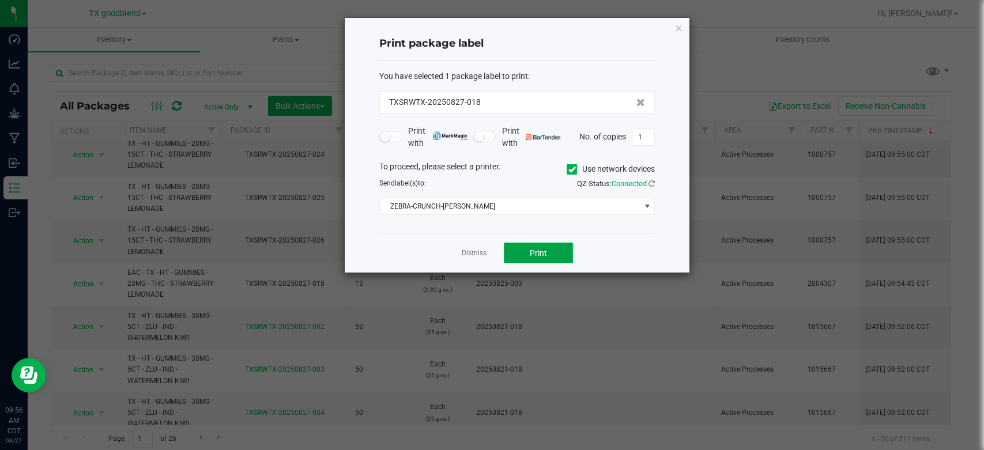
click at [543, 248] on span "Print" at bounding box center [538, 252] width 17 height 9
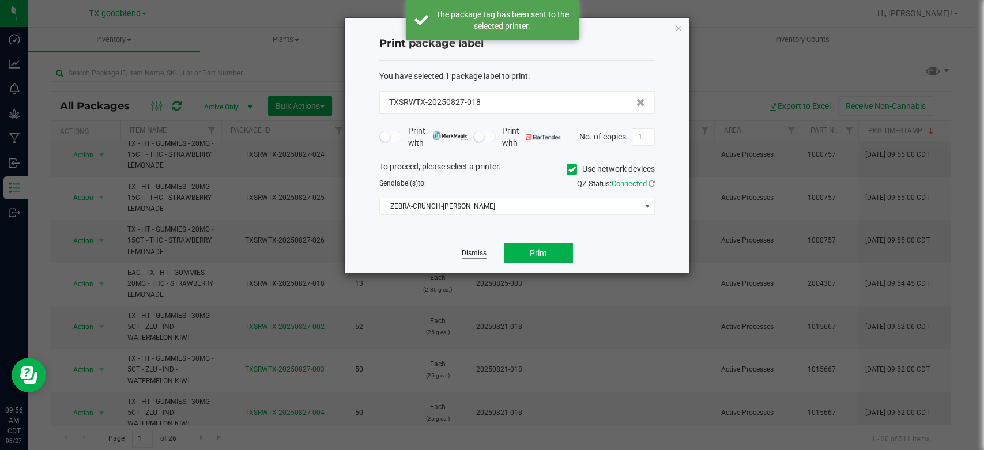
click at [484, 251] on link "Dismiss" at bounding box center [474, 253] width 25 height 10
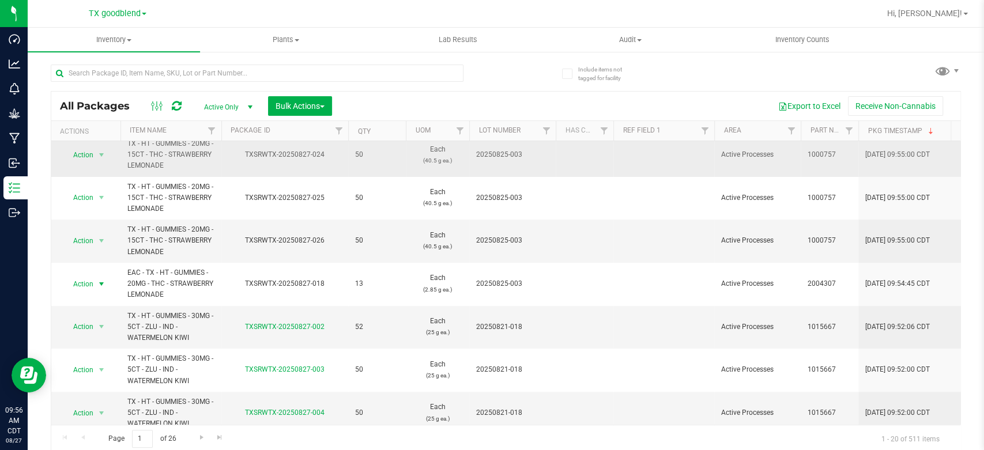
scroll to position [0, 0]
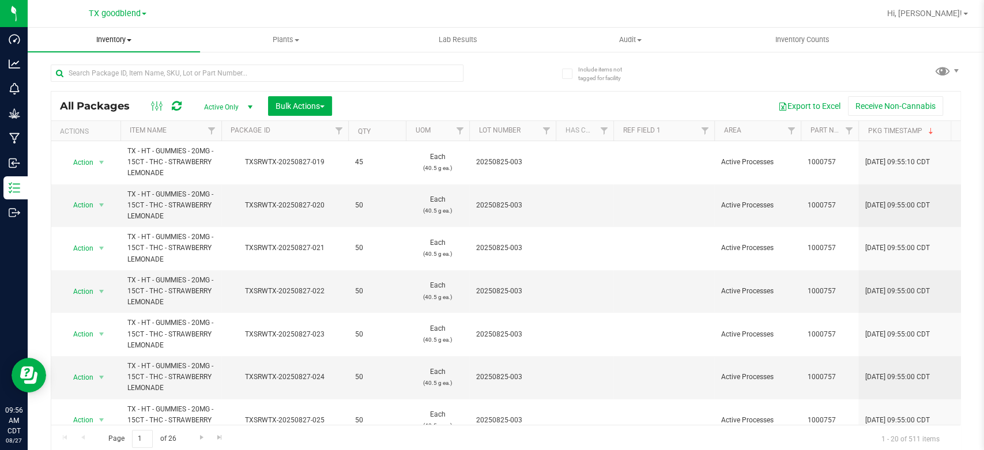
click at [97, 42] on span "Inventory" at bounding box center [114, 40] width 172 height 10
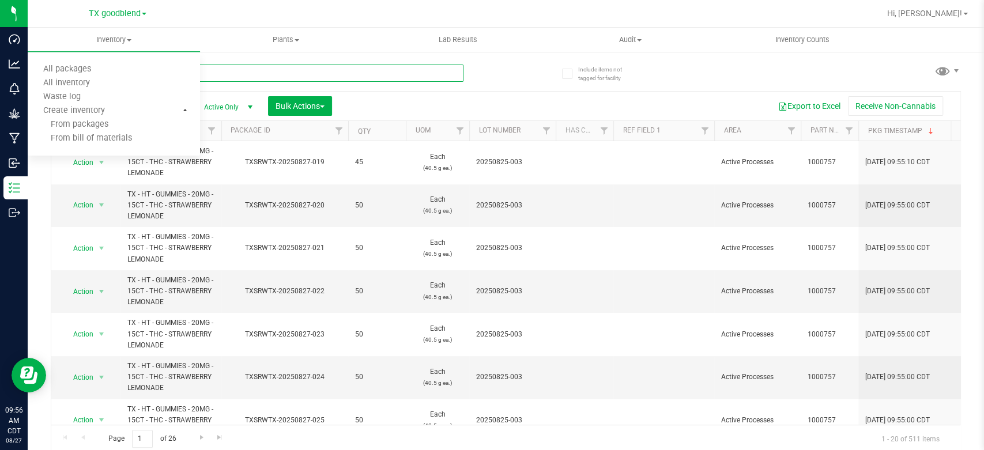
click at [246, 74] on input "text" at bounding box center [257, 73] width 413 height 17
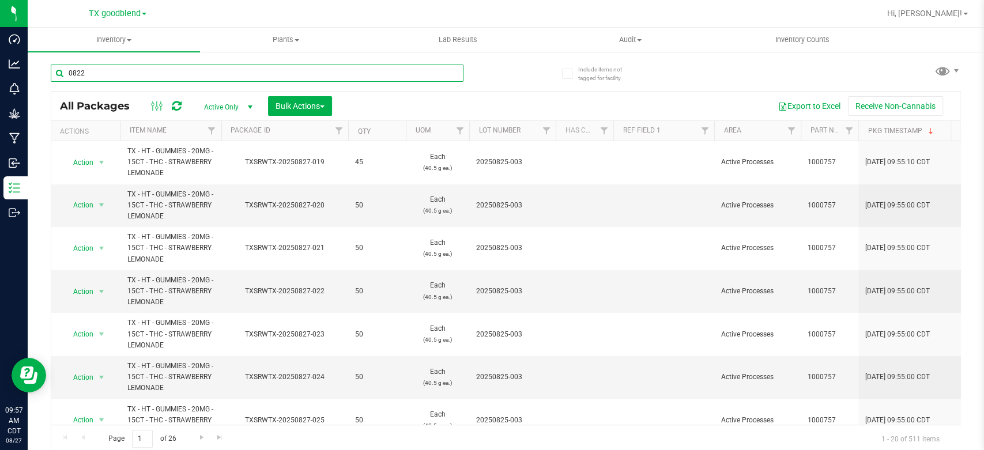
type input "0822"
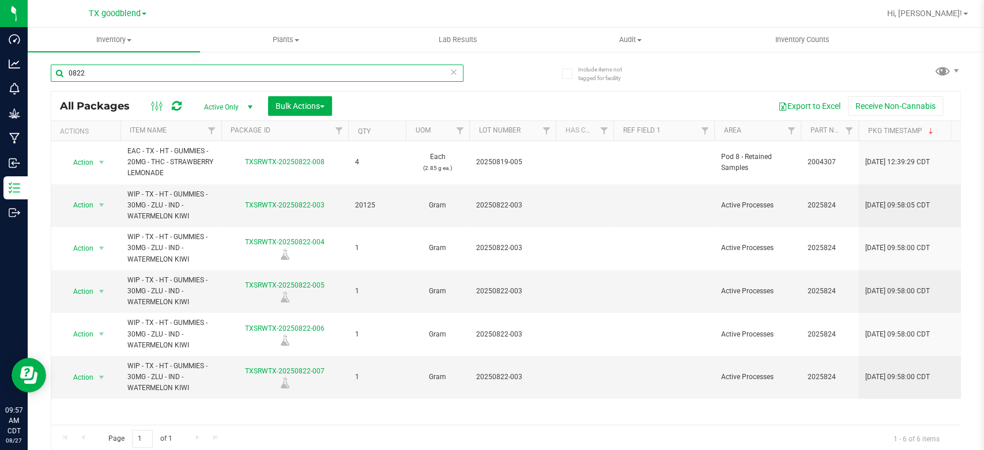
click at [454, 70] on input "0822" at bounding box center [257, 73] width 413 height 17
click at [451, 71] on icon at bounding box center [454, 72] width 8 height 14
